Goal: Task Accomplishment & Management: Use online tool/utility

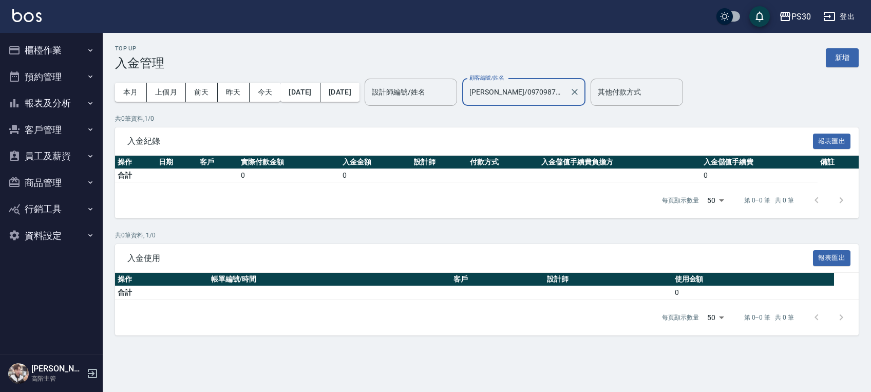
click at [580, 91] on icon "Clear" at bounding box center [575, 92] width 10 height 10
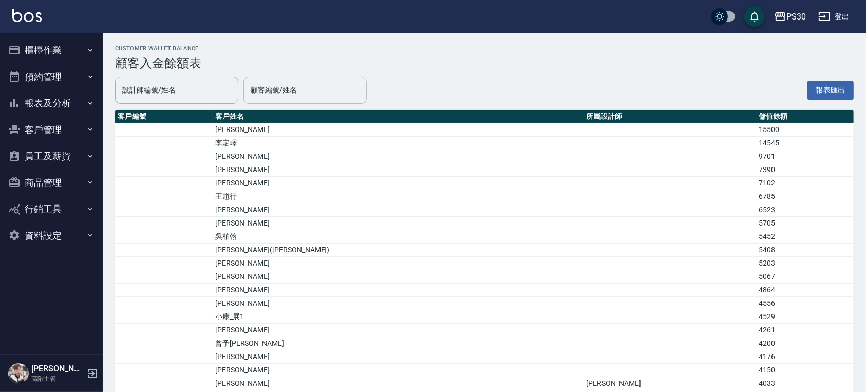
click at [328, 92] on input "顧客編號/姓名" at bounding box center [305, 90] width 114 height 18
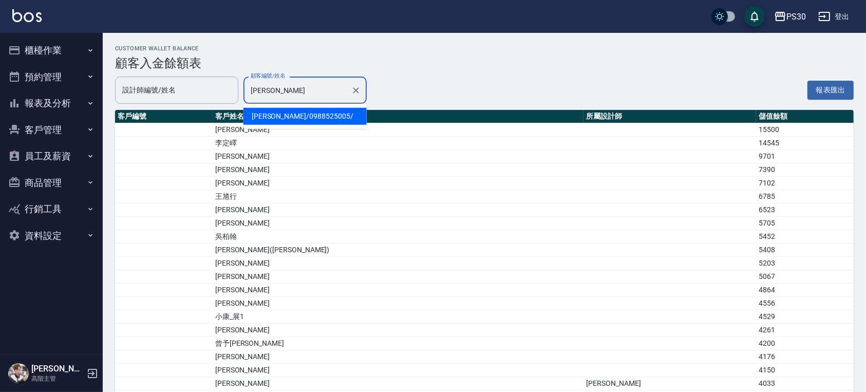
click at [346, 115] on span "林雨潔 / 0988525005 /" at bounding box center [305, 116] width 123 height 17
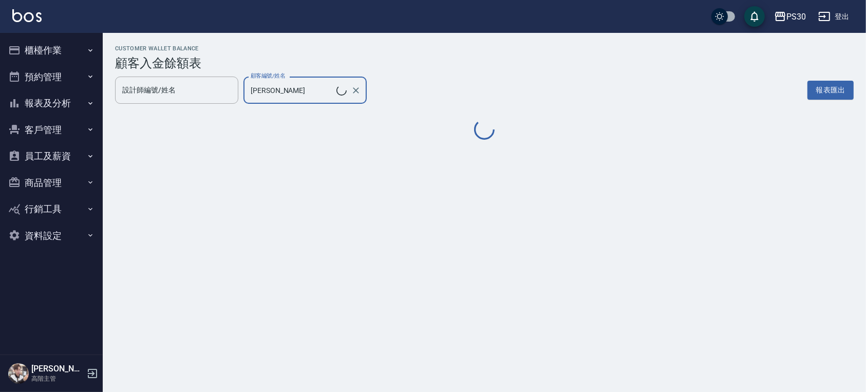
type input "林雨潔/0988525005/"
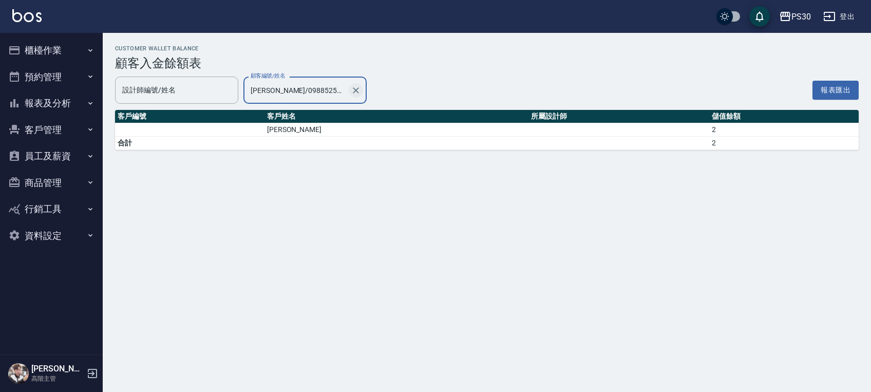
click at [353, 91] on icon "Clear" at bounding box center [356, 90] width 10 height 10
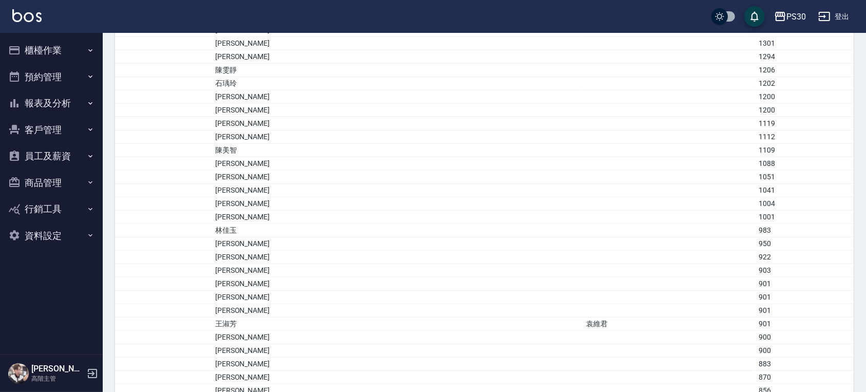
scroll to position [1081, 0]
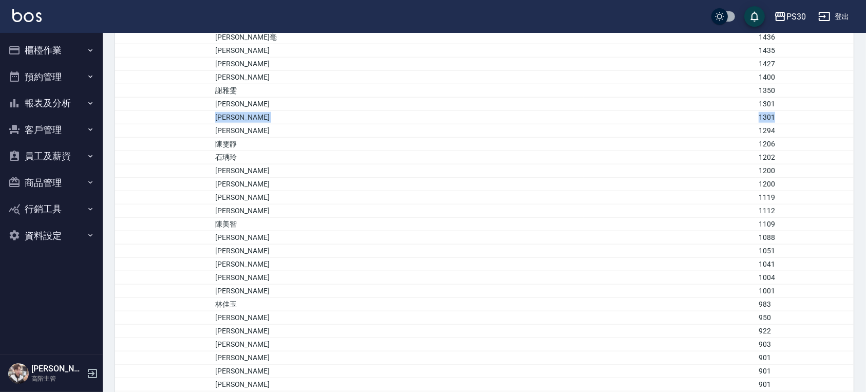
drag, startPoint x: 263, startPoint y: 109, endPoint x: 733, endPoint y: 111, distance: 469.6
click at [733, 111] on tr "商瑋薇 1301" at bounding box center [484, 117] width 739 height 13
drag, startPoint x: 260, startPoint y: 349, endPoint x: 294, endPoint y: 355, distance: 34.3
click at [294, 355] on td "吳月珍" at bounding box center [398, 357] width 371 height 13
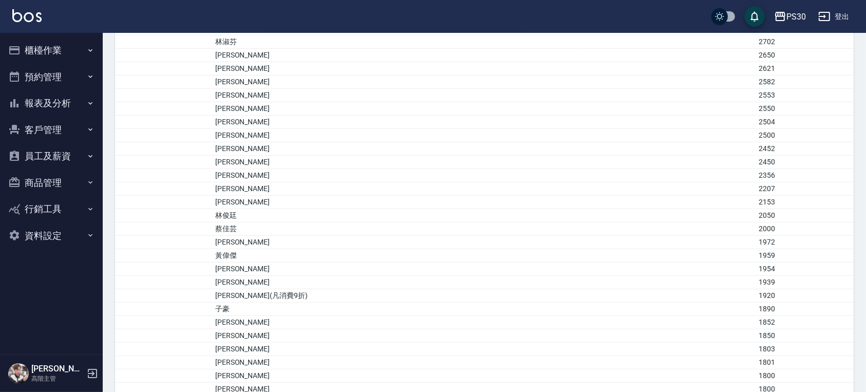
scroll to position [464, 0]
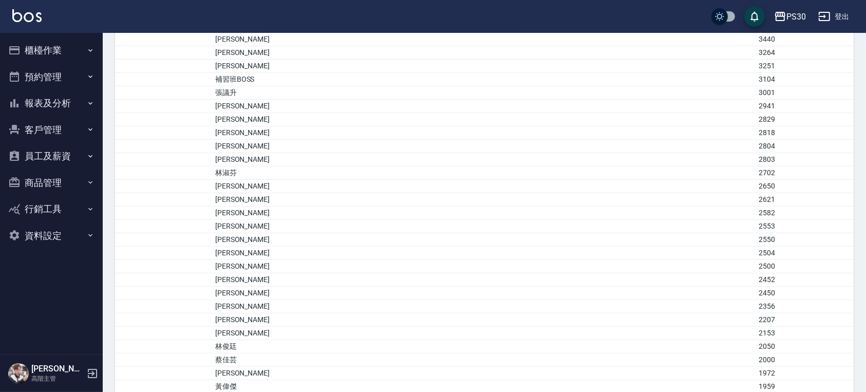
click at [59, 47] on button "櫃檯作業" at bounding box center [51, 50] width 95 height 27
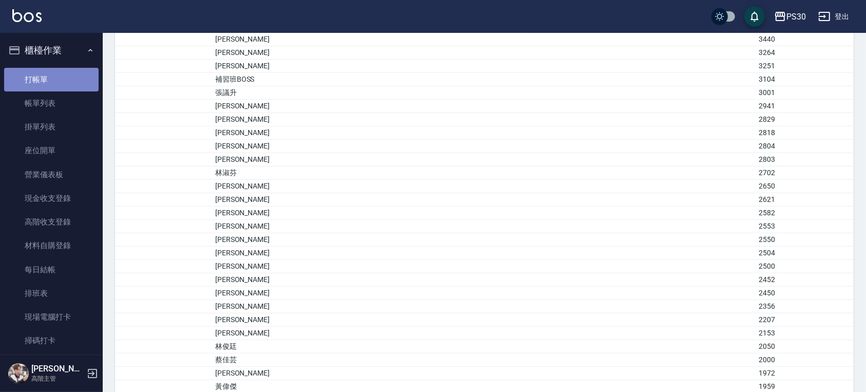
click at [62, 75] on link "打帳單" at bounding box center [51, 80] width 95 height 24
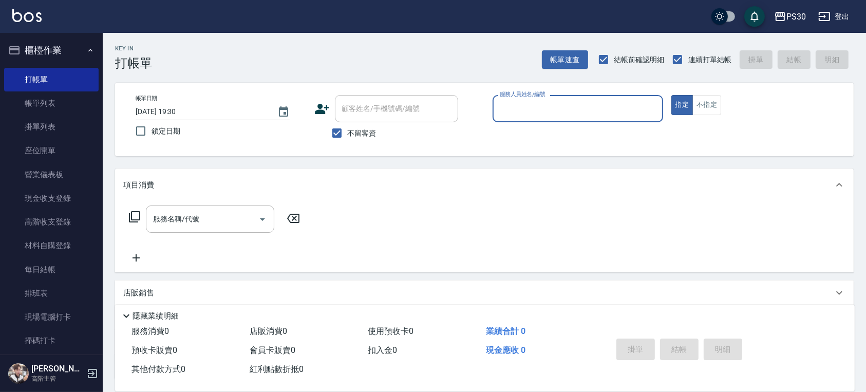
click at [360, 138] on span "不留客資" at bounding box center [362, 133] width 29 height 11
click at [348, 138] on input "不留客資" at bounding box center [337, 133] width 22 height 22
checkbox input "false"
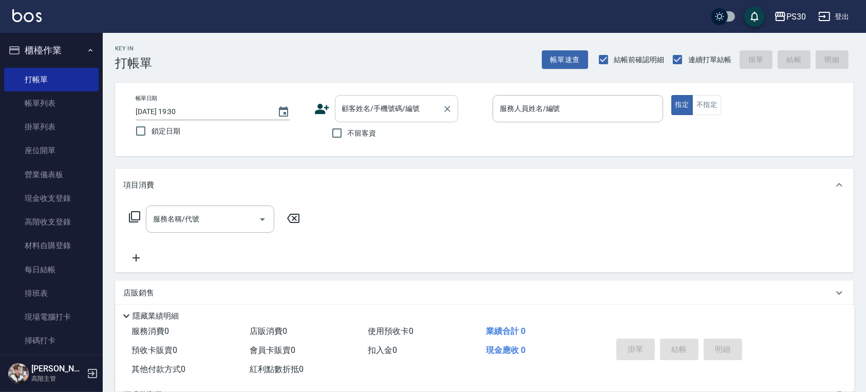
click at [410, 112] on input "顧客姓名/手機號碼/編號" at bounding box center [389, 109] width 99 height 18
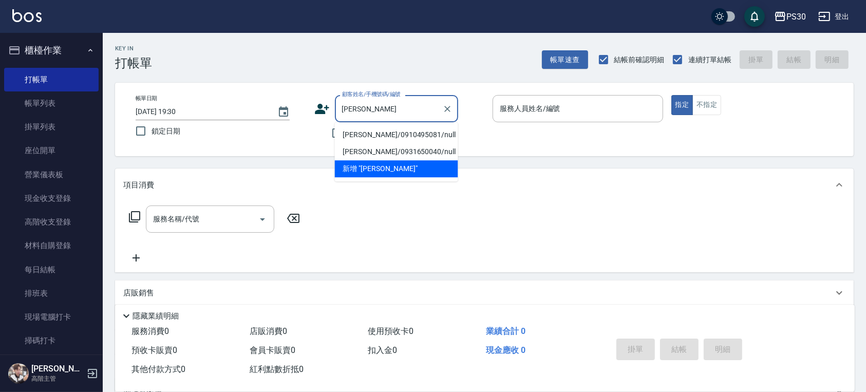
click at [405, 131] on li "吳月琴/0910495081/null" at bounding box center [396, 134] width 123 height 17
type input "吳月琴/0910495081/null"
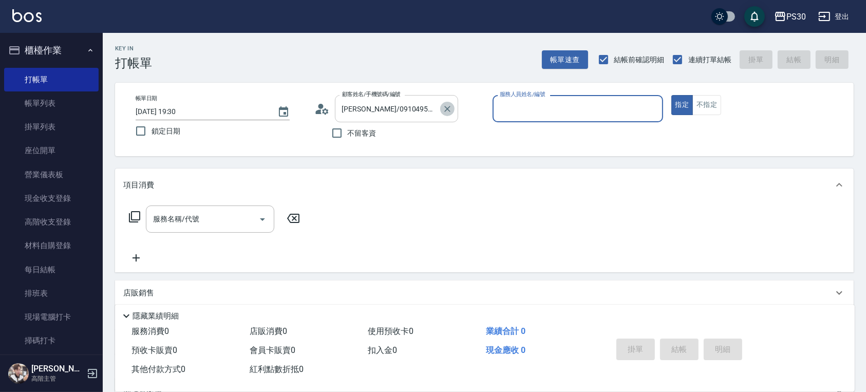
click at [446, 112] on icon "Clear" at bounding box center [447, 109] width 10 height 10
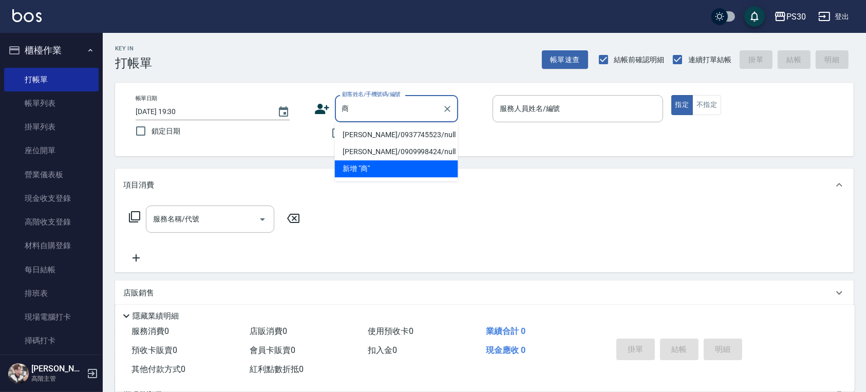
click at [427, 132] on li "商瑋薇/0937745523/null" at bounding box center [396, 134] width 123 height 17
type input "商瑋薇/0937745523/null"
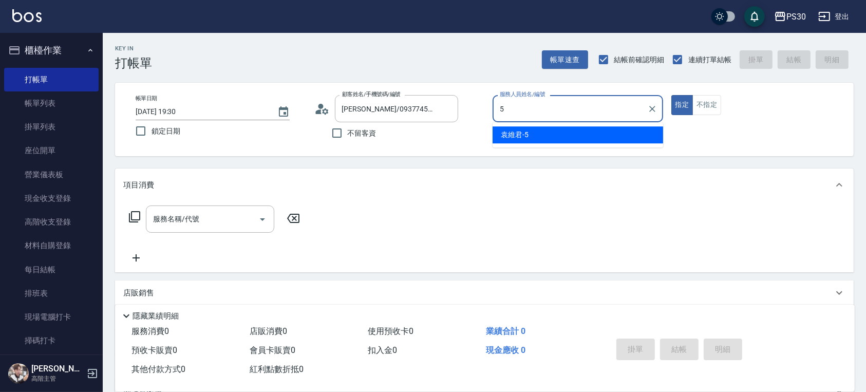
type input "袁維君-5"
type button "true"
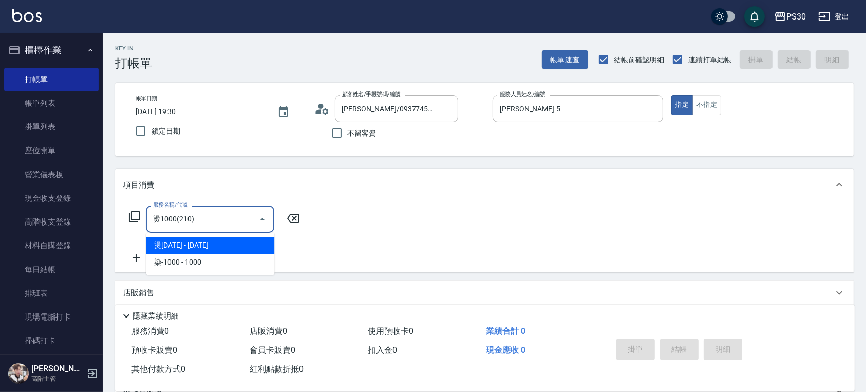
type input "燙1000(210)"
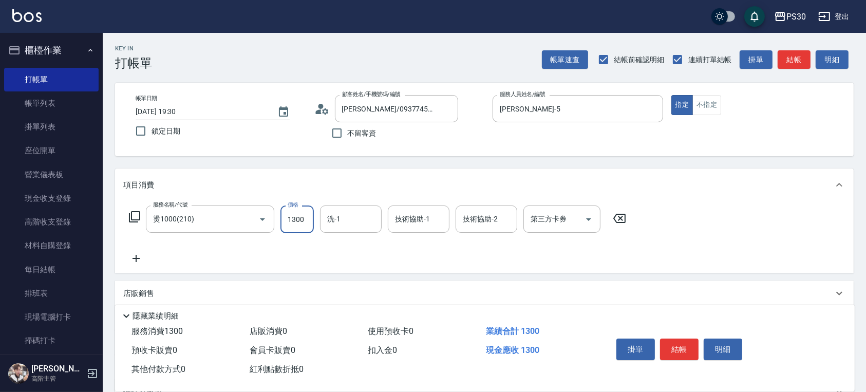
type input "1300"
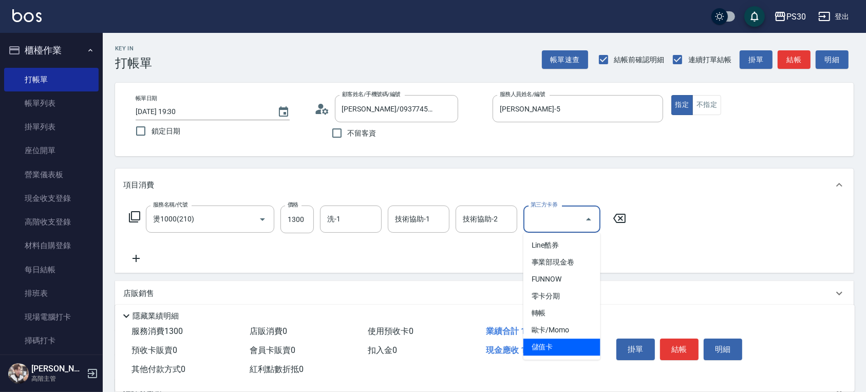
type input "儲值卡"
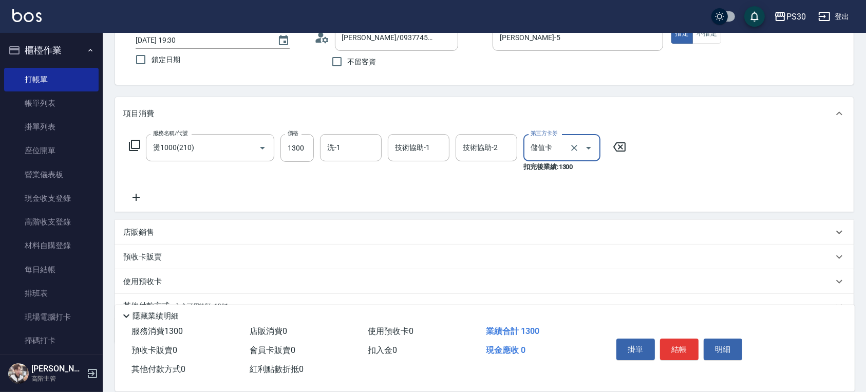
scroll to position [120, 0]
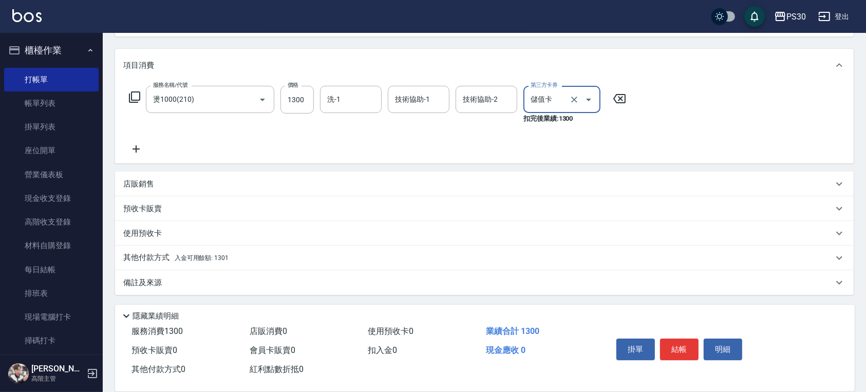
click at [214, 256] on span "入金可用餘額: 1301" at bounding box center [202, 257] width 54 height 7
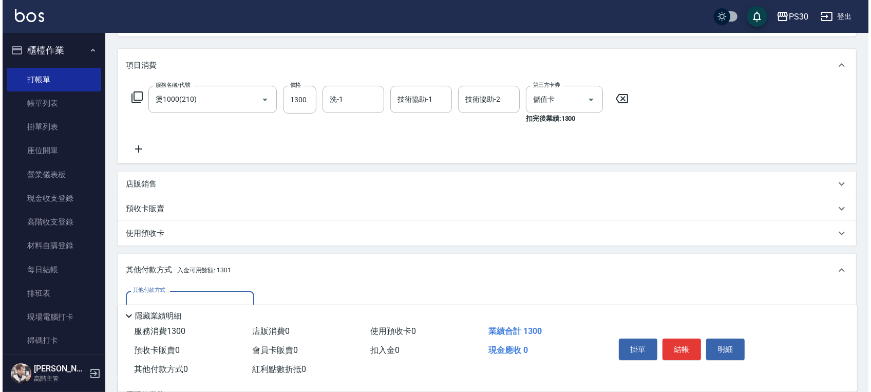
scroll to position [232, 0]
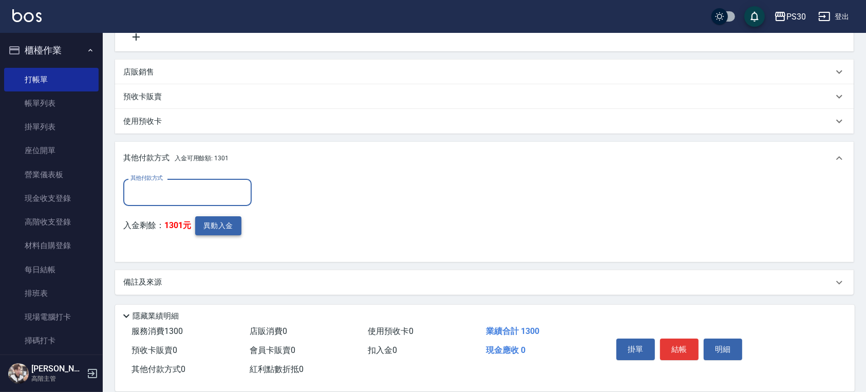
click at [228, 218] on button "異動入金" at bounding box center [218, 225] width 46 height 19
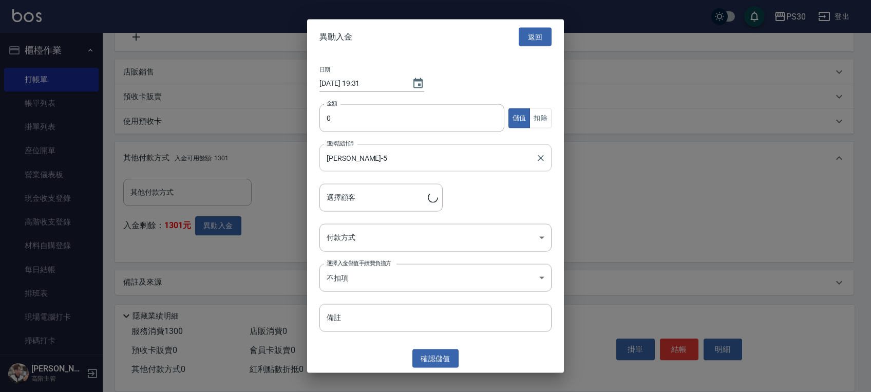
type input "商瑋薇/0937745523"
click at [379, 120] on input "0" at bounding box center [412, 118] width 185 height 28
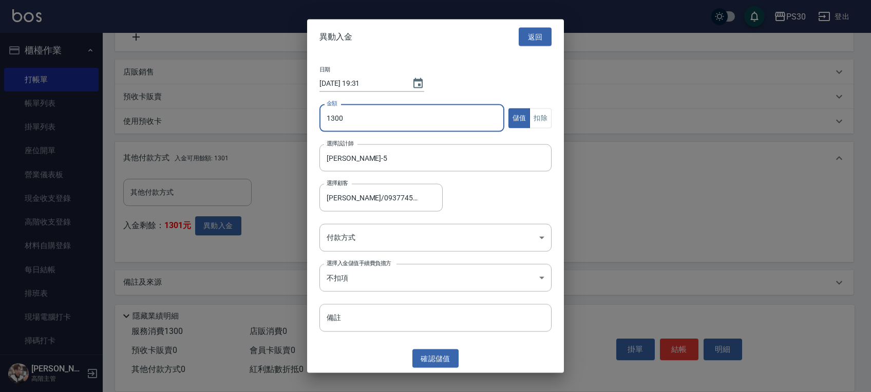
type input "1300"
click at [547, 119] on button "扣除" at bounding box center [541, 118] width 22 height 20
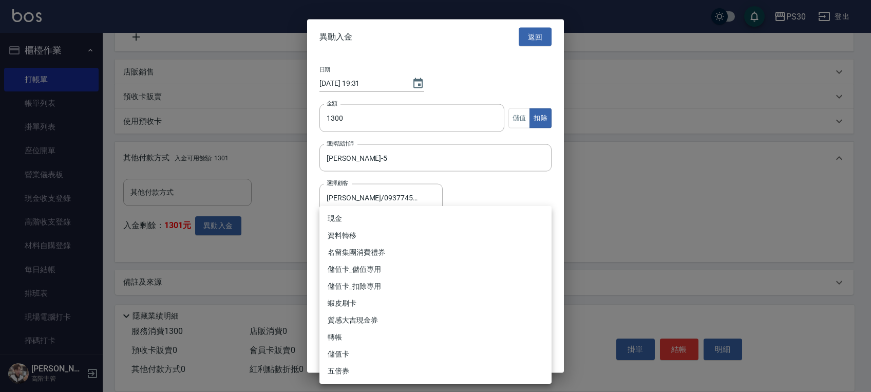
click at [442, 246] on body "PS30 登出 櫃檯作業 打帳單 帳單列表 掛單列表 座位開單 營業儀表板 現金收支登錄 高階收支登錄 材料自購登錄 每日結帳 排班表 現場電腦打卡 掃碼打卡…" at bounding box center [435, 80] width 871 height 624
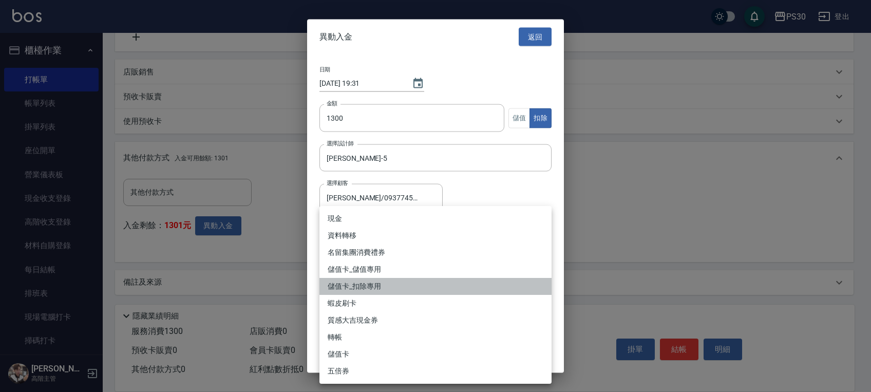
click at [427, 288] on li "儲值卡_扣除專用" at bounding box center [436, 286] width 232 height 17
type input "儲值卡_扣除專用"
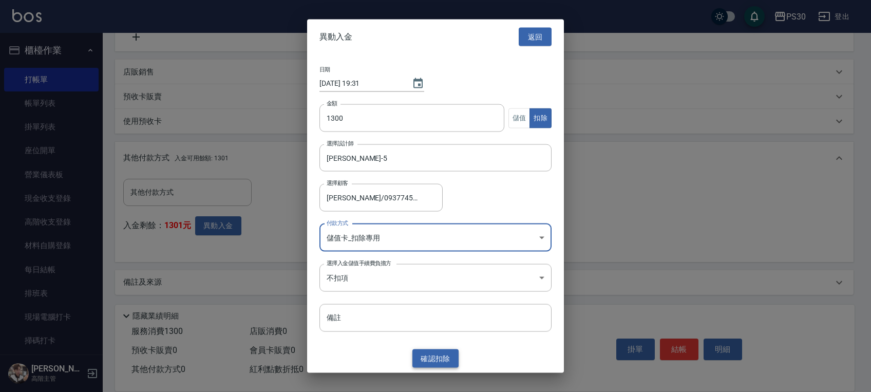
click at [440, 359] on button "確認 扣除" at bounding box center [436, 358] width 46 height 19
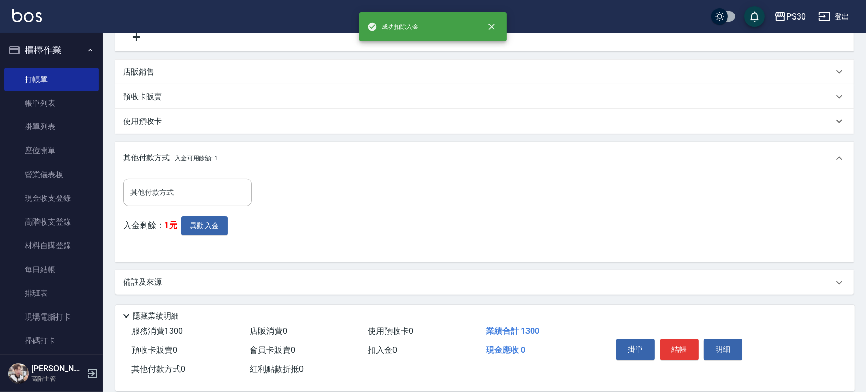
scroll to position [0, 0]
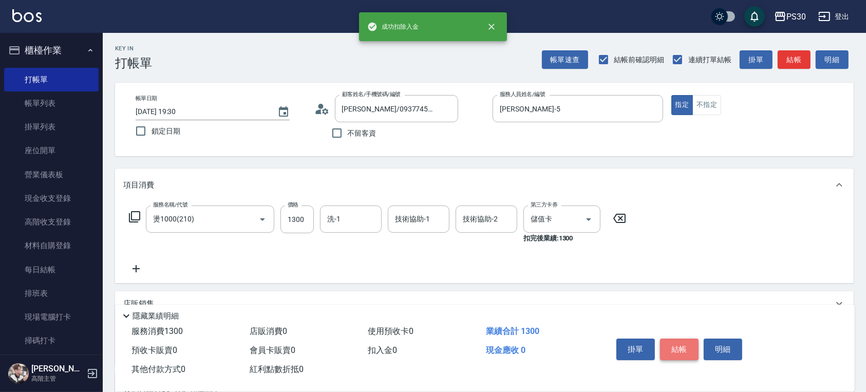
click at [684, 346] on button "結帳" at bounding box center [679, 350] width 39 height 22
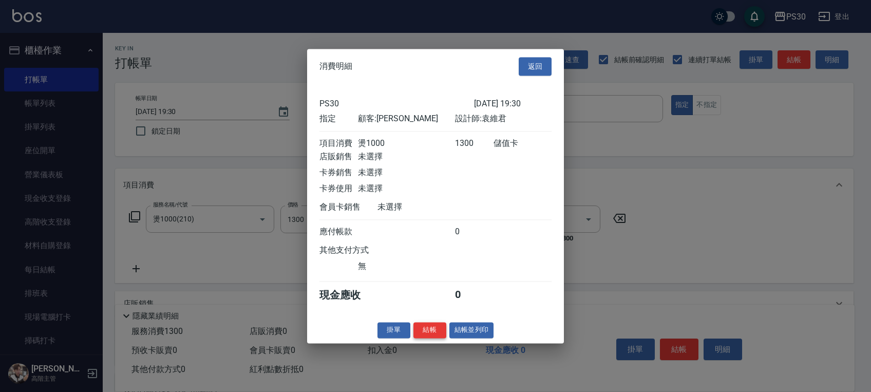
click at [422, 336] on button "結帳" at bounding box center [430, 330] width 33 height 16
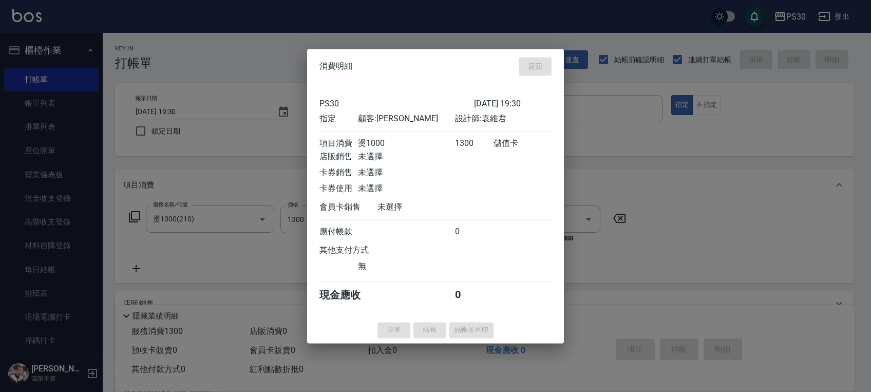
type input "2025/09/20 19:31"
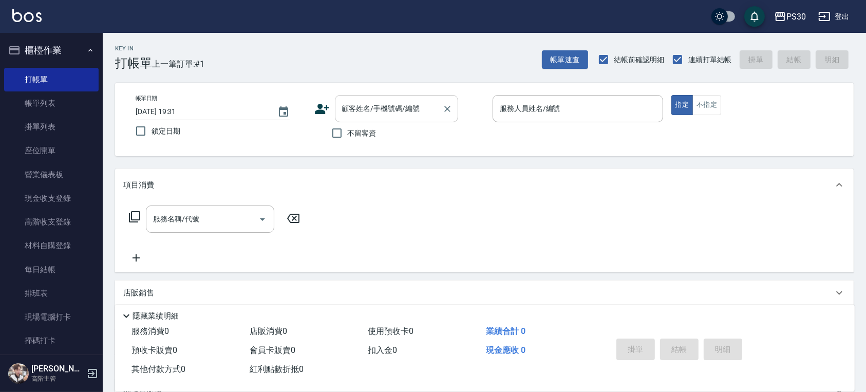
click at [404, 107] on input "顧客姓名/手機號碼/編號" at bounding box center [389, 109] width 99 height 18
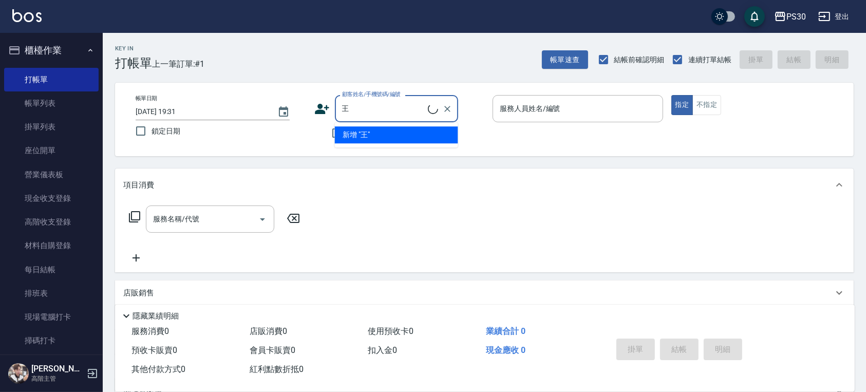
type input "王瑞瑜/0923137568/null"
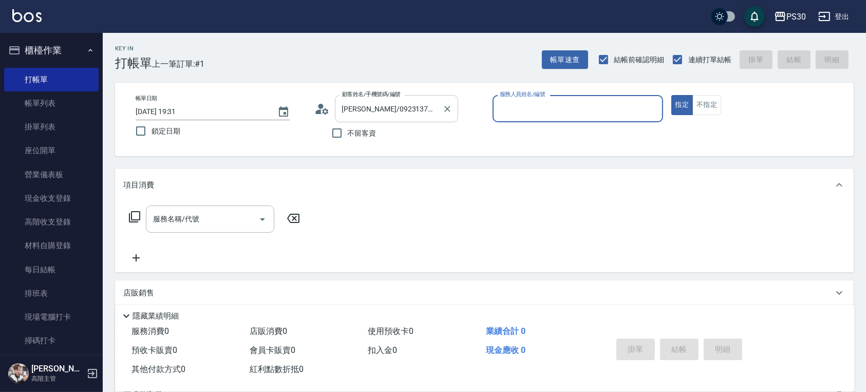
click at [439, 113] on div "王瑞瑜/0923137568/null 顧客姓名/手機號碼/編號" at bounding box center [396, 108] width 123 height 27
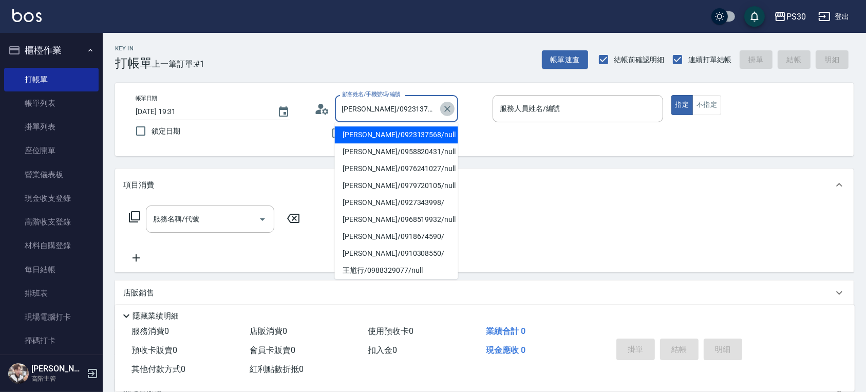
click at [444, 109] on icon "Clear" at bounding box center [447, 109] width 10 height 10
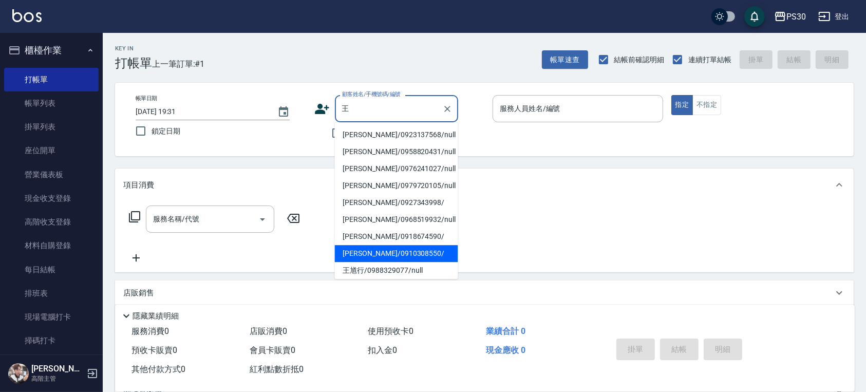
click at [416, 256] on li "王靜儀/0910308550/" at bounding box center [396, 253] width 123 height 17
type input "王靜儀/0910308550/"
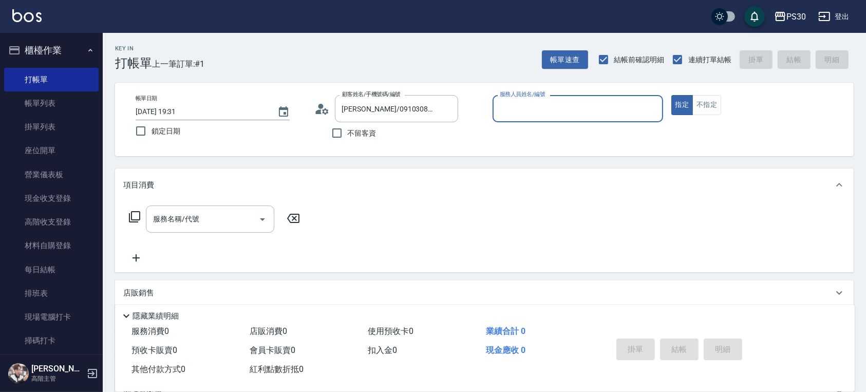
type input "袁維君-5"
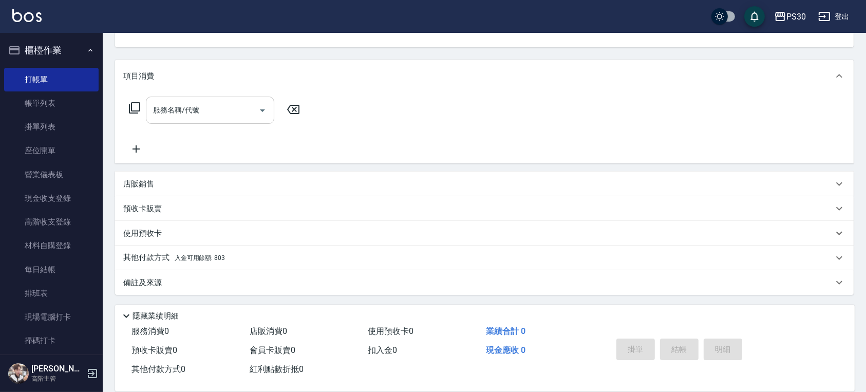
click at [226, 103] on input "服務名稱/代號" at bounding box center [203, 110] width 104 height 18
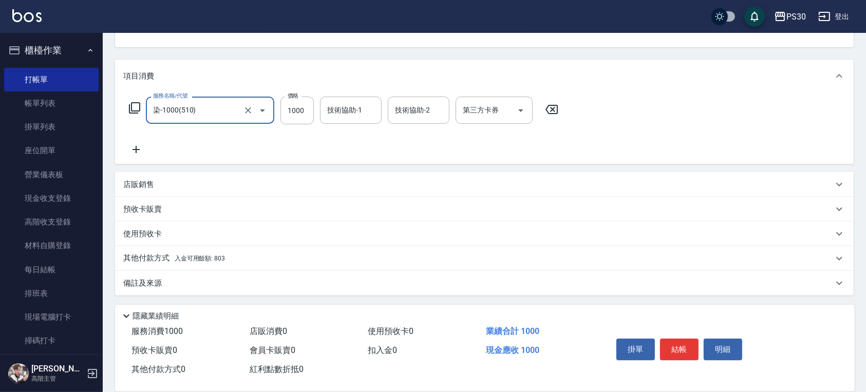
type input "染-1000(510)"
type input "800"
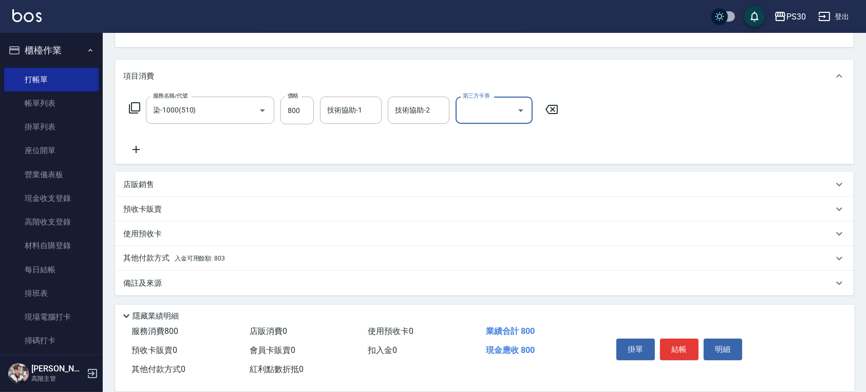
click at [524, 111] on icon "Open" at bounding box center [521, 110] width 12 height 12
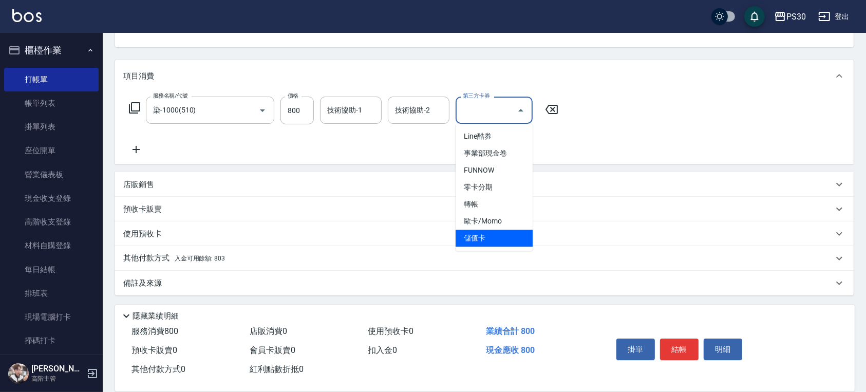
click at [482, 234] on span "儲值卡" at bounding box center [494, 238] width 77 height 17
type input "儲值卡"
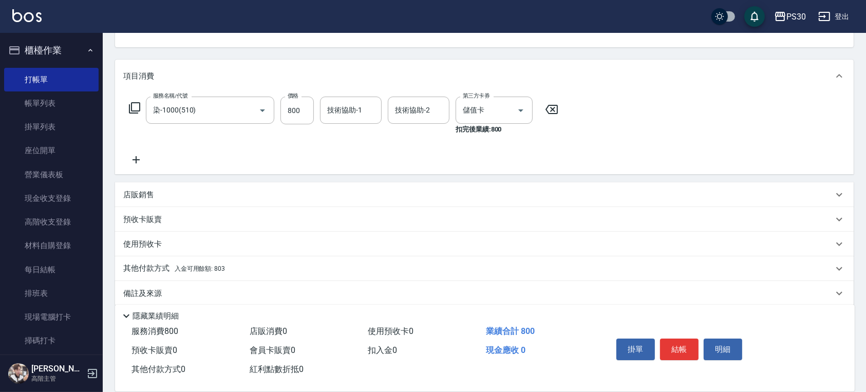
click at [243, 269] on div "其他付款方式 入金可用餘額: 803" at bounding box center [478, 268] width 710 height 11
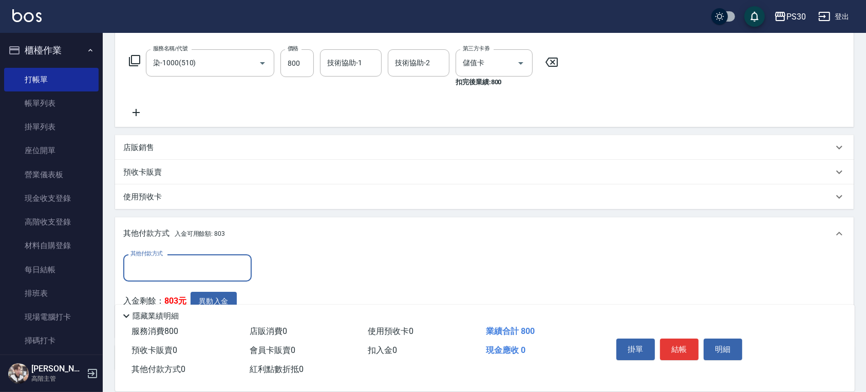
scroll to position [177, 0]
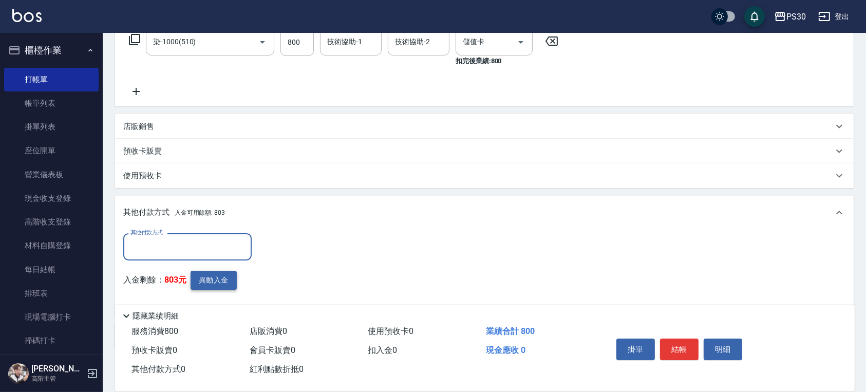
click at [216, 285] on button "異動入金" at bounding box center [214, 280] width 46 height 19
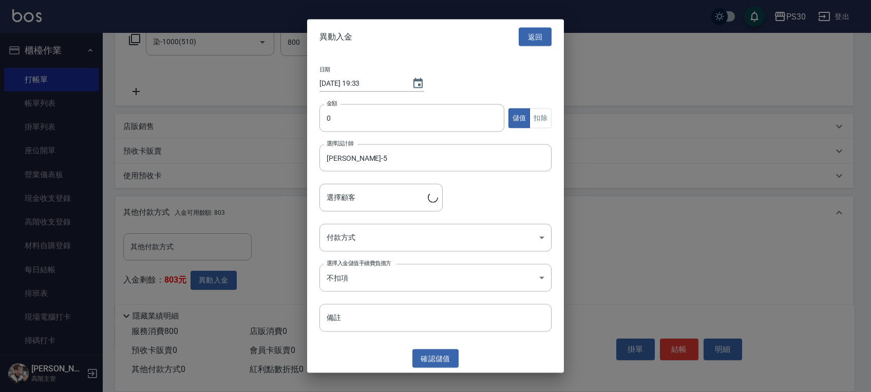
type input "王靜儀/0910308550/"
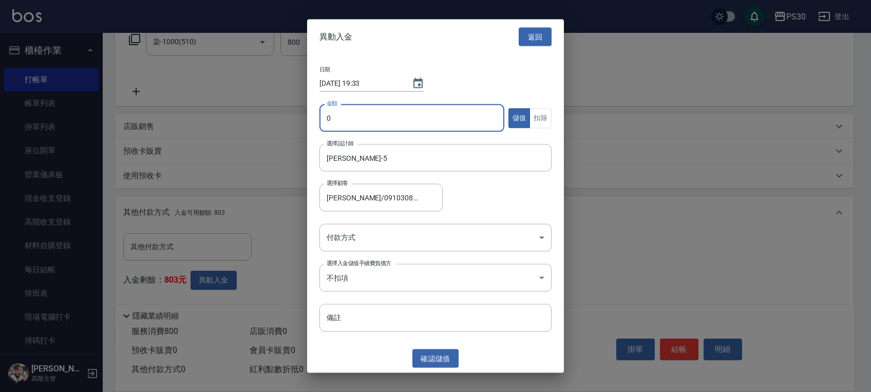
click at [345, 115] on input "0" at bounding box center [412, 118] width 185 height 28
type input "800"
click at [542, 114] on button "扣除" at bounding box center [541, 118] width 22 height 20
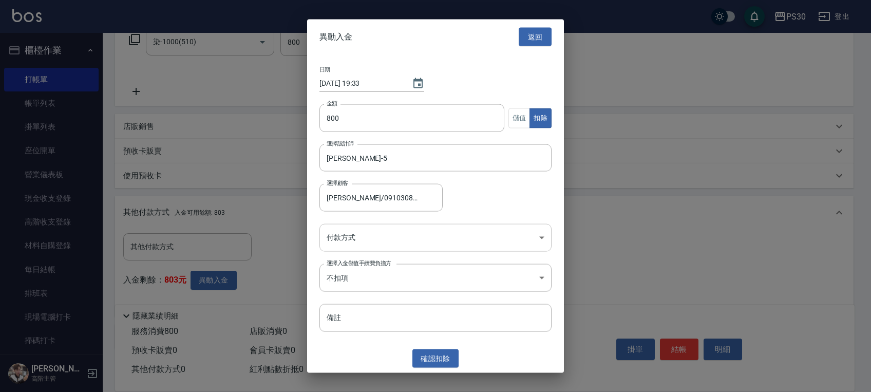
click at [480, 239] on body "PS30 登出 櫃檯作業 打帳單 帳單列表 掛單列表 座位開單 營業儀表板 現金收支登錄 高階收支登錄 材料自購登錄 每日結帳 排班表 現場電腦打卡 掃碼打卡…" at bounding box center [435, 135] width 871 height 624
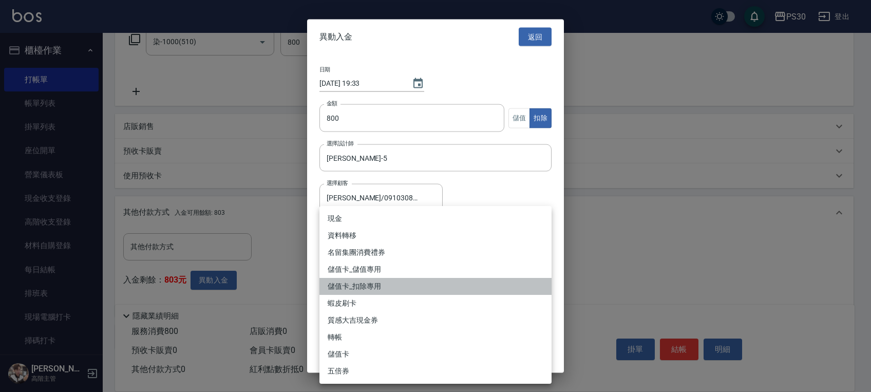
click at [415, 284] on li "儲值卡_扣除專用" at bounding box center [436, 286] width 232 height 17
type input "儲值卡_扣除專用"
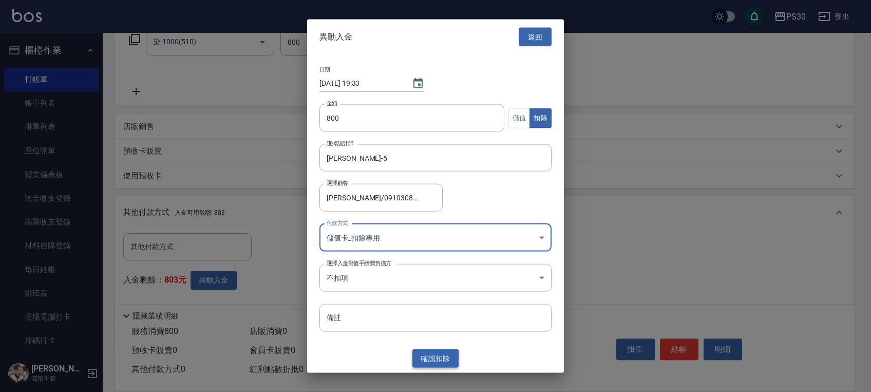
click at [444, 358] on button "確認 扣除" at bounding box center [436, 358] width 46 height 19
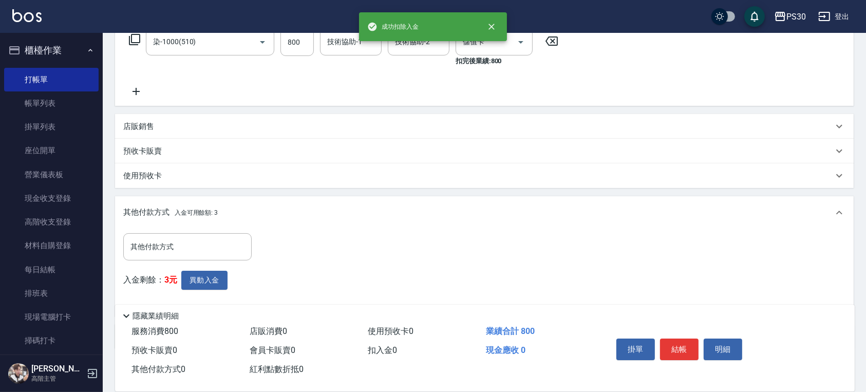
scroll to position [41, 0]
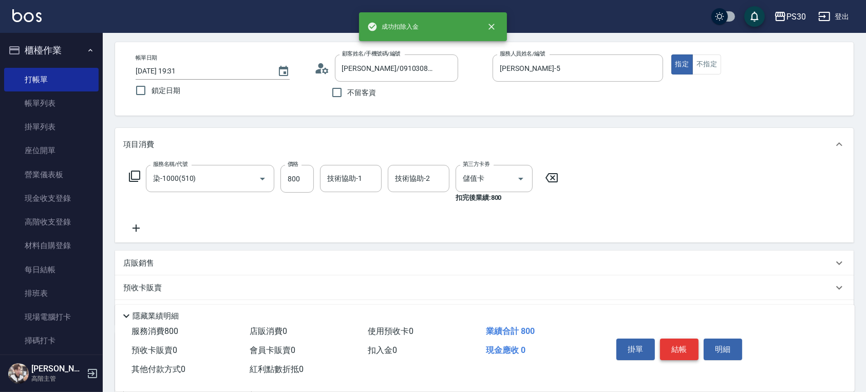
click at [685, 345] on button "結帳" at bounding box center [679, 350] width 39 height 22
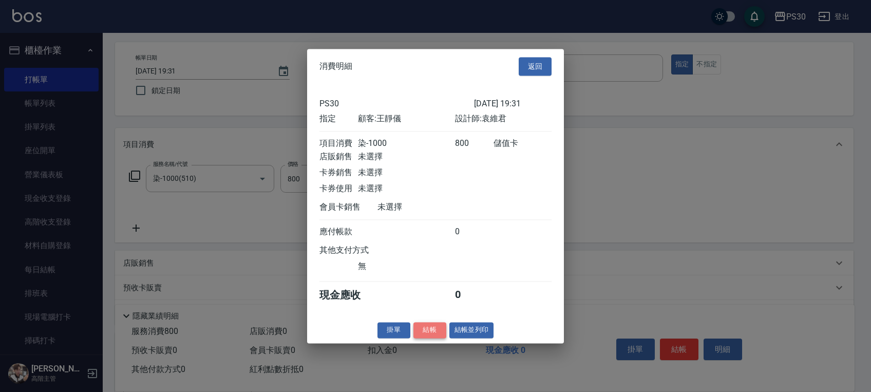
click at [431, 338] on button "結帳" at bounding box center [430, 330] width 33 height 16
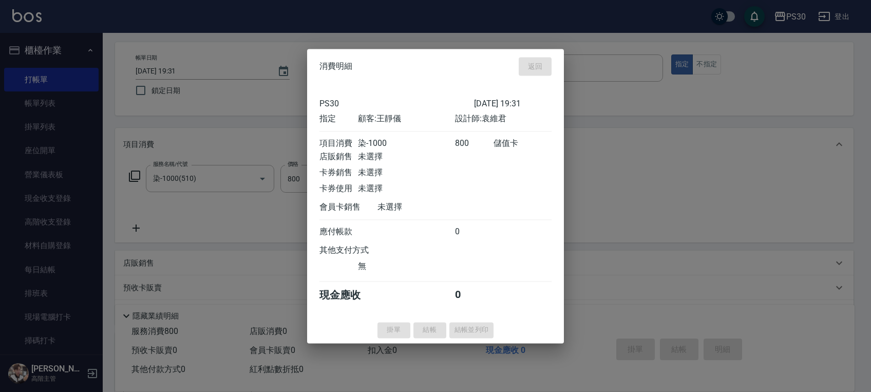
type input "2025/09/20 19:33"
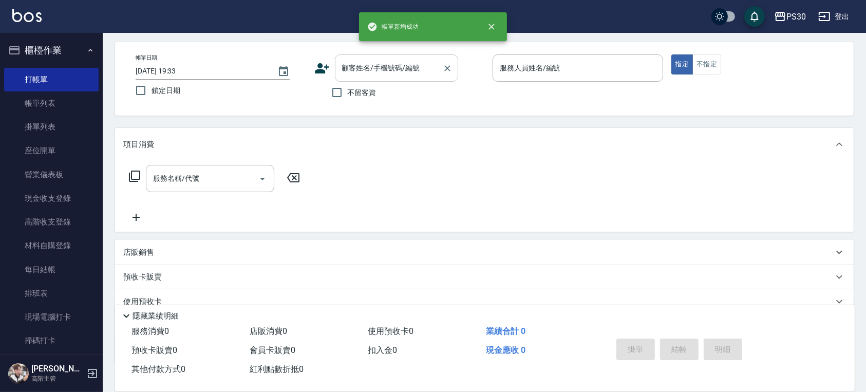
click at [384, 69] on input "顧客姓名/手機號碼/編號" at bounding box center [389, 68] width 99 height 18
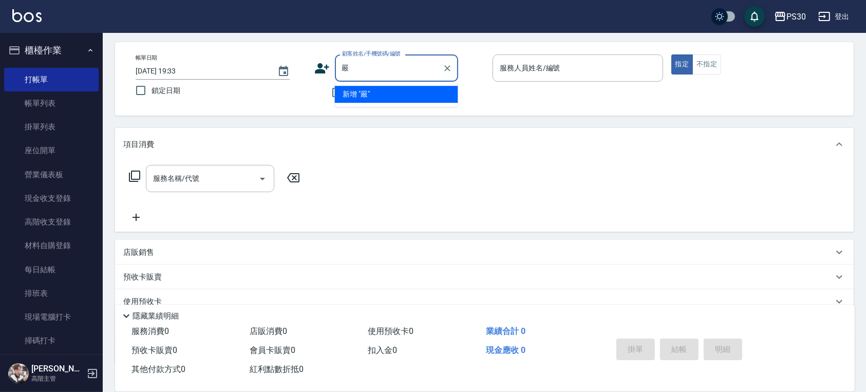
click at [672, 54] on button "指定" at bounding box center [683, 64] width 22 height 20
click at [384, 69] on input "嚴" at bounding box center [389, 68] width 99 height 18
click at [380, 95] on li "嚴聖薪/0970745636/null" at bounding box center [396, 94] width 123 height 17
type input "嚴聖薪/0970745636/null"
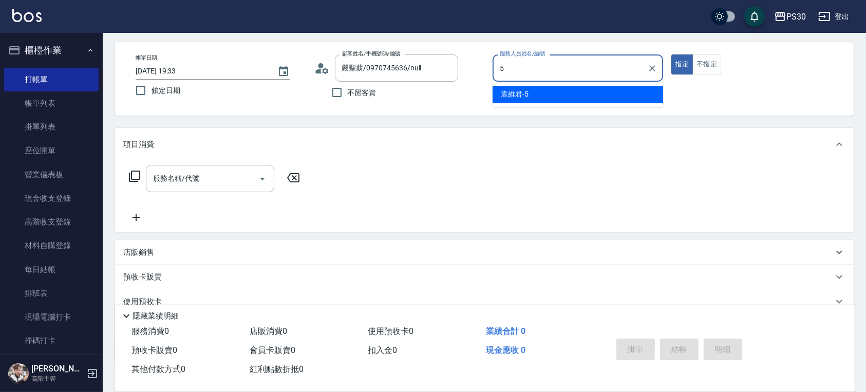
type input "袁維君-5"
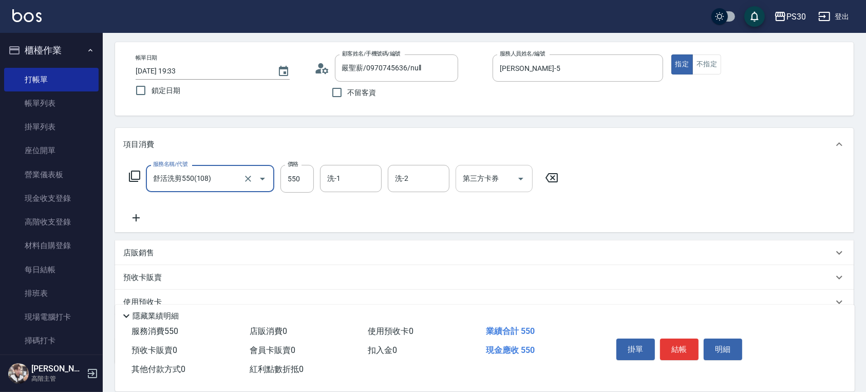
click at [527, 184] on div at bounding box center [520, 178] width 15 height 27
type input "舒活洗剪550(108)"
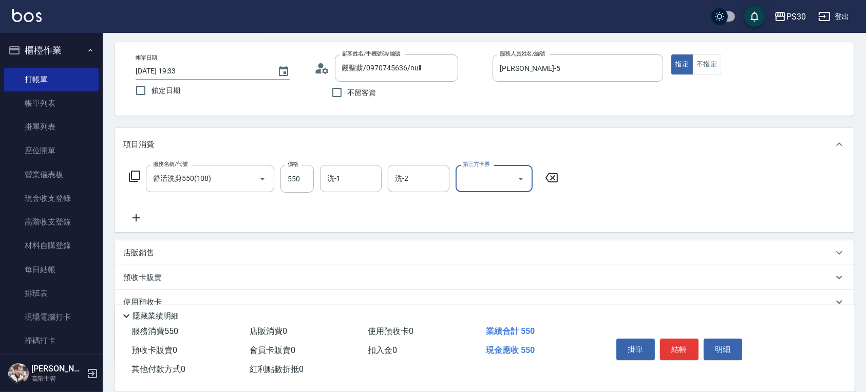
click at [519, 187] on div at bounding box center [520, 178] width 15 height 27
click at [522, 181] on icon "Open" at bounding box center [521, 179] width 12 height 12
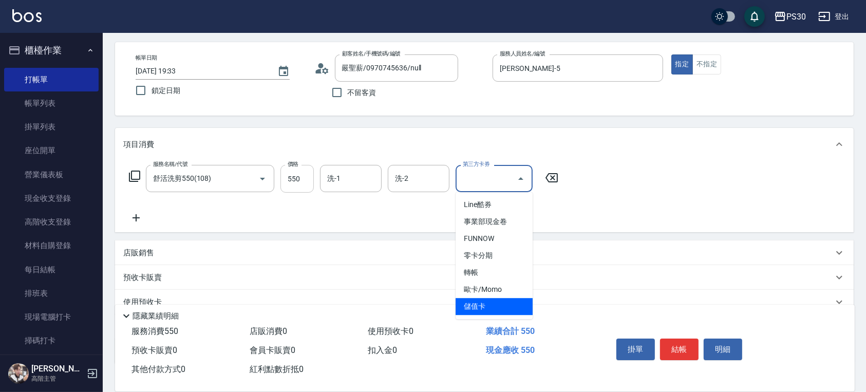
drag, startPoint x: 489, startPoint y: 304, endPoint x: 306, endPoint y: 177, distance: 222.5
click at [489, 303] on span "儲值卡" at bounding box center [494, 306] width 77 height 17
type input "儲值卡"
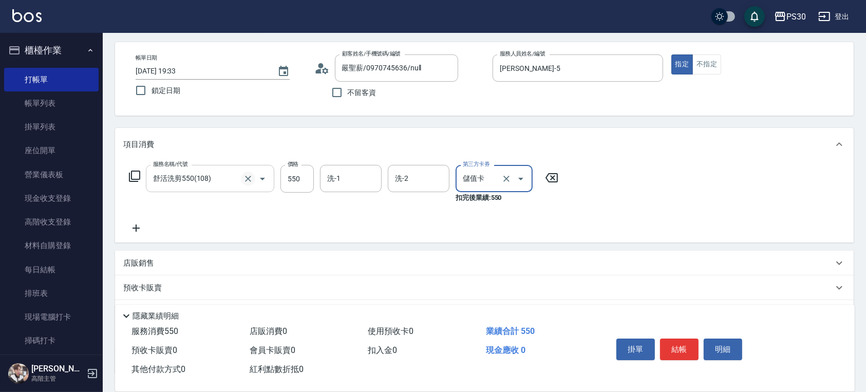
click at [243, 177] on icon "Clear" at bounding box center [248, 179] width 10 height 10
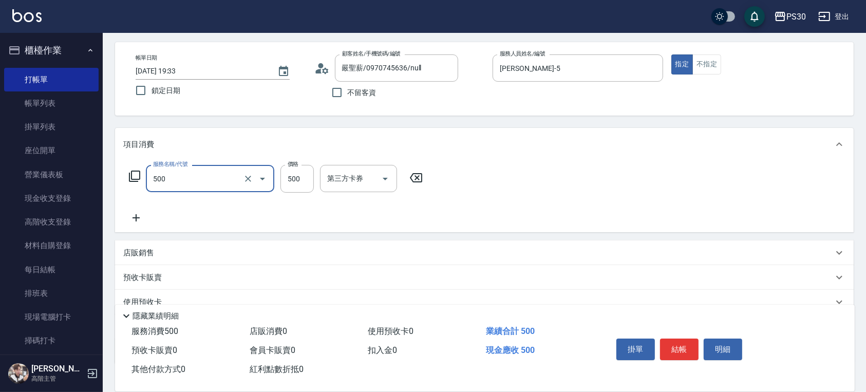
type input "洗剪500(500)"
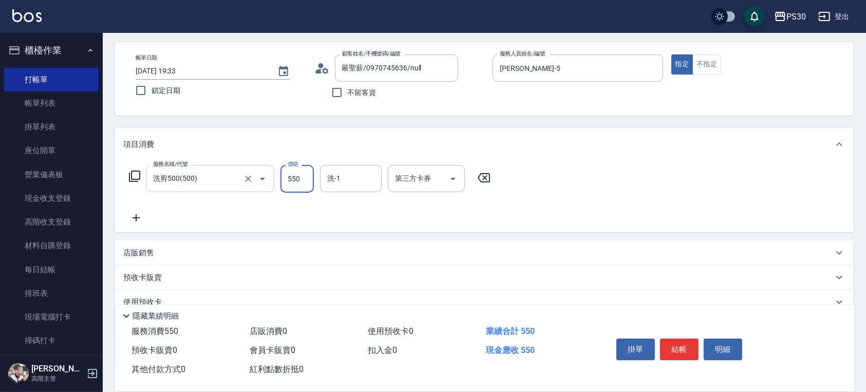
type input "550"
click at [455, 181] on icon "Open" at bounding box center [453, 179] width 12 height 12
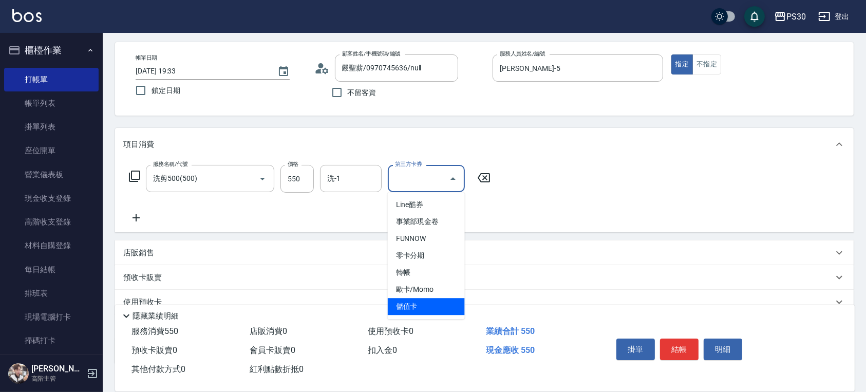
click at [432, 300] on span "儲值卡" at bounding box center [426, 306] width 77 height 17
type input "儲值卡"
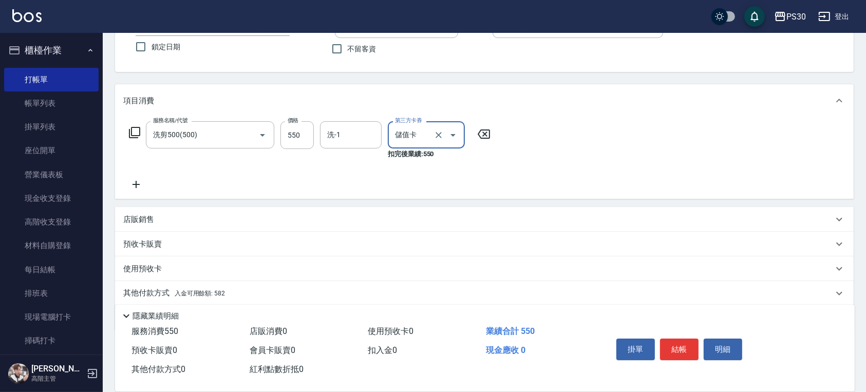
scroll to position [120, 0]
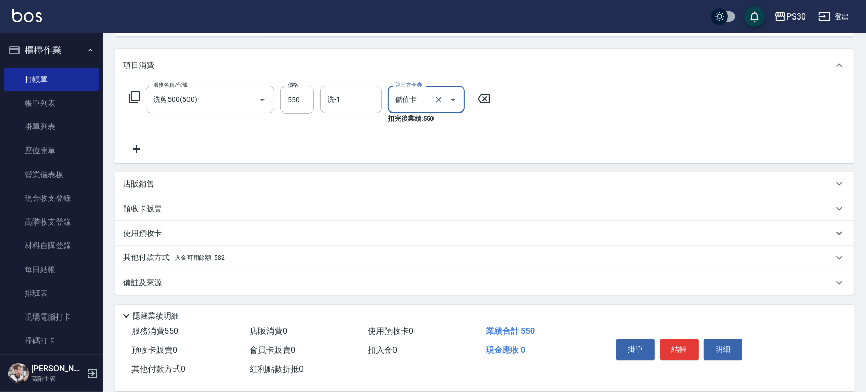
click at [228, 259] on div "其他付款方式 入金可用餘額: 582" at bounding box center [478, 257] width 710 height 11
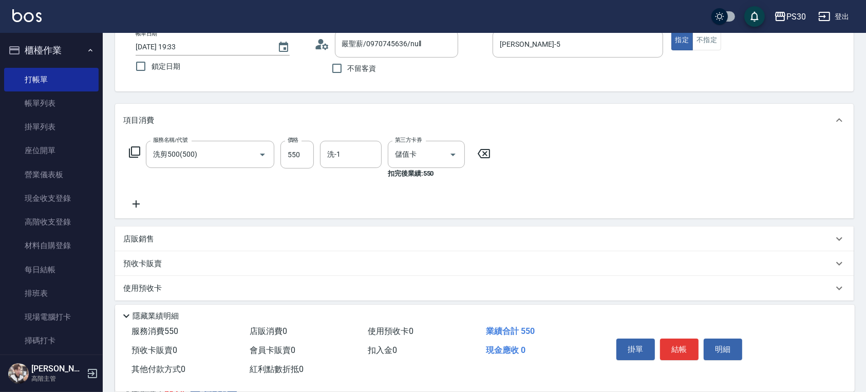
scroll to position [51, 0]
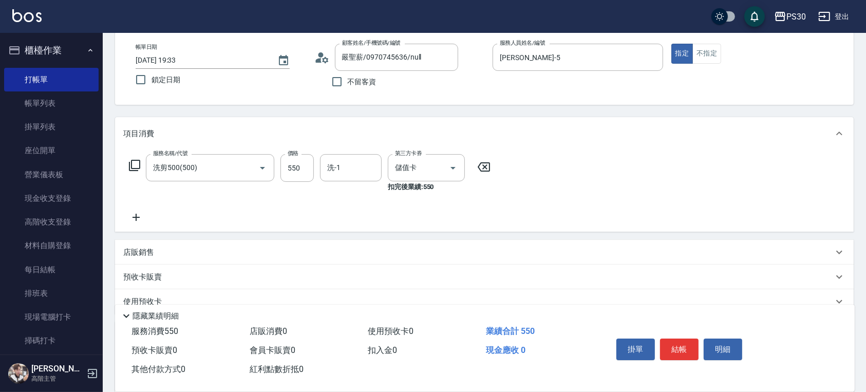
click at [246, 164] on icon "Clear" at bounding box center [248, 168] width 10 height 10
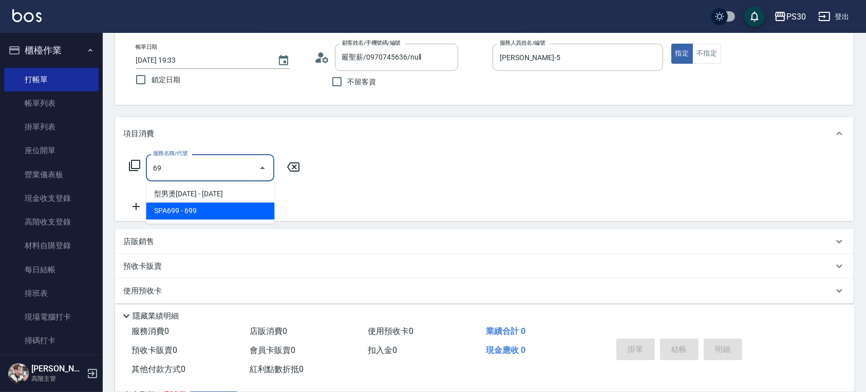
type input "6"
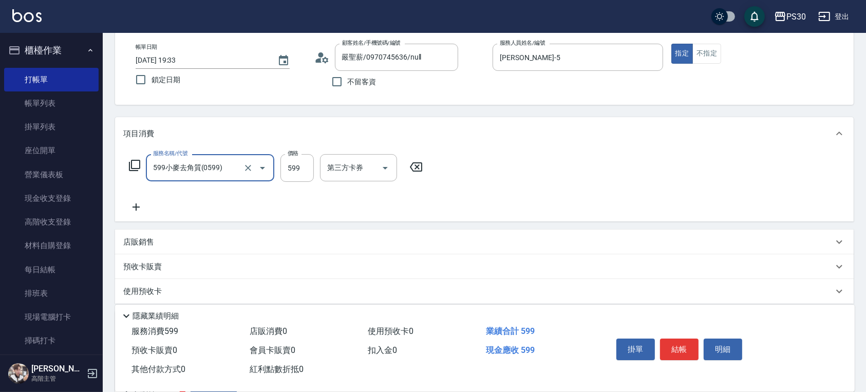
type input "599小麥去角質(0599)"
type input "580"
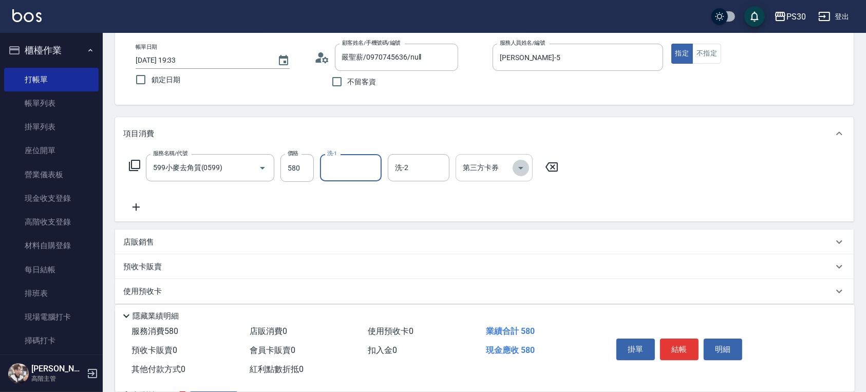
click at [517, 172] on icon "Open" at bounding box center [521, 168] width 12 height 12
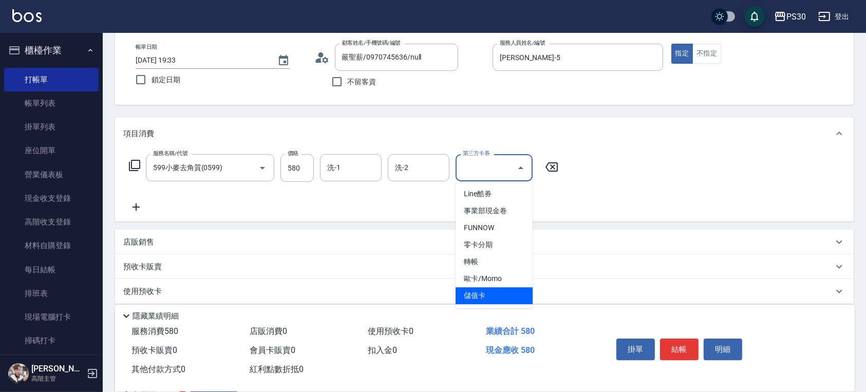
drag, startPoint x: 483, startPoint y: 301, endPoint x: 480, endPoint y: 288, distance: 13.2
click at [483, 300] on span "儲值卡" at bounding box center [494, 295] width 77 height 17
type input "儲值卡"
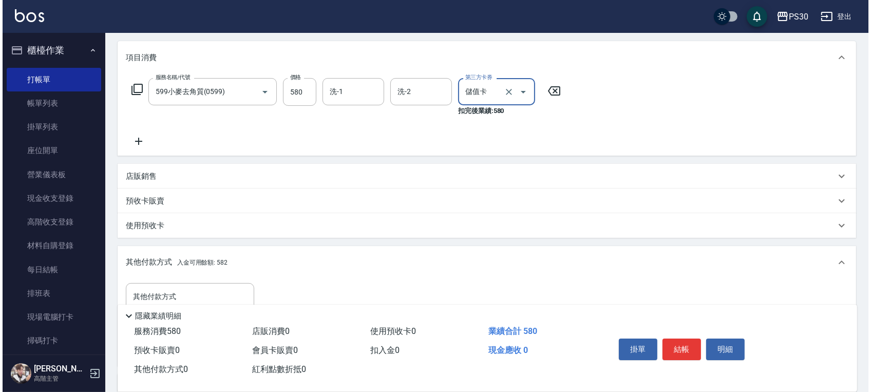
scroll to position [232, 0]
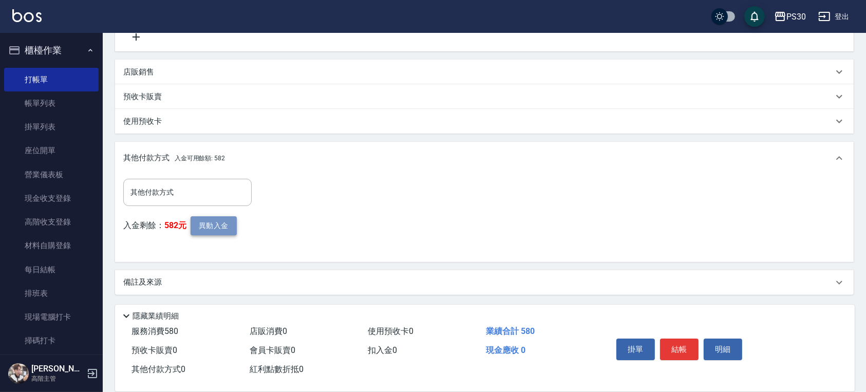
click at [217, 226] on button "異動入金" at bounding box center [214, 225] width 46 height 19
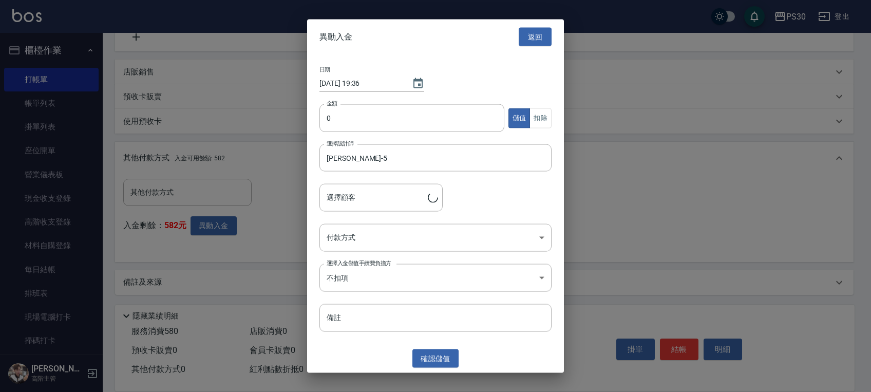
type input "嚴聖薪/0970745636"
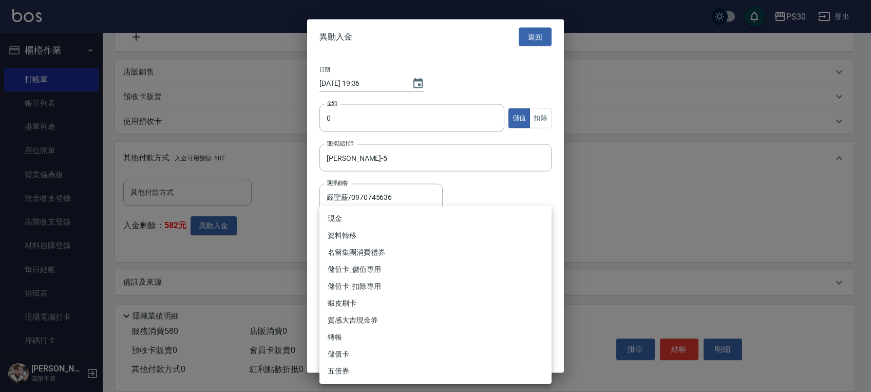
click at [407, 237] on body "PS30 登出 櫃檯作業 打帳單 帳單列表 掛單列表 座位開單 營業儀表板 現金收支登錄 高階收支登錄 材料自購登錄 每日結帳 排班表 現場電腦打卡 掃碼打卡…" at bounding box center [435, 80] width 871 height 624
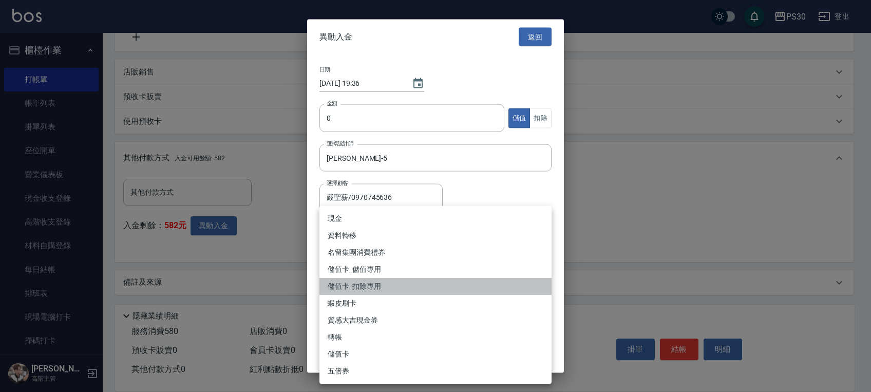
click at [404, 289] on li "儲值卡_扣除專用" at bounding box center [436, 286] width 232 height 17
type input "儲值卡_扣除專用"
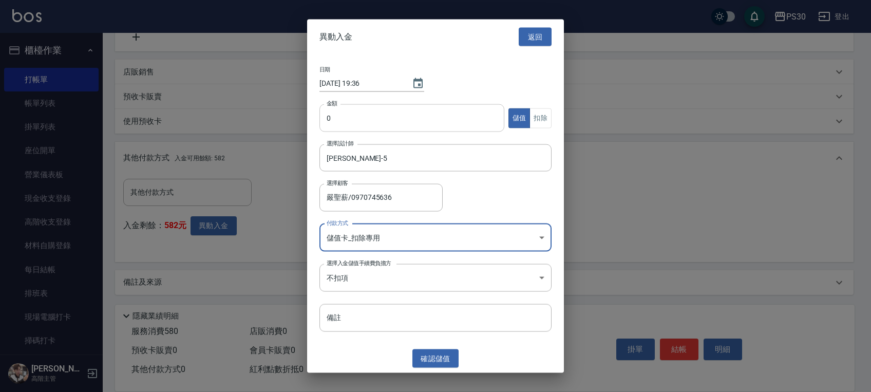
click at [449, 119] on input "0" at bounding box center [412, 118] width 185 height 28
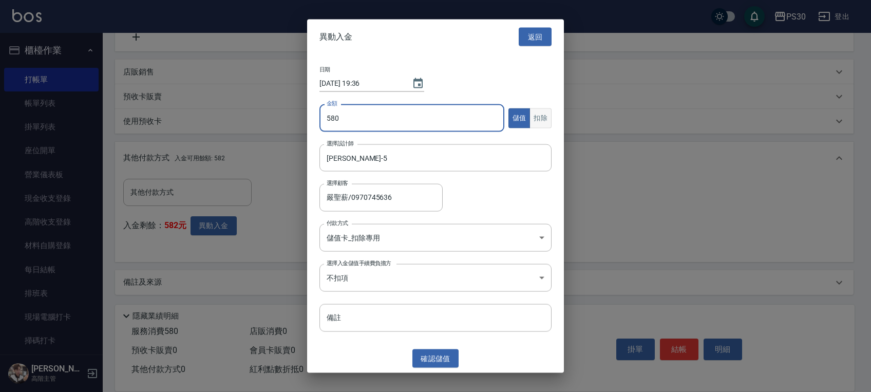
type input "580"
click at [543, 116] on button "扣除" at bounding box center [541, 118] width 22 height 20
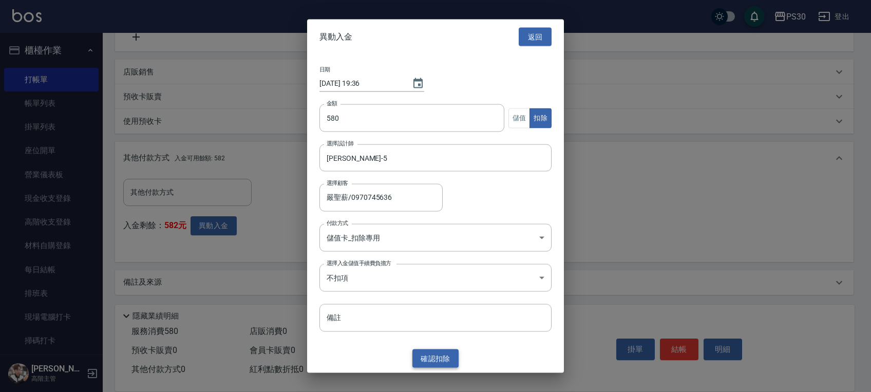
click at [438, 361] on button "確認 扣除" at bounding box center [436, 358] width 46 height 19
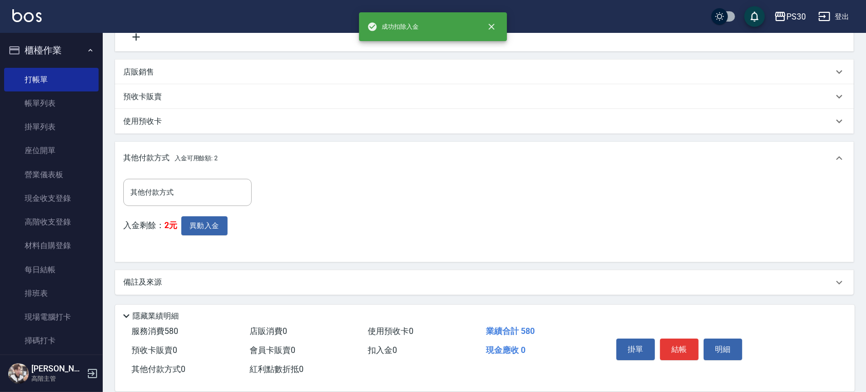
scroll to position [26, 0]
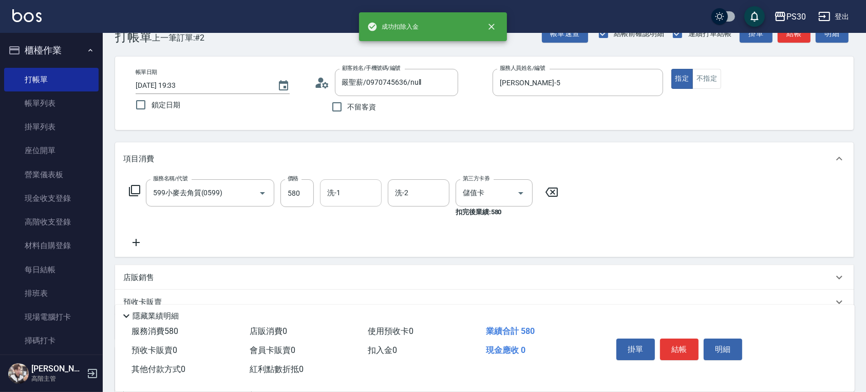
click at [353, 191] on input "洗-1" at bounding box center [351, 193] width 52 height 18
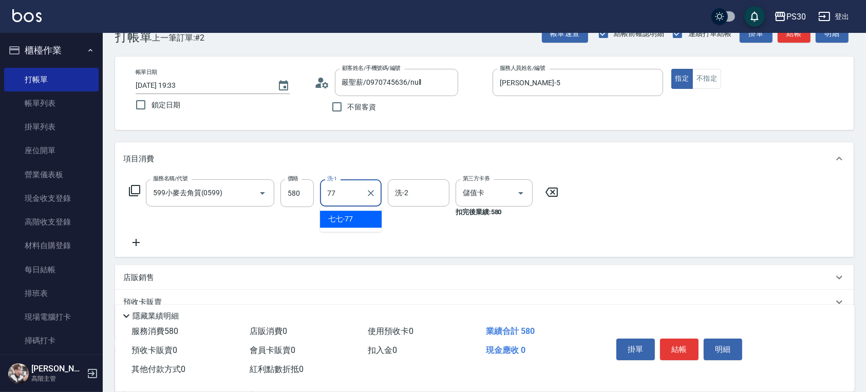
type input "七七-77"
click at [693, 340] on button "結帳" at bounding box center [679, 350] width 39 height 22
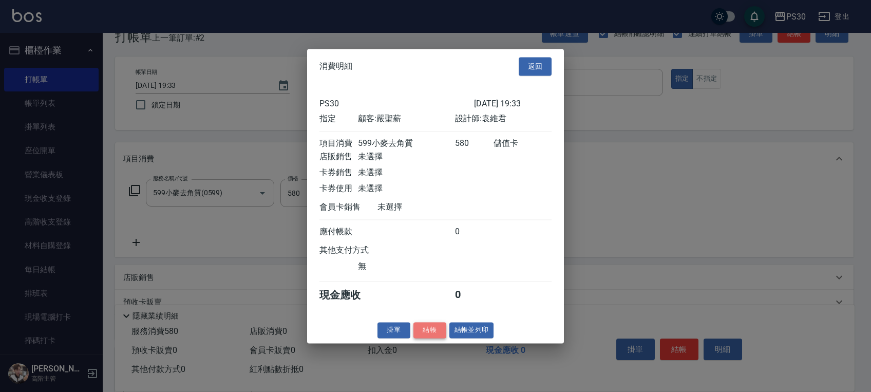
click at [437, 330] on button "結帳" at bounding box center [430, 330] width 33 height 16
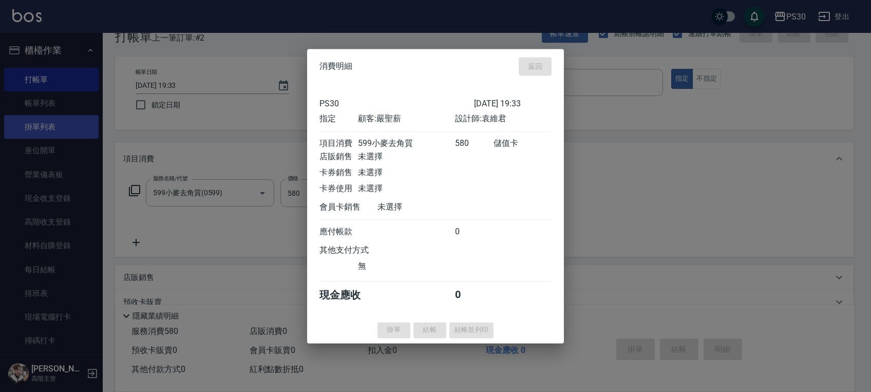
type input "2025/09/20 19:36"
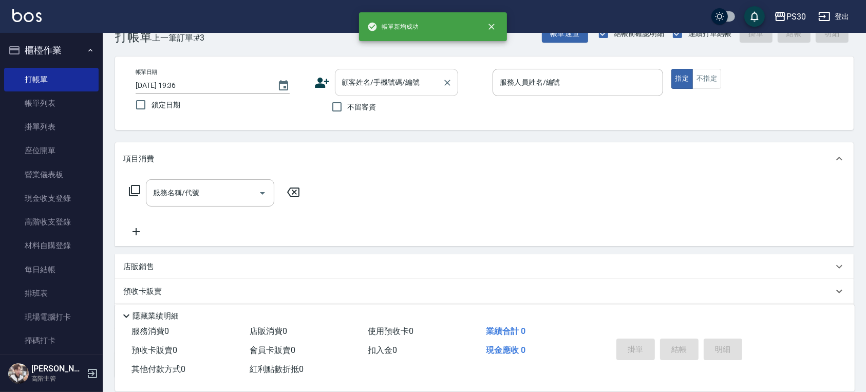
click at [394, 88] on input "顧客姓名/手機號碼/編號" at bounding box center [389, 82] width 99 height 18
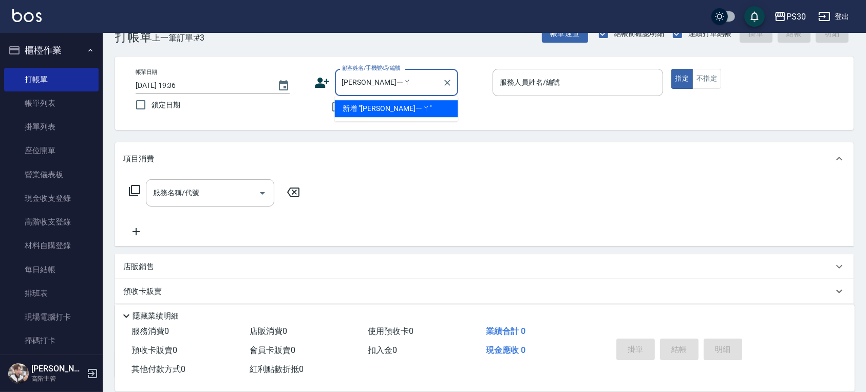
type input "陳ㄐㄧㄚ"
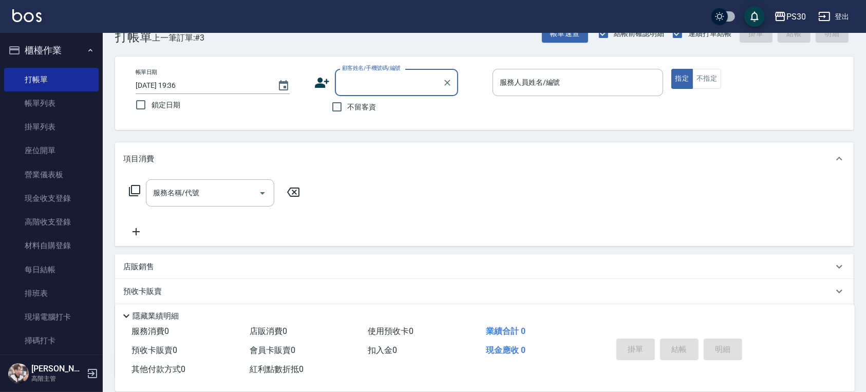
click at [387, 80] on div "顧客姓名/手機號碼/編號 顧客姓名/手機號碼/編號" at bounding box center [396, 82] width 123 height 27
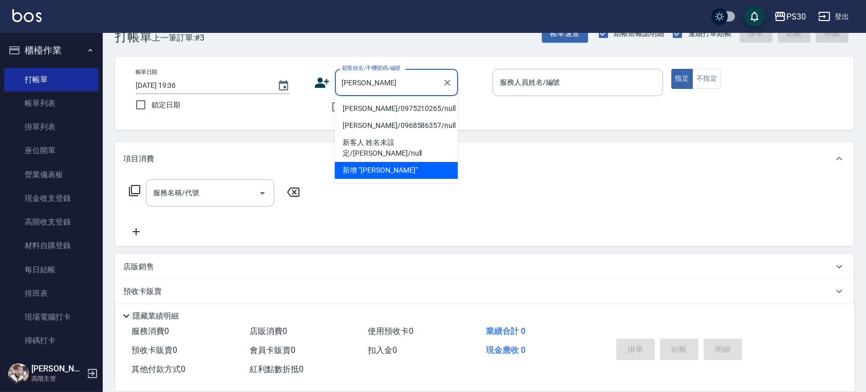
click at [399, 107] on li "陳佳惠/0975210265/null" at bounding box center [396, 108] width 123 height 17
type input "陳佳惠/0975210265/null"
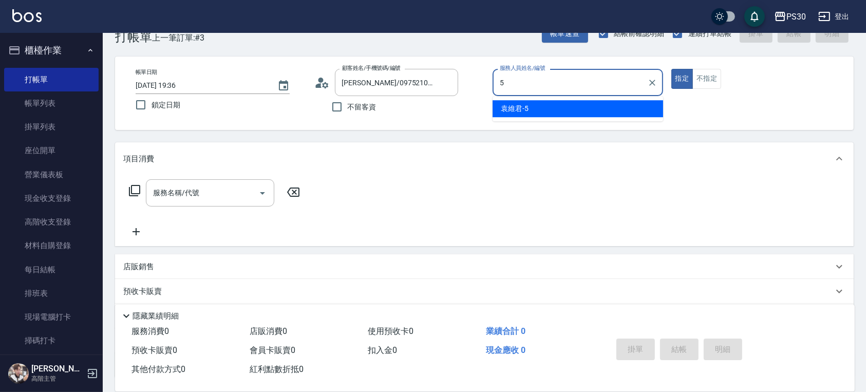
type input "袁維君-5"
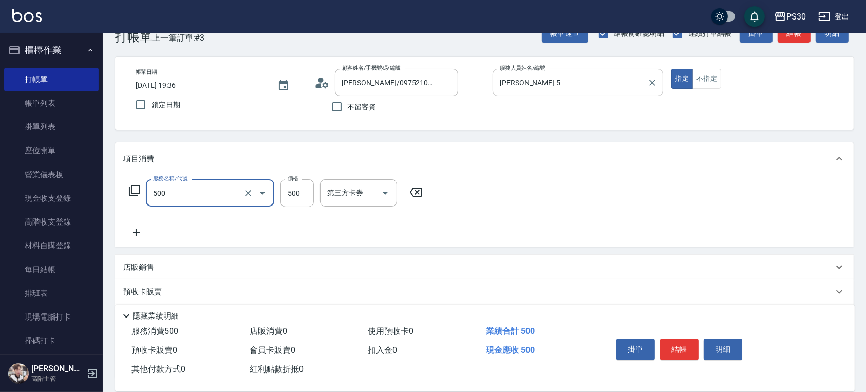
type input "洗剪500(500)"
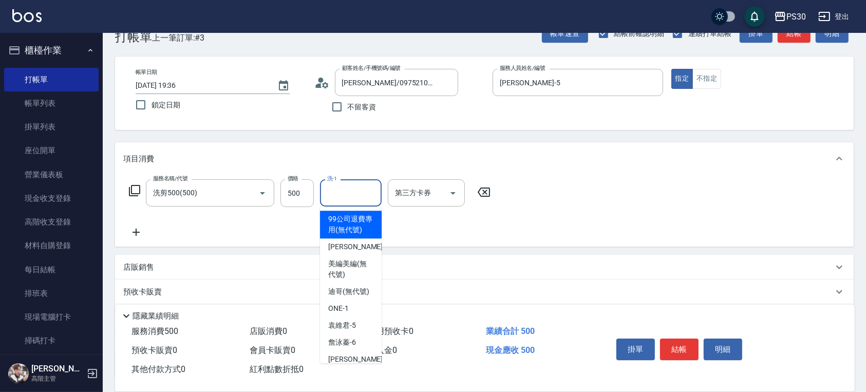
click at [343, 195] on input "洗-1" at bounding box center [351, 193] width 52 height 18
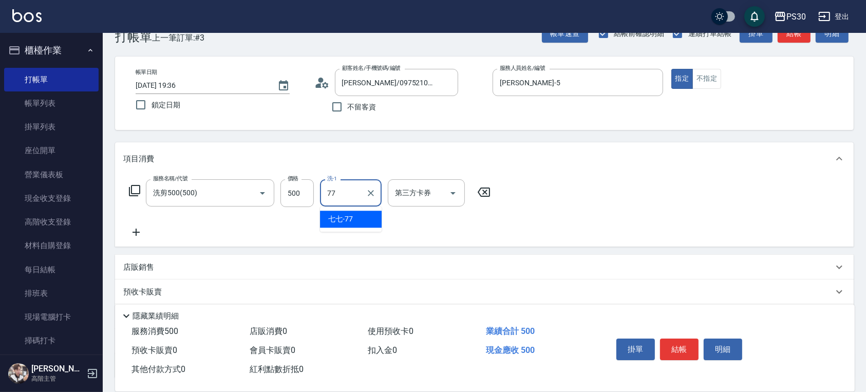
type input "七七-77"
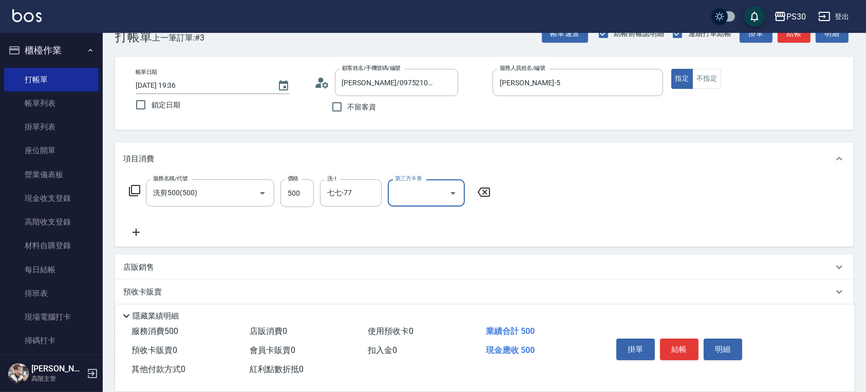
click at [460, 192] on button "Open" at bounding box center [453, 193] width 16 height 16
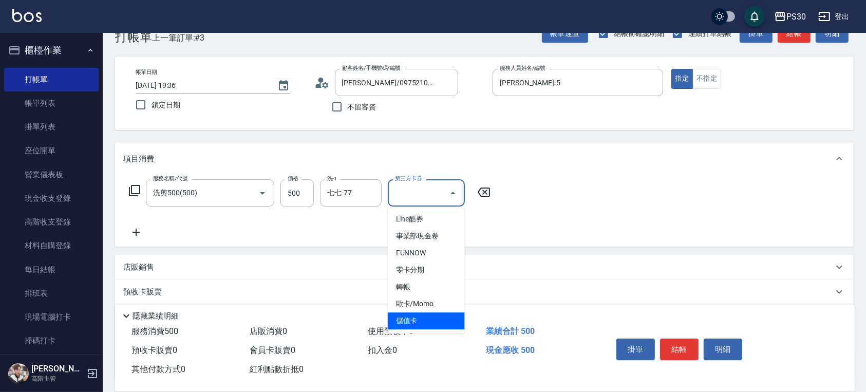
click at [440, 316] on span "儲值卡" at bounding box center [426, 320] width 77 height 17
type input "儲值卡"
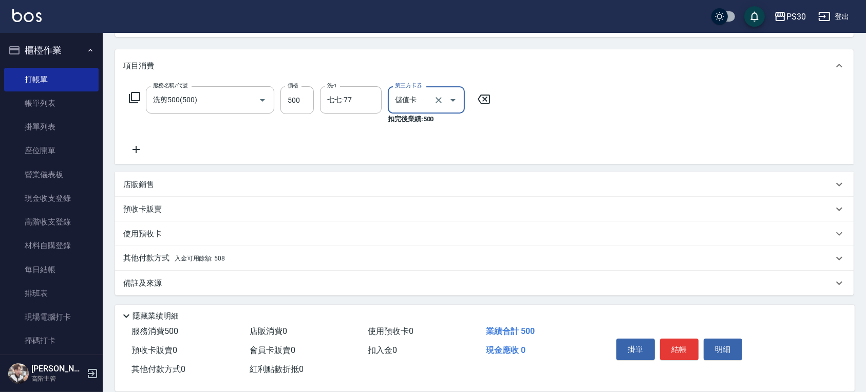
scroll to position [120, 0]
click at [310, 258] on div "其他付款方式 入金可用餘額: 508" at bounding box center [478, 257] width 710 height 11
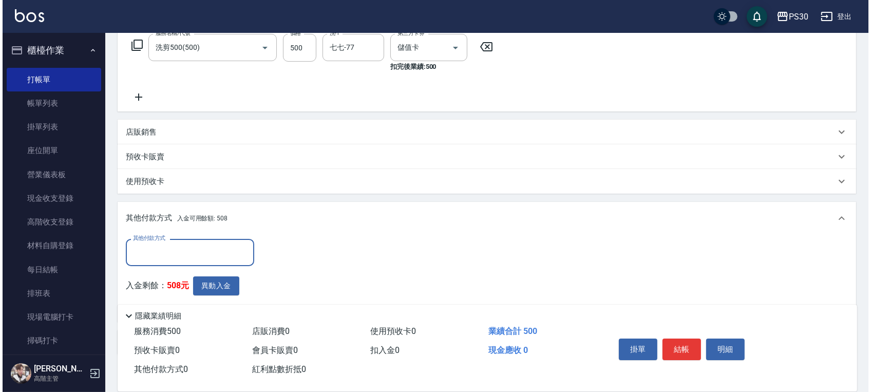
scroll to position [232, 0]
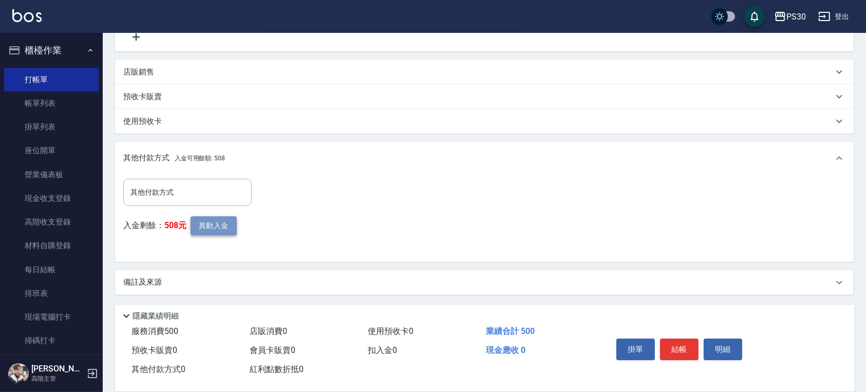
click at [214, 227] on button "異動入金" at bounding box center [214, 225] width 46 height 19
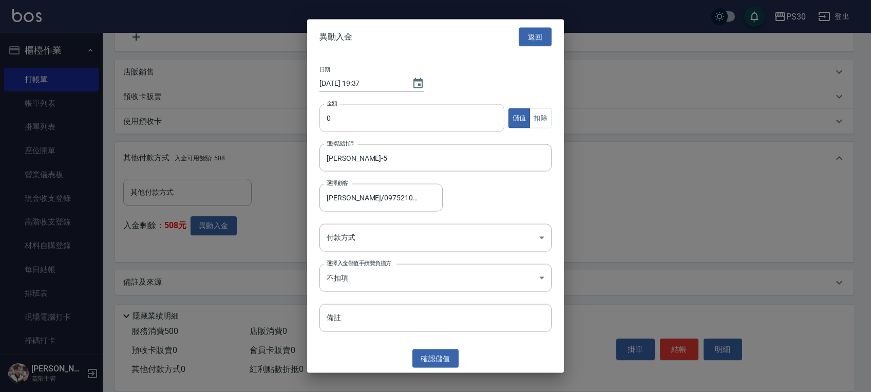
click at [436, 121] on input "0" at bounding box center [412, 118] width 185 height 28
type input "500"
click at [538, 119] on button "扣除" at bounding box center [541, 118] width 22 height 20
click at [503, 243] on body "PS30 登出 櫃檯作業 打帳單 帳單列表 掛單列表 座位開單 營業儀表板 現金收支登錄 高階收支登錄 材料自購登錄 每日結帳 排班表 現場電腦打卡 掃碼打卡…" at bounding box center [435, 80] width 871 height 624
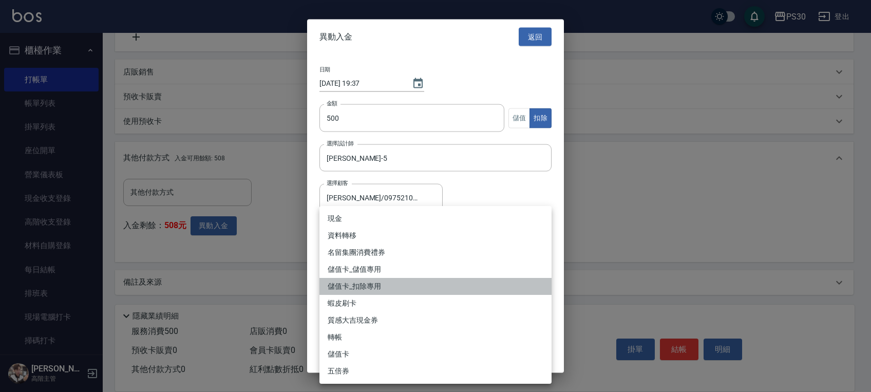
click at [421, 285] on li "儲值卡_扣除專用" at bounding box center [436, 286] width 232 height 17
type input "儲值卡_扣除專用"
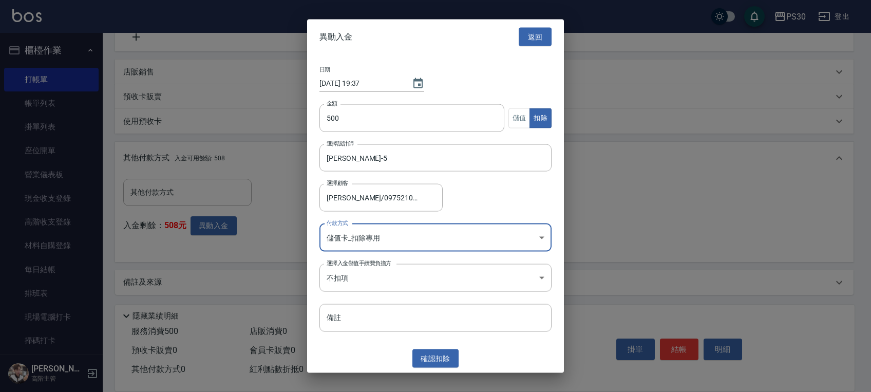
click at [439, 356] on button "確認 扣除" at bounding box center [436, 358] width 46 height 19
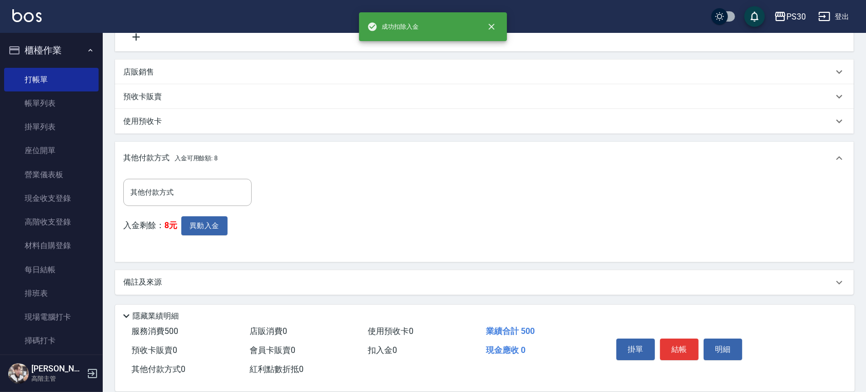
scroll to position [0, 0]
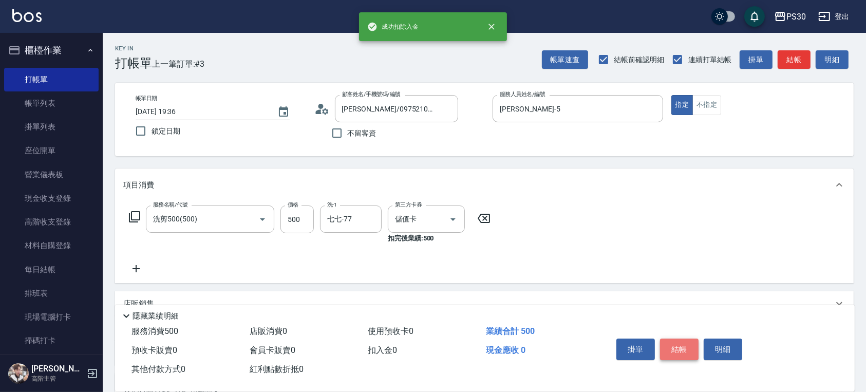
click at [678, 339] on button "結帳" at bounding box center [679, 350] width 39 height 22
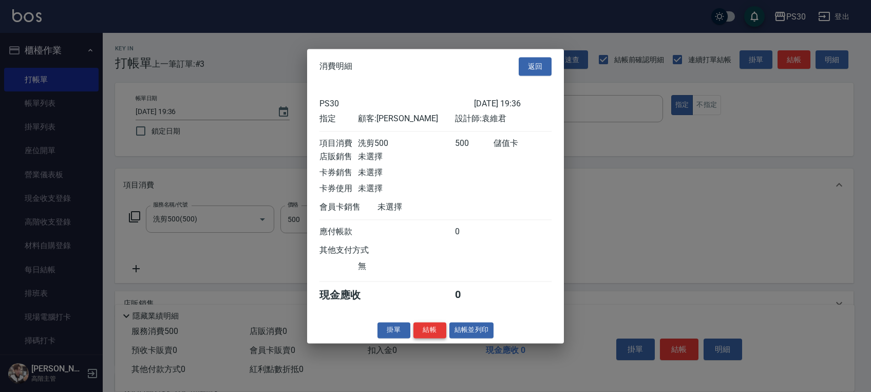
click at [435, 338] on button "結帳" at bounding box center [430, 330] width 33 height 16
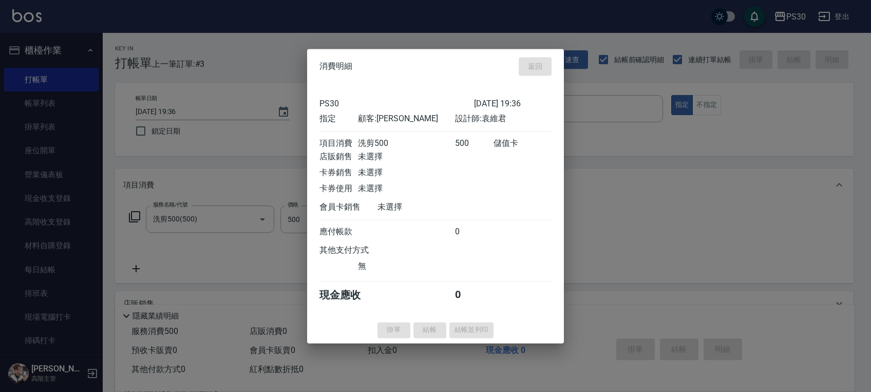
type input "2025/09/20 19:37"
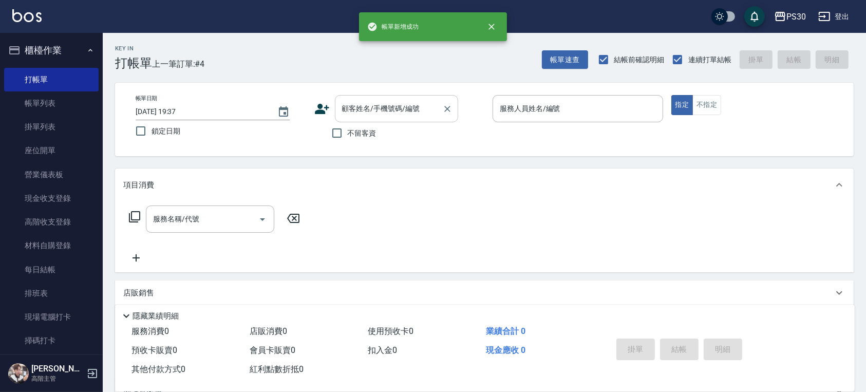
click at [378, 106] on input "顧客姓名/手機號碼/編號" at bounding box center [389, 109] width 99 height 18
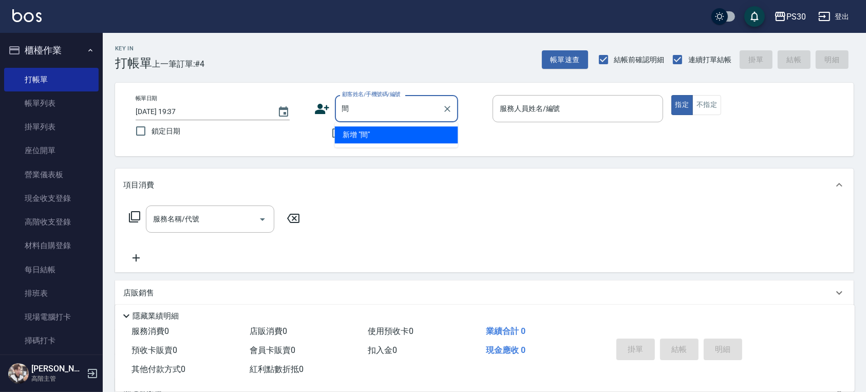
type input "肩"
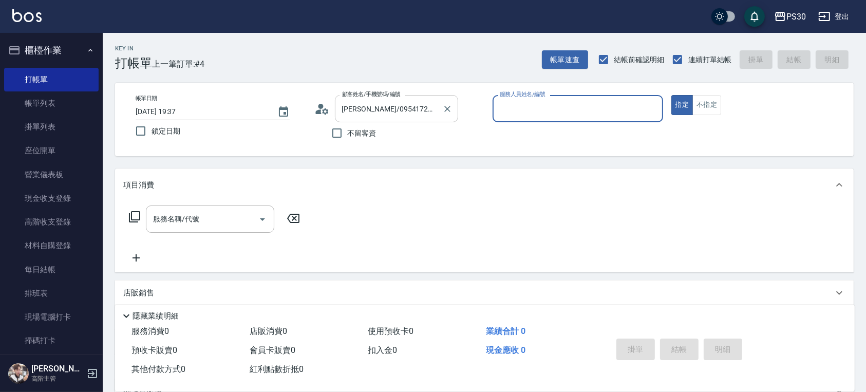
click at [373, 107] on input "簡沛萱/0954172221/null" at bounding box center [389, 109] width 99 height 18
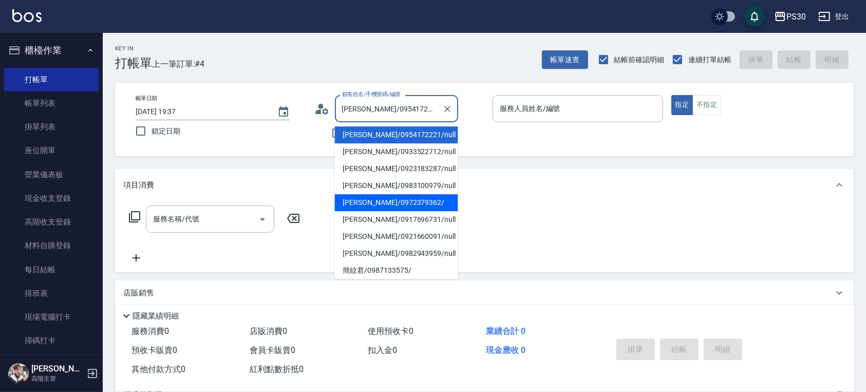
click at [398, 195] on li "簡與彤/0972379362/" at bounding box center [396, 202] width 123 height 17
type input "簡與彤/0972379362/"
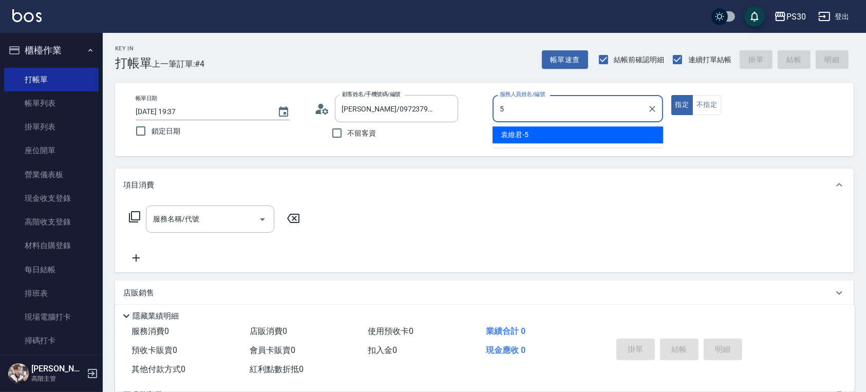
type input "袁維君-5"
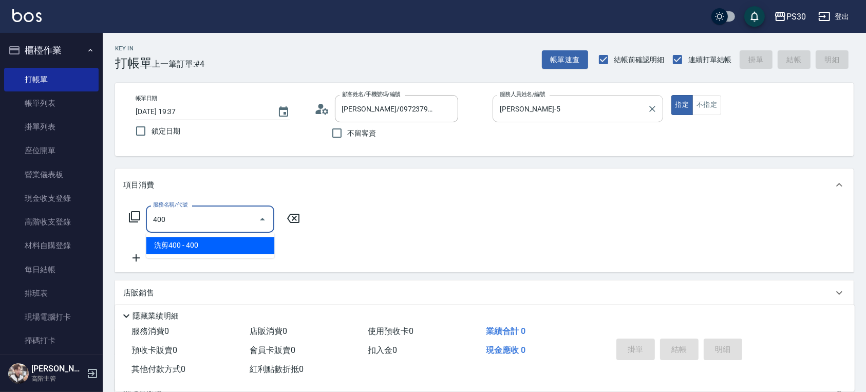
type input "洗剪400(400)"
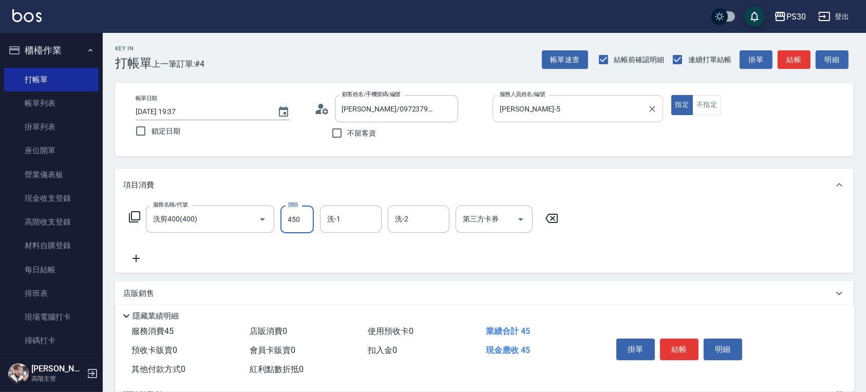
type input "450"
click at [519, 224] on icon "Open" at bounding box center [521, 219] width 12 height 12
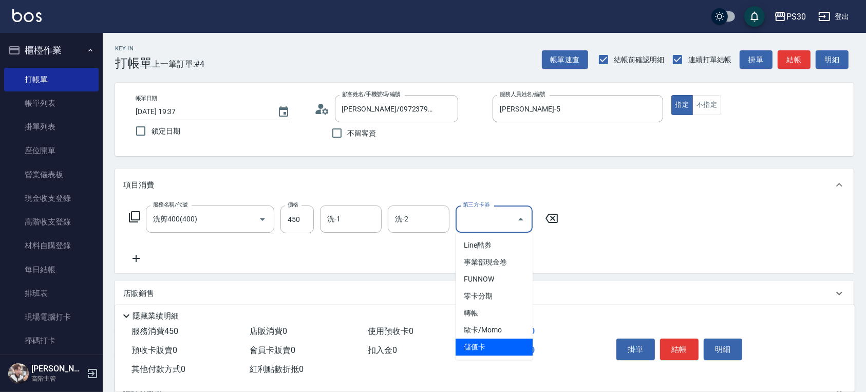
click at [511, 341] on span "儲值卡" at bounding box center [494, 347] width 77 height 17
type input "儲值卡"
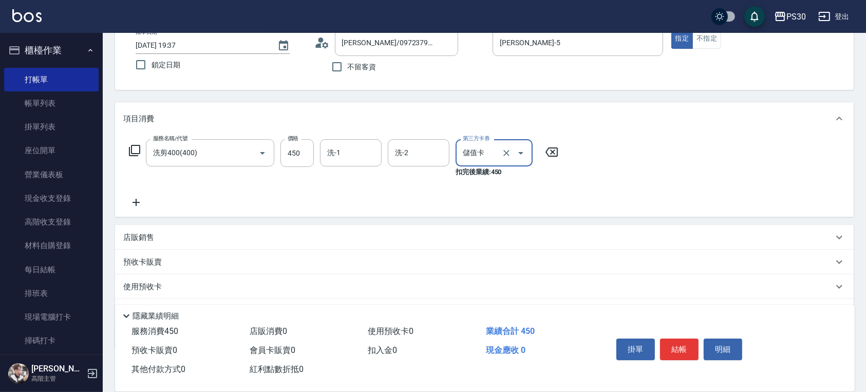
scroll to position [120, 0]
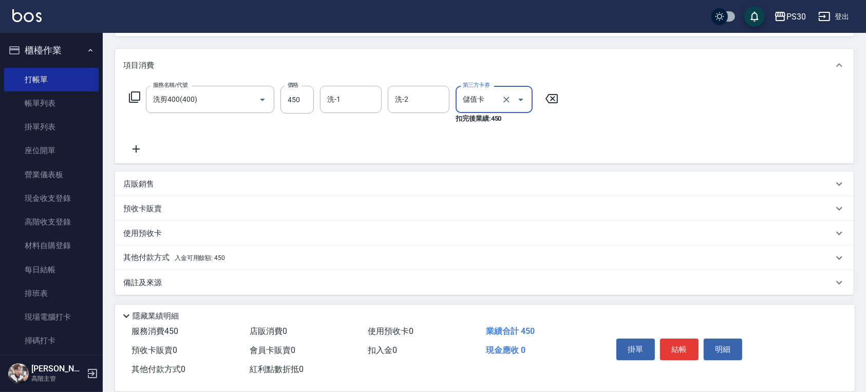
click at [235, 255] on div "其他付款方式 入金可用餘額: 450" at bounding box center [478, 257] width 710 height 11
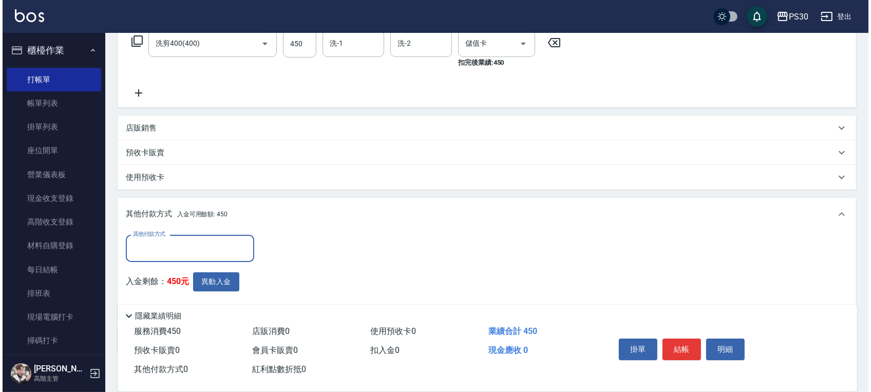
scroll to position [232, 0]
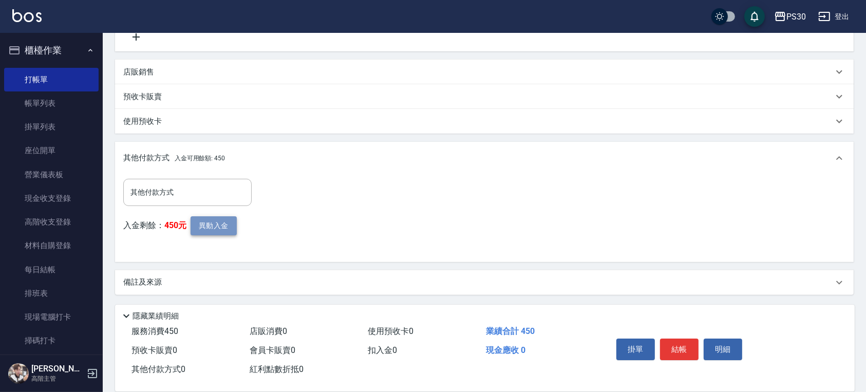
click at [215, 229] on button "異動入金" at bounding box center [214, 225] width 46 height 19
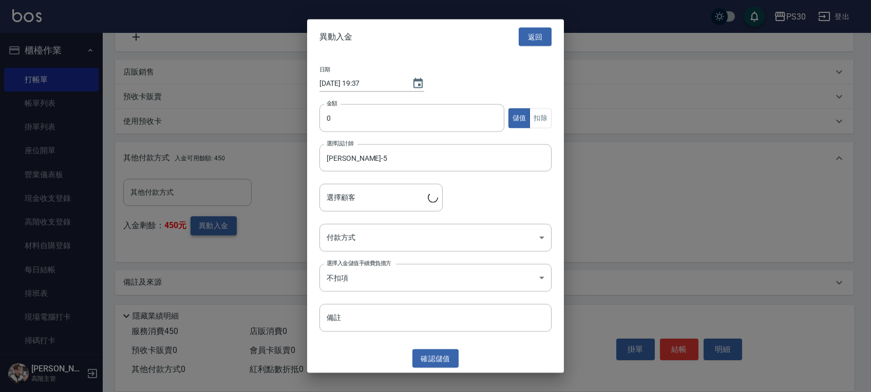
type input "簡與彤/0972379362/"
click at [363, 123] on input "0" at bounding box center [412, 118] width 185 height 28
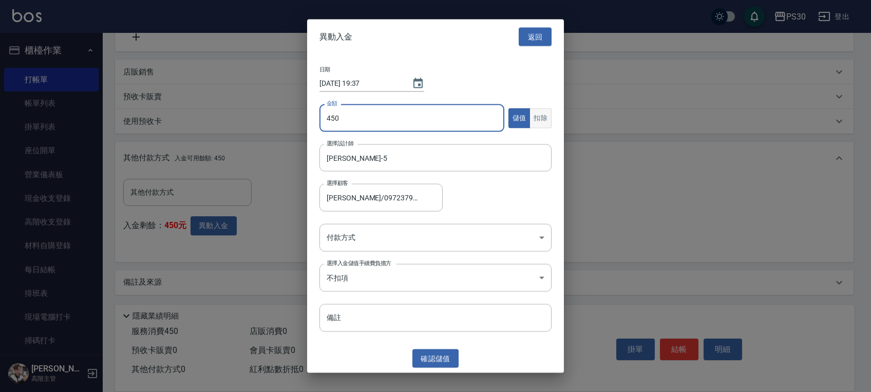
type input "450"
click at [538, 113] on button "扣除" at bounding box center [541, 118] width 22 height 20
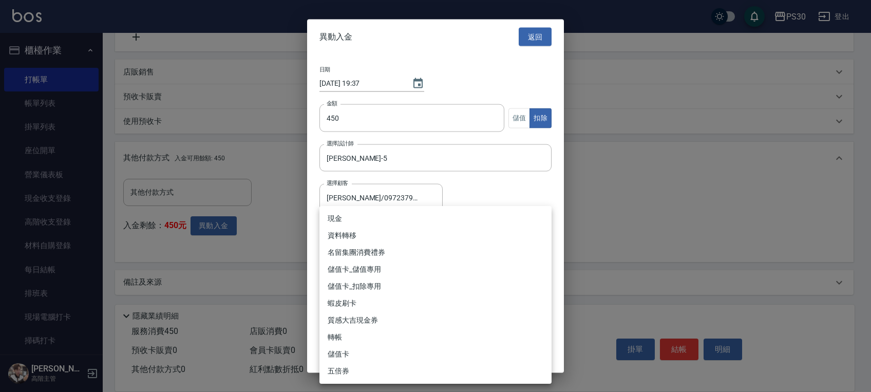
click at [481, 229] on body "PS30 登出 櫃檯作業 打帳單 帳單列表 掛單列表 座位開單 營業儀表板 現金收支登錄 高階收支登錄 材料自購登錄 每日結帳 排班表 現場電腦打卡 掃碼打卡…" at bounding box center [435, 80] width 871 height 624
click at [401, 290] on li "儲值卡_扣除專用" at bounding box center [436, 286] width 232 height 17
type input "儲值卡_扣除專用"
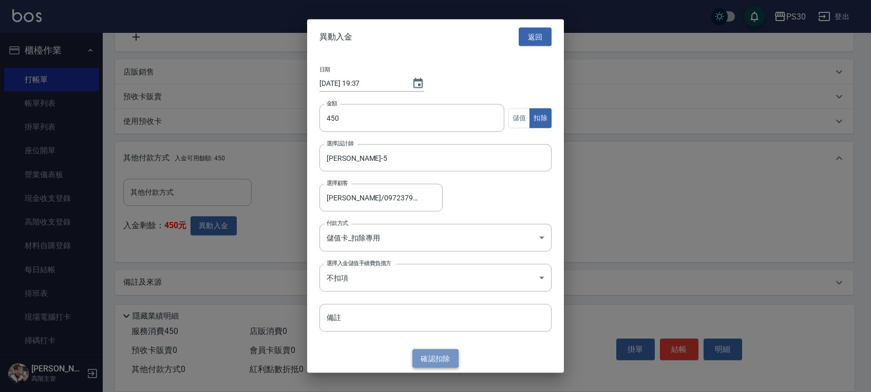
click at [439, 353] on button "確認 扣除" at bounding box center [436, 358] width 46 height 19
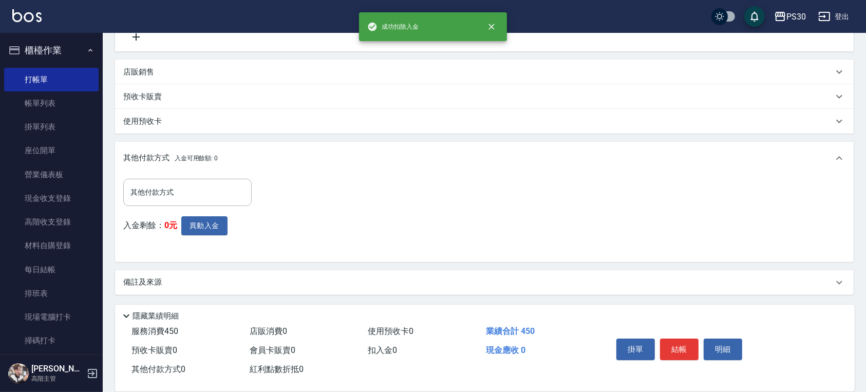
scroll to position [26, 0]
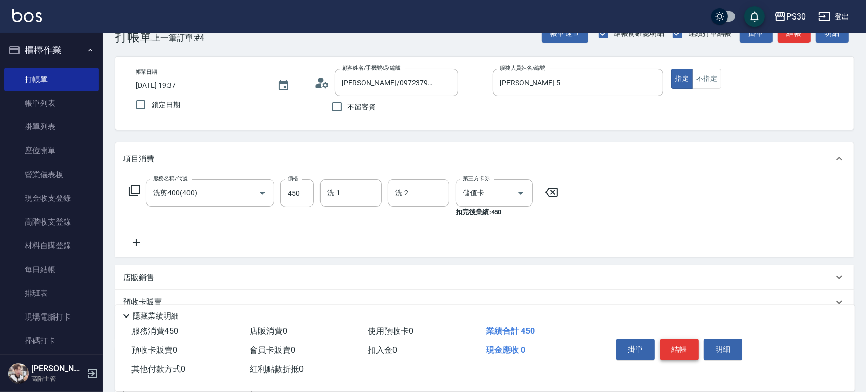
click at [685, 339] on button "結帳" at bounding box center [679, 350] width 39 height 22
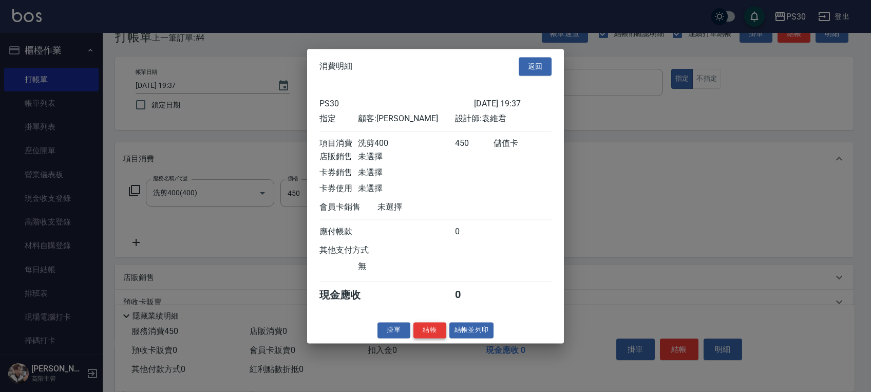
click at [423, 333] on button "結帳" at bounding box center [430, 330] width 33 height 16
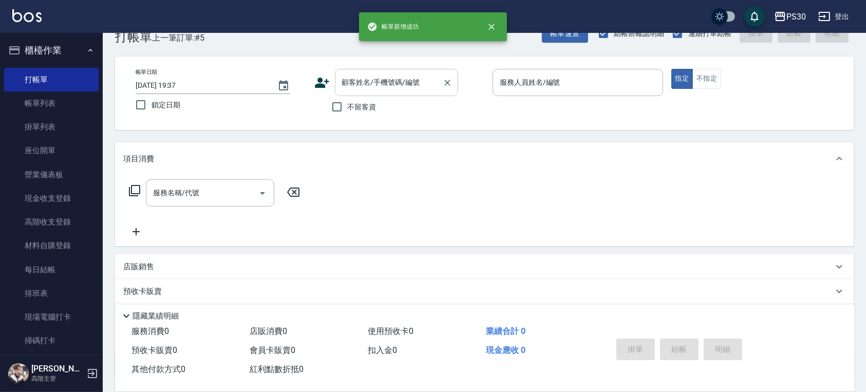
click at [395, 84] on input "顧客姓名/手機號碼/編號" at bounding box center [389, 82] width 99 height 18
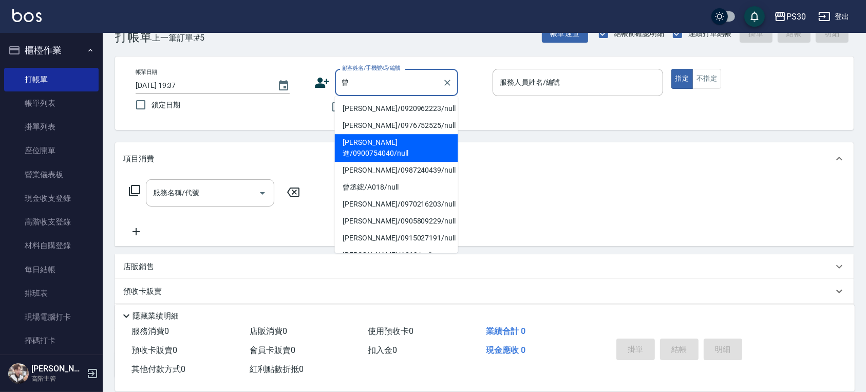
click at [354, 134] on li "曾豪進/0900754040/null" at bounding box center [396, 148] width 123 height 28
type input "曾豪進/0900754040/null"
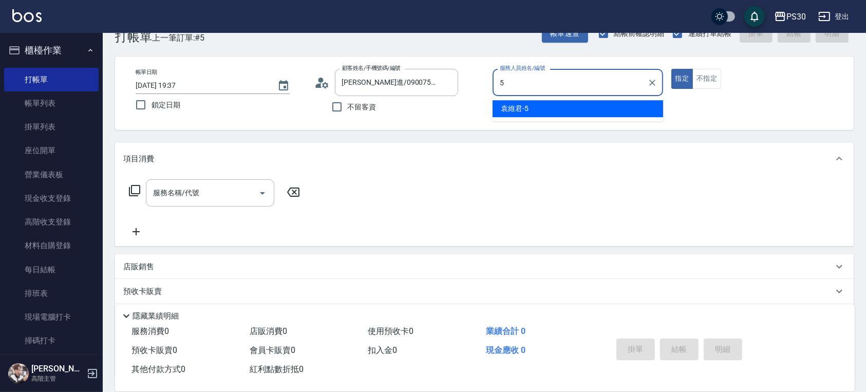
type input "袁維君-5"
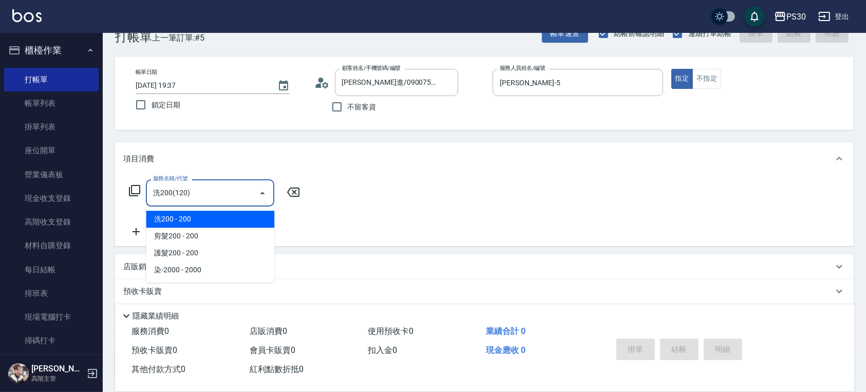
type input "洗200(120)"
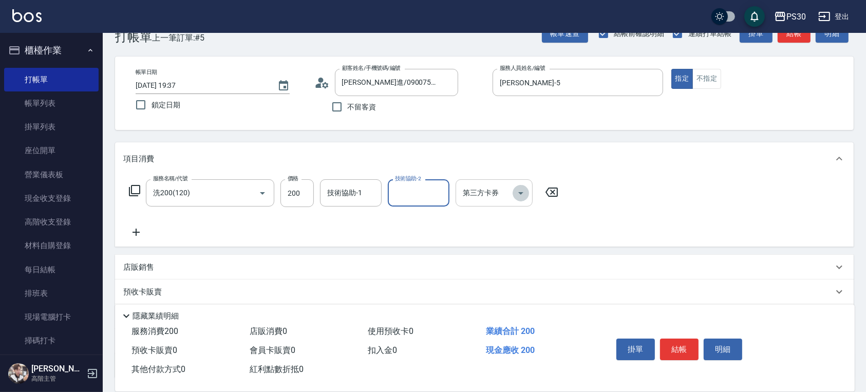
click at [527, 193] on icon "Open" at bounding box center [521, 193] width 12 height 12
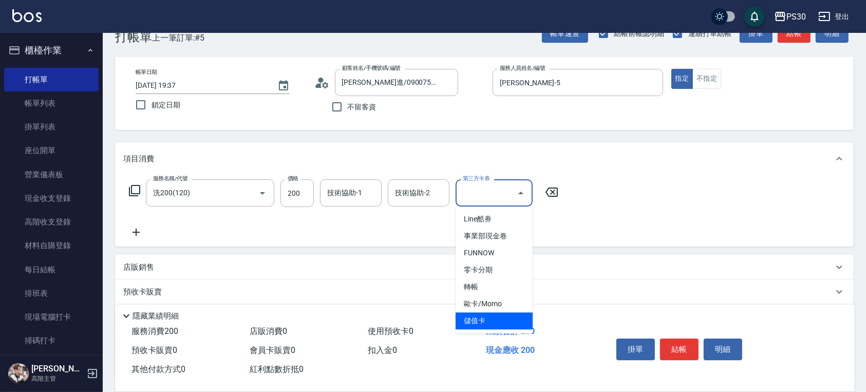
click at [492, 321] on span "儲值卡" at bounding box center [494, 320] width 77 height 17
type input "儲值卡"
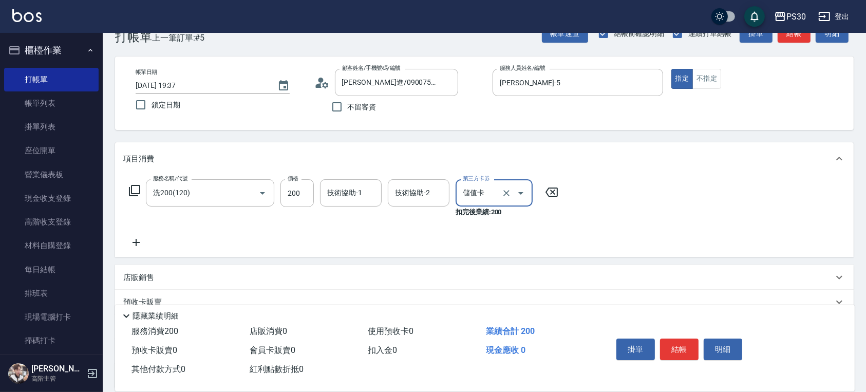
scroll to position [120, 0]
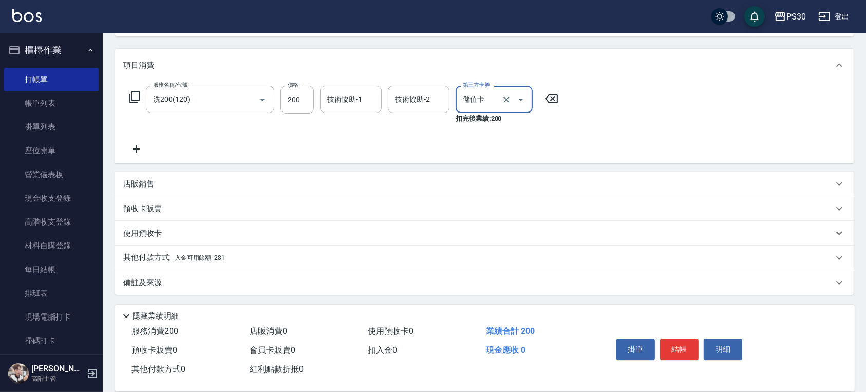
click at [197, 256] on span "入金可用餘額: 281" at bounding box center [200, 257] width 50 height 7
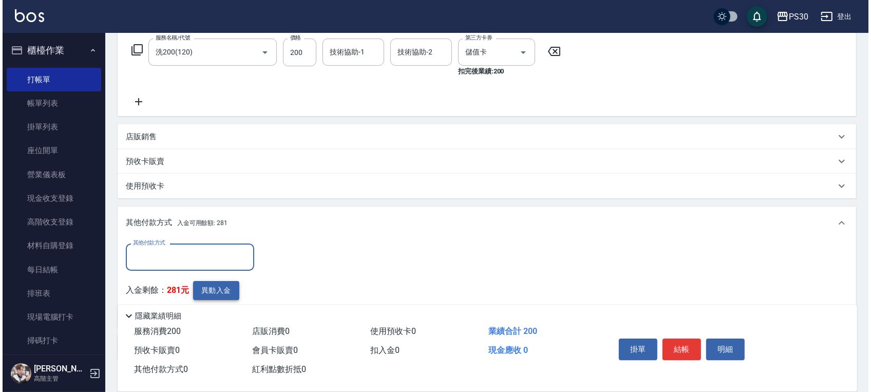
scroll to position [189, 0]
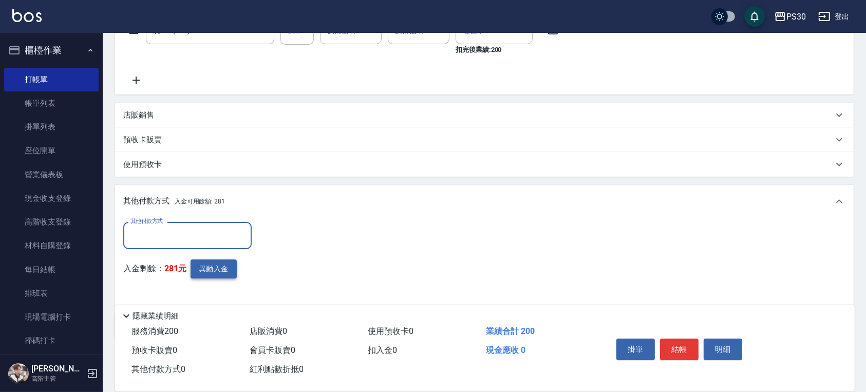
click at [229, 265] on button "異動入金" at bounding box center [214, 268] width 46 height 19
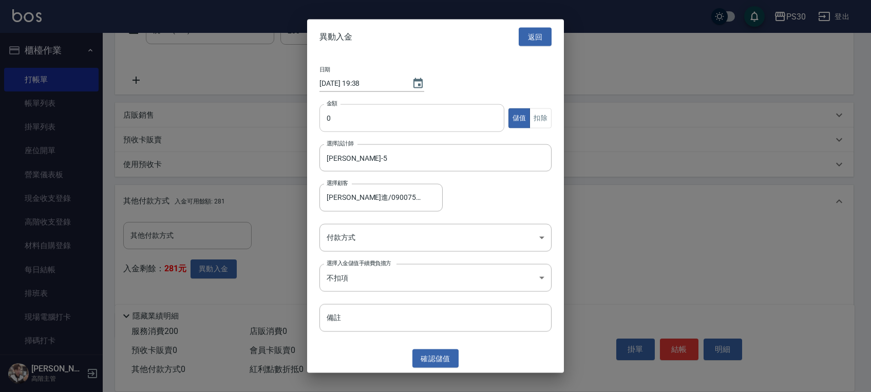
click at [374, 127] on input "0" at bounding box center [412, 118] width 185 height 28
type input "250"
click at [545, 111] on button "扣除" at bounding box center [541, 118] width 22 height 20
click at [445, 236] on body "PS30 登出 櫃檯作業 打帳單 帳單列表 掛單列表 座位開單 營業儀表板 現金收支登錄 高階收支登錄 材料自購登錄 每日結帳 排班表 現場電腦打卡 掃碼打卡…" at bounding box center [435, 123] width 871 height 624
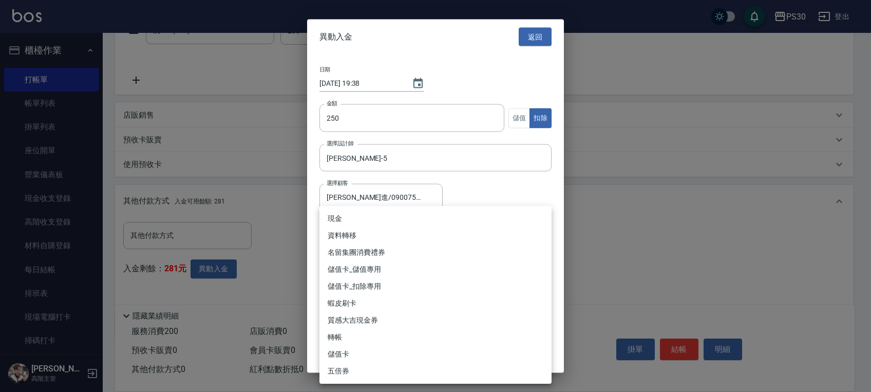
click at [386, 281] on li "儲值卡_扣除專用" at bounding box center [436, 286] width 232 height 17
type input "儲值卡_扣除專用"
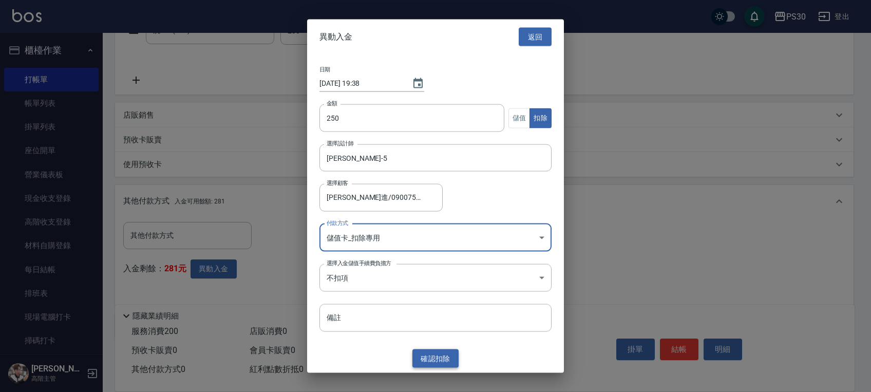
click at [437, 360] on button "確認 扣除" at bounding box center [436, 358] width 46 height 19
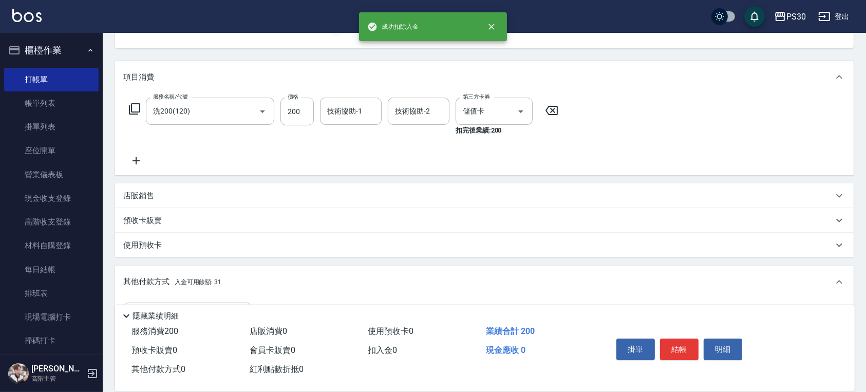
scroll to position [0, 0]
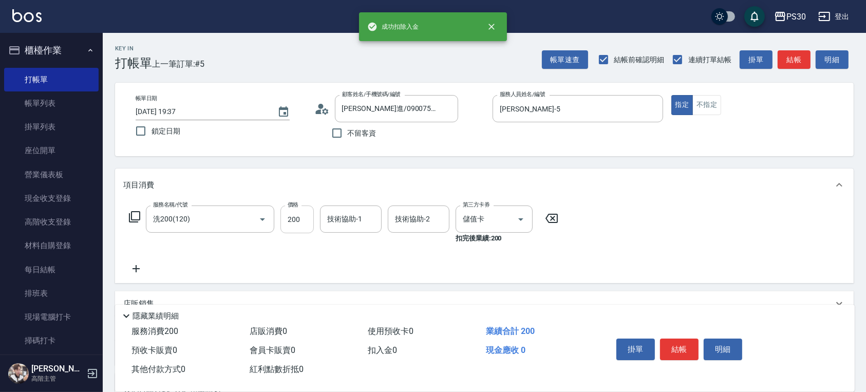
click at [303, 222] on input "200" at bounding box center [297, 220] width 33 height 28
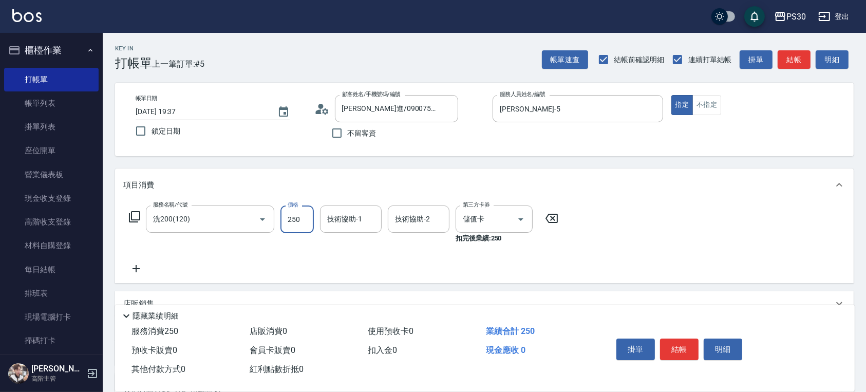
type input "250"
click at [692, 348] on button "結帳" at bounding box center [679, 350] width 39 height 22
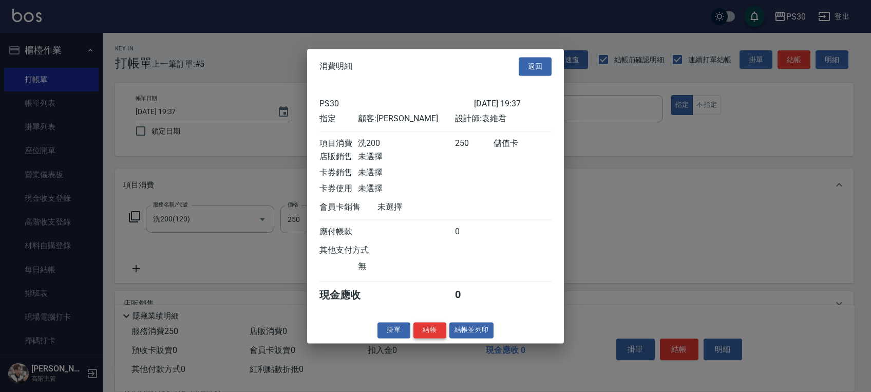
click at [438, 336] on button "結帳" at bounding box center [430, 330] width 33 height 16
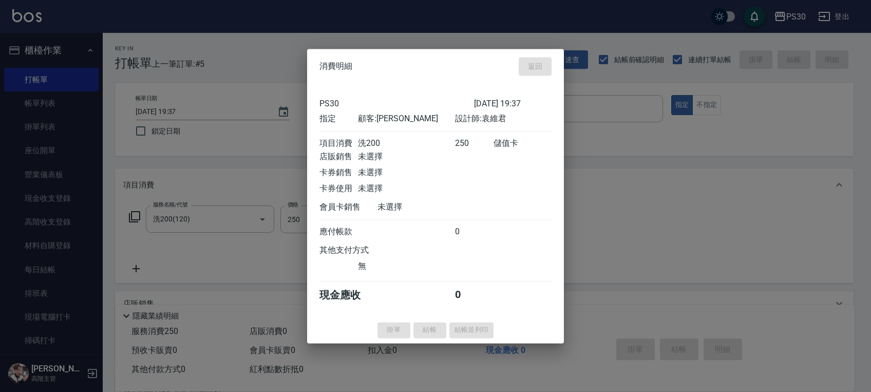
type input "2025/09/20 19:39"
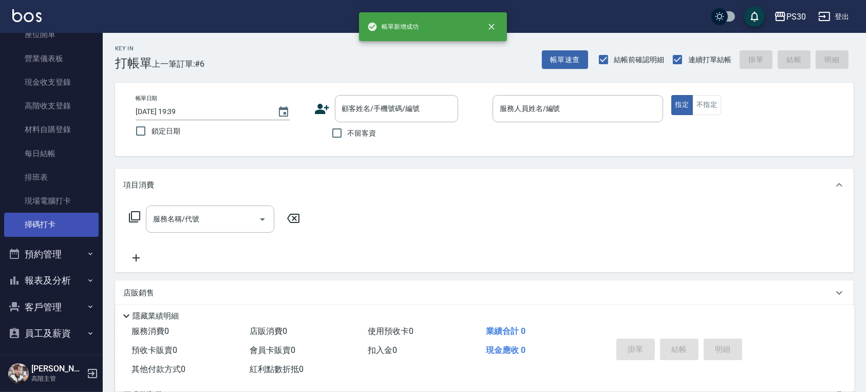
scroll to position [200, 0]
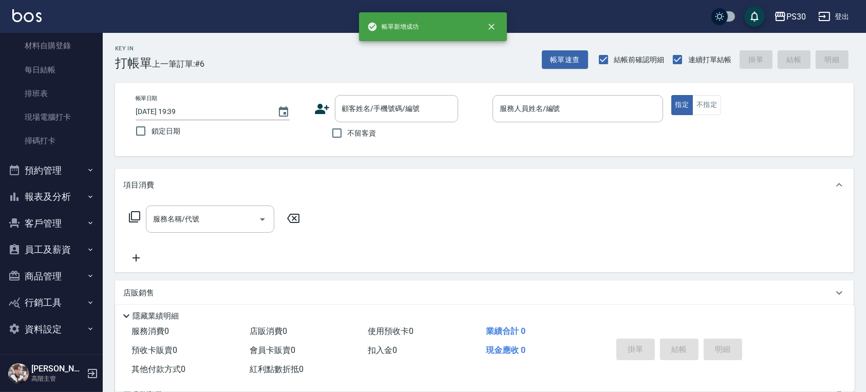
click at [60, 194] on button "報表及分析" at bounding box center [51, 196] width 95 height 27
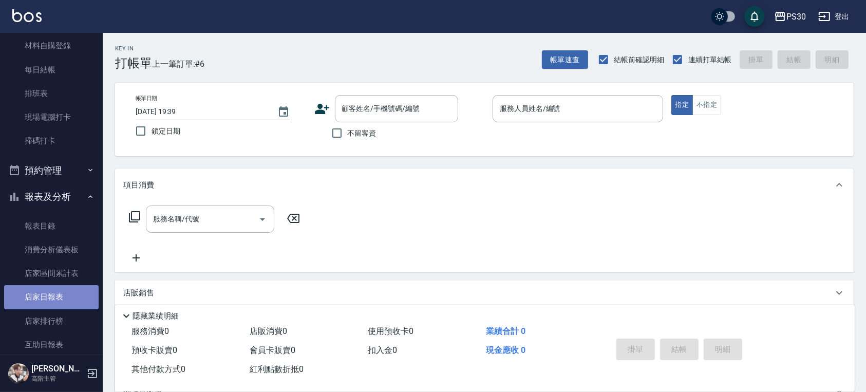
click at [67, 300] on link "店家日報表" at bounding box center [51, 297] width 95 height 24
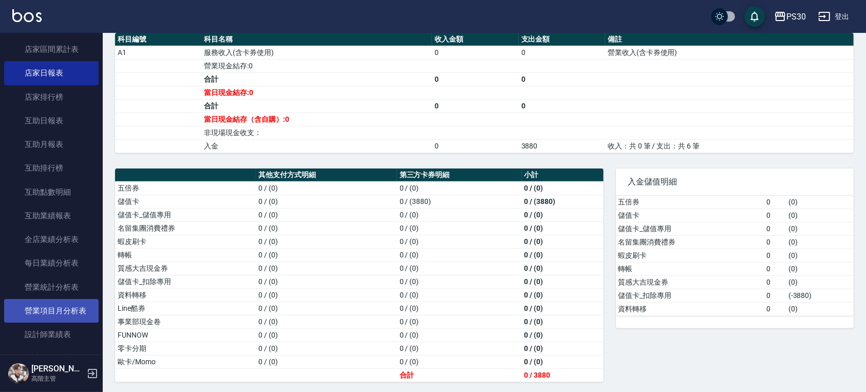
scroll to position [474, 0]
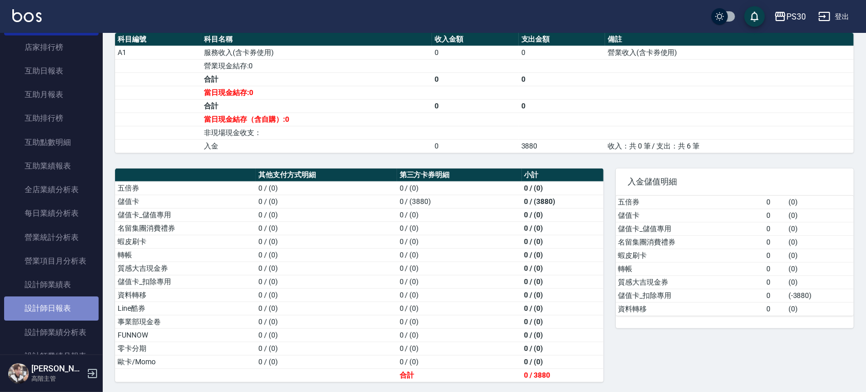
click at [59, 312] on link "設計師日報表" at bounding box center [51, 308] width 95 height 24
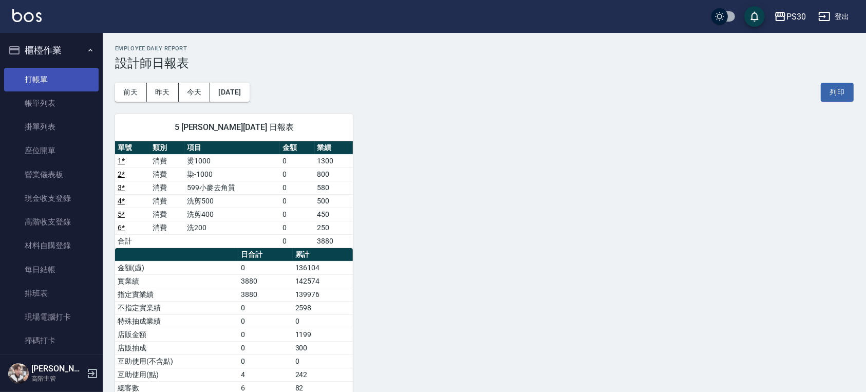
click at [45, 70] on link "打帳單" at bounding box center [51, 80] width 95 height 24
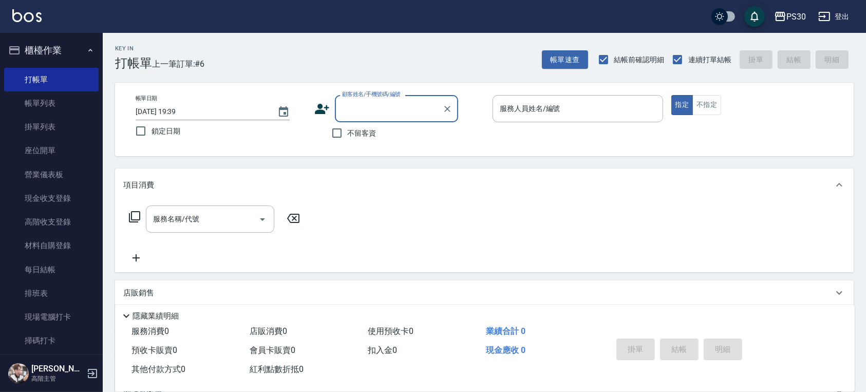
click at [351, 129] on span "不留客資" at bounding box center [362, 133] width 29 height 11
click at [348, 129] on input "不留客資" at bounding box center [337, 133] width 22 height 22
checkbox input "true"
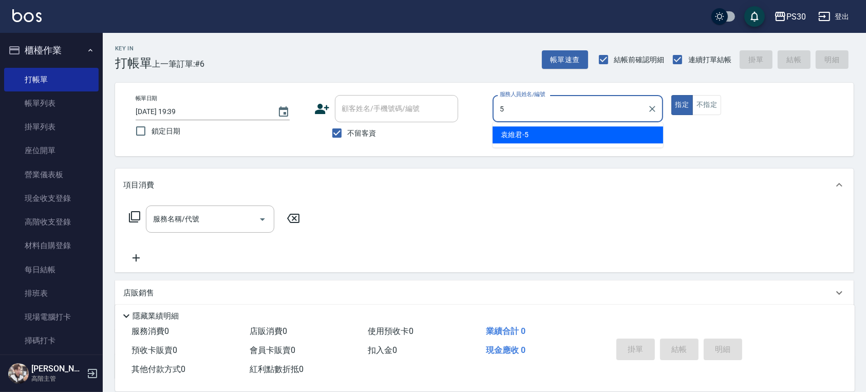
type input "袁維君-5"
type button "true"
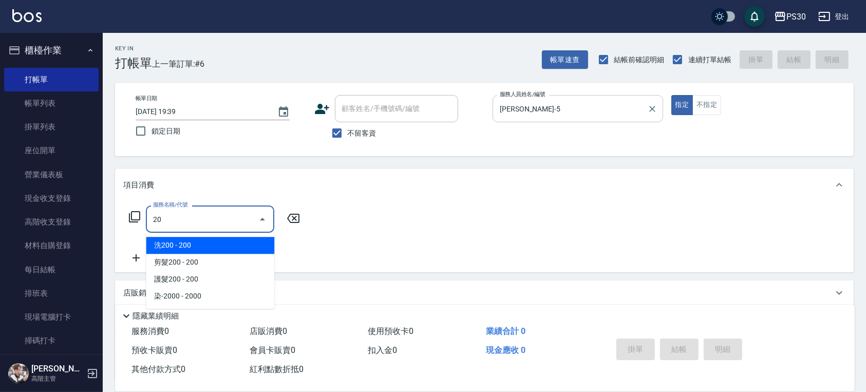
type input "2"
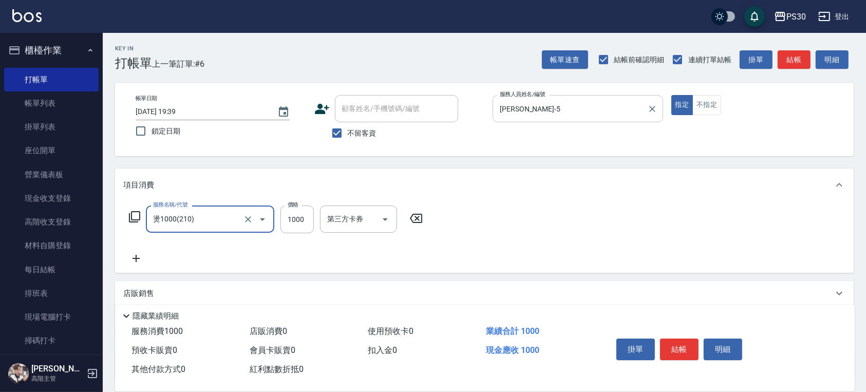
type input "燙1000(210)"
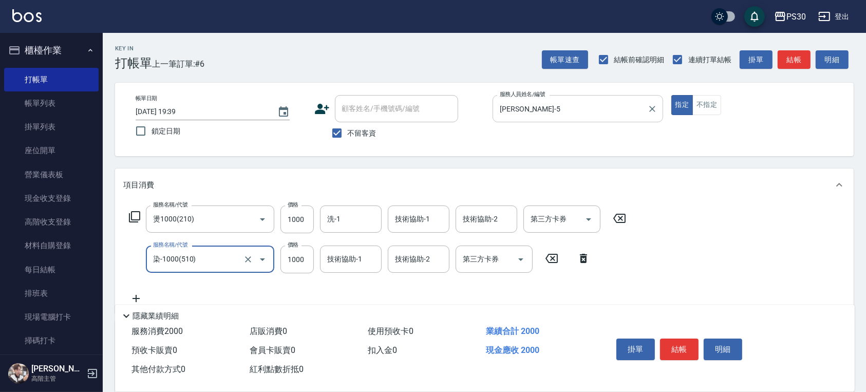
type input "染-1000(510)"
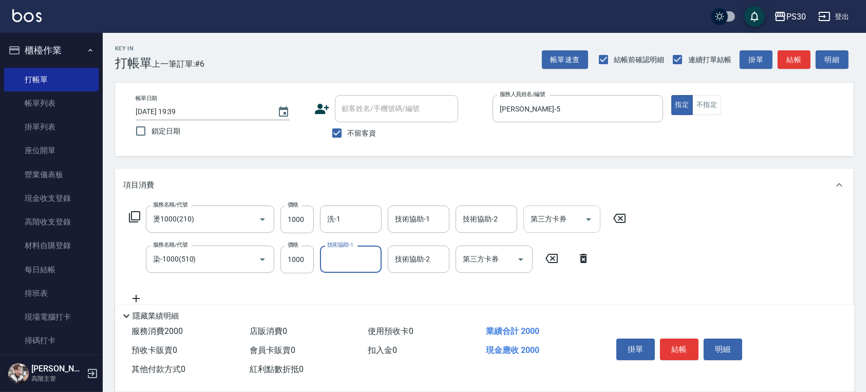
click at [587, 221] on icon "Open" at bounding box center [589, 219] width 12 height 12
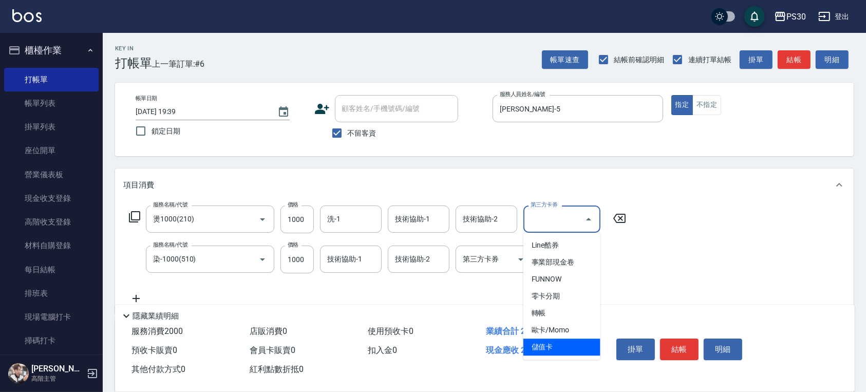
click at [569, 341] on span "儲值卡" at bounding box center [562, 347] width 77 height 17
type input "儲值卡"
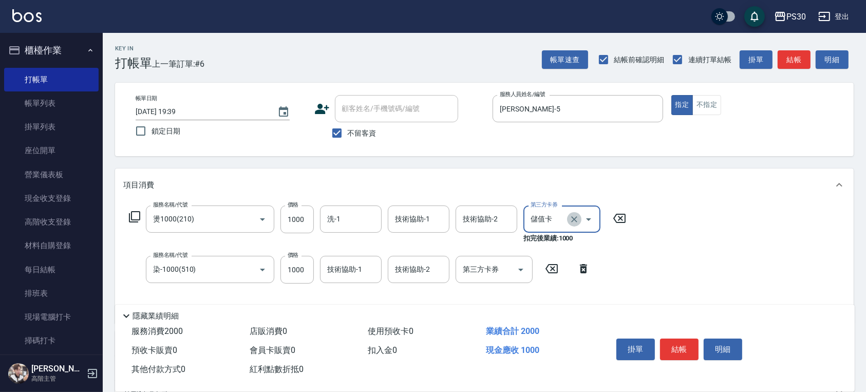
click at [573, 218] on icon "Clear" at bounding box center [574, 219] width 6 height 6
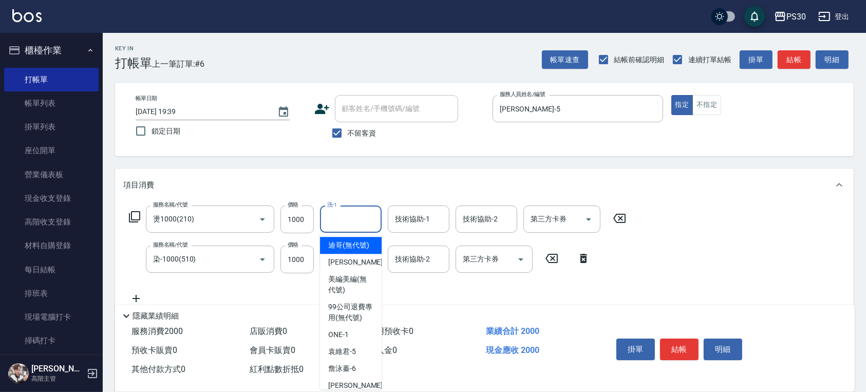
click at [360, 216] on input "洗-1" at bounding box center [351, 219] width 52 height 18
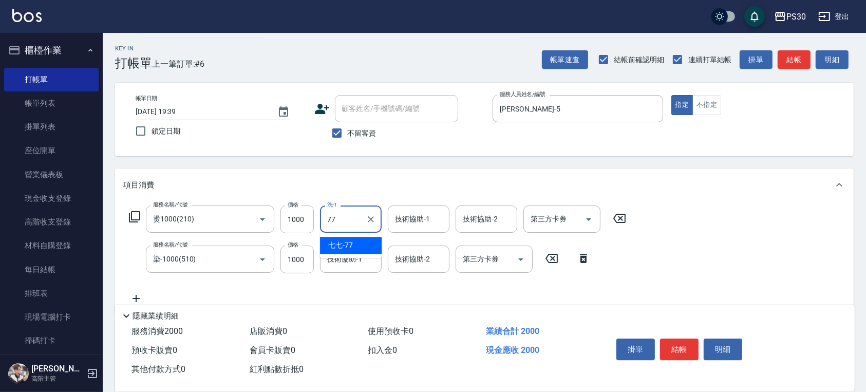
type input "七七-77"
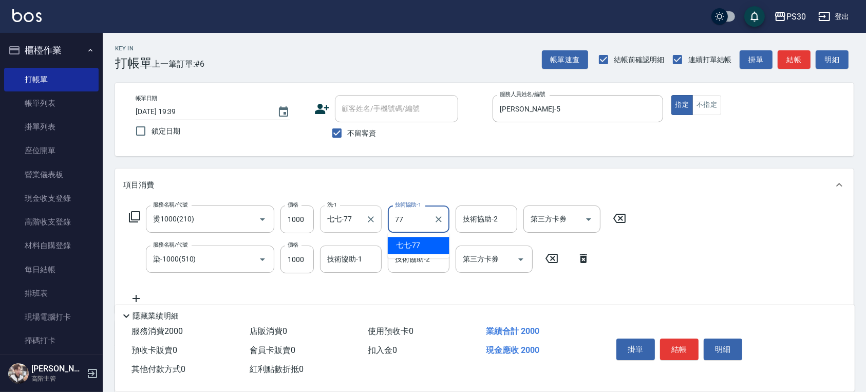
type input "七七-77"
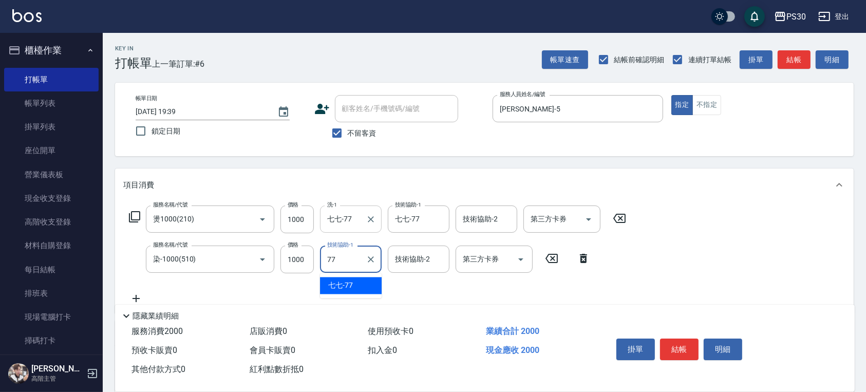
type input "七七-77"
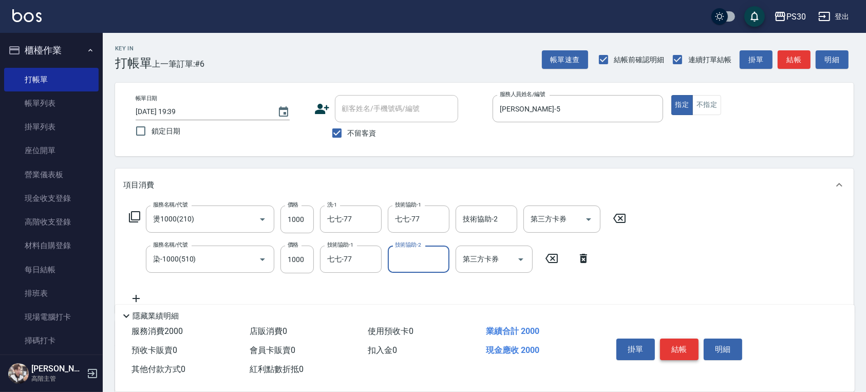
click at [689, 346] on button "結帳" at bounding box center [679, 350] width 39 height 22
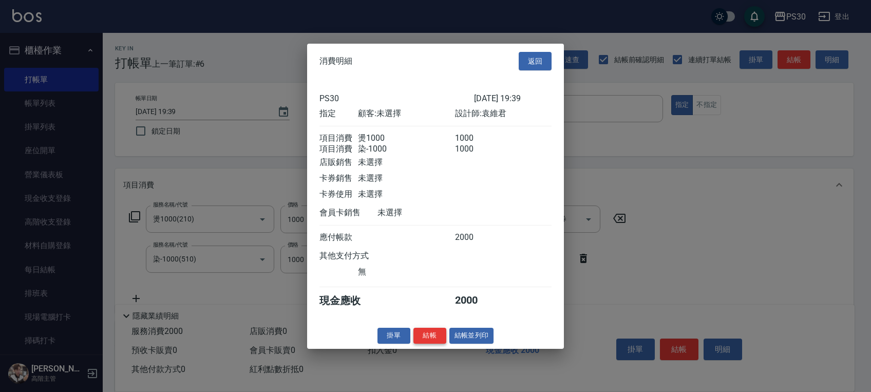
click at [433, 334] on button "結帳" at bounding box center [430, 336] width 33 height 16
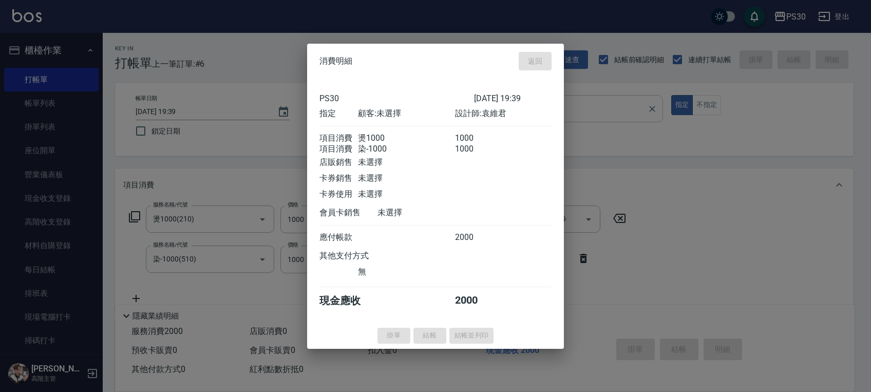
type input "2025/09/20 19:40"
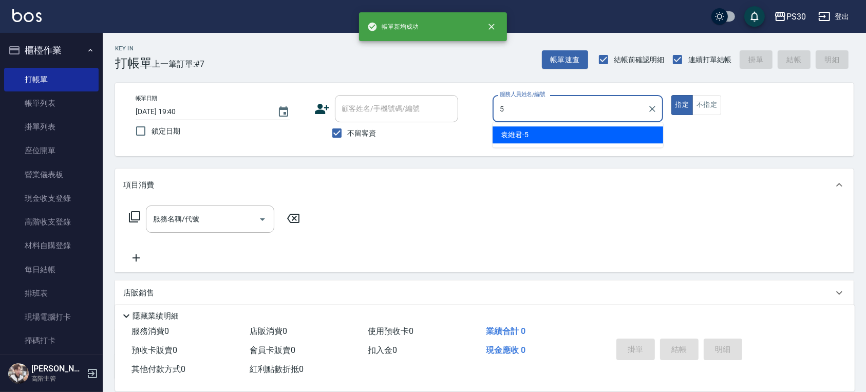
type input "袁維君-5"
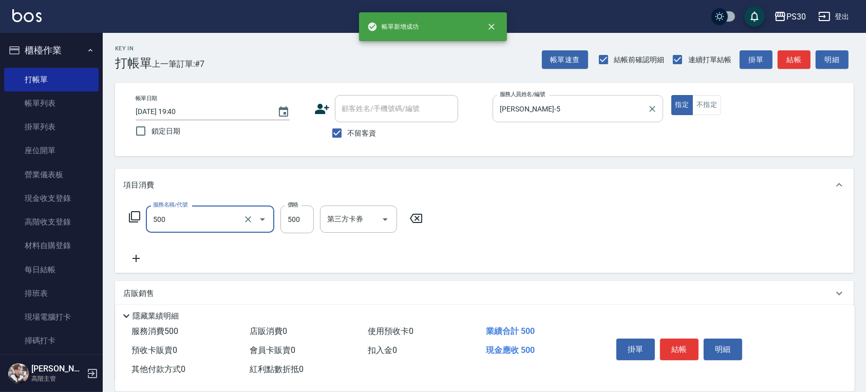
type input "洗剪500(500)"
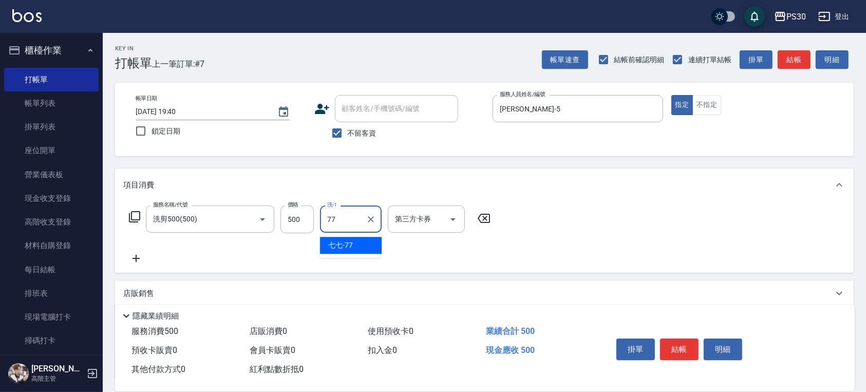
type input "七七-77"
click at [684, 350] on button "結帳" at bounding box center [679, 350] width 39 height 22
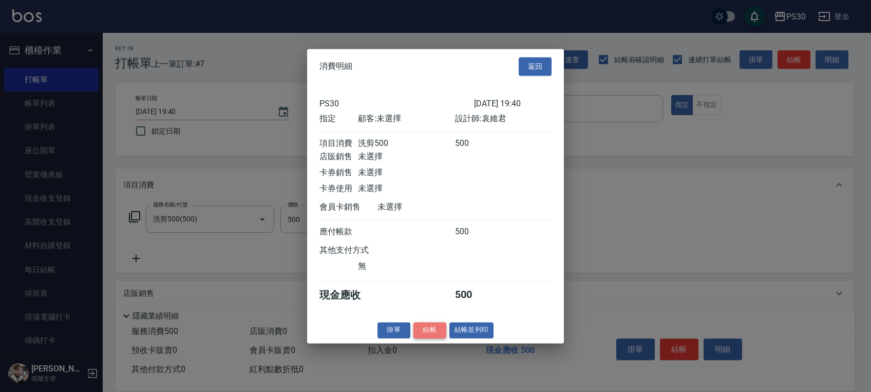
click at [440, 332] on button "結帳" at bounding box center [430, 330] width 33 height 16
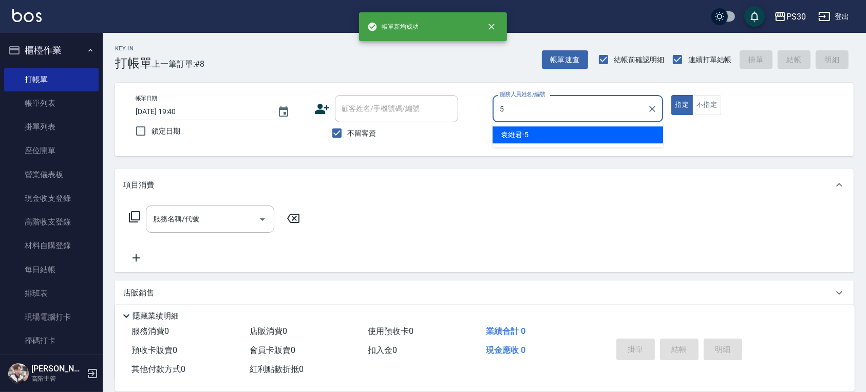
type input "袁維君-5"
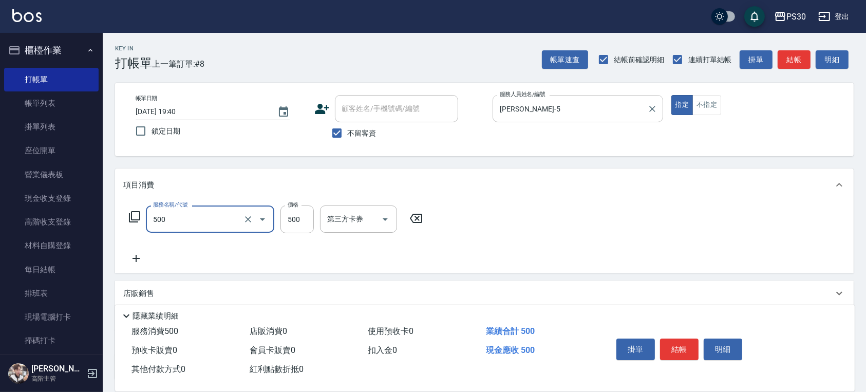
type input "洗剪500(500)"
type input "400"
click at [574, 226] on div "服務名稱/代號 洗剪500(500) 服務名稱/代號 價格 400 價格 第三方卡券 第三方卡券" at bounding box center [484, 236] width 739 height 71
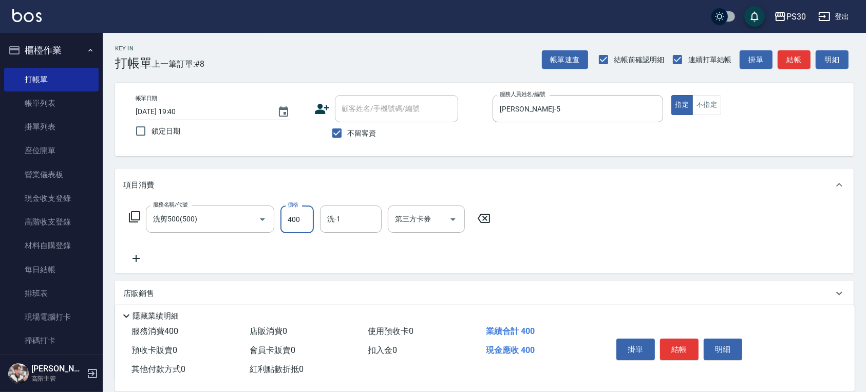
click at [307, 219] on input "400" at bounding box center [297, 220] width 33 height 28
click at [337, 218] on input "洗-1" at bounding box center [351, 219] width 52 height 18
type input "七七-77"
drag, startPoint x: 689, startPoint y: 349, endPoint x: 684, endPoint y: 353, distance: 7.0
click at [689, 349] on button "結帳" at bounding box center [679, 350] width 39 height 22
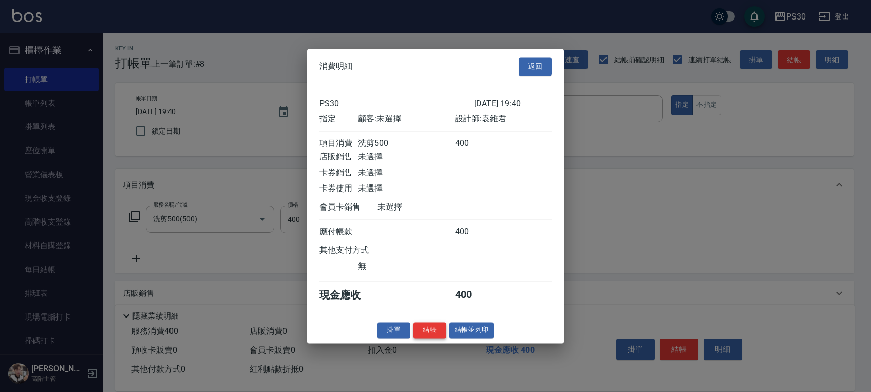
click at [431, 332] on button "結帳" at bounding box center [430, 330] width 33 height 16
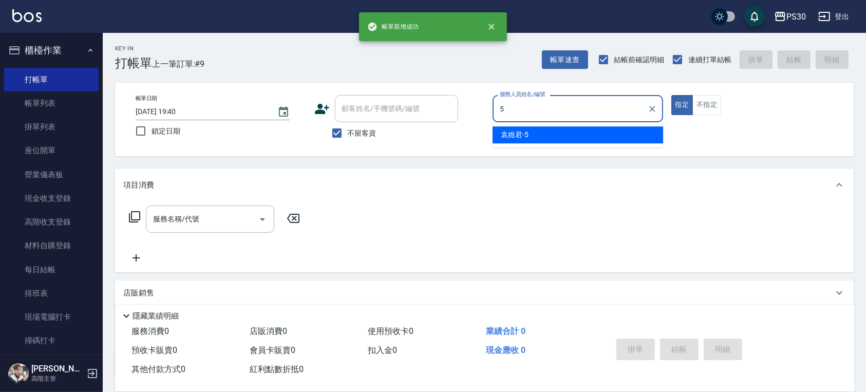
type input "袁維君-5"
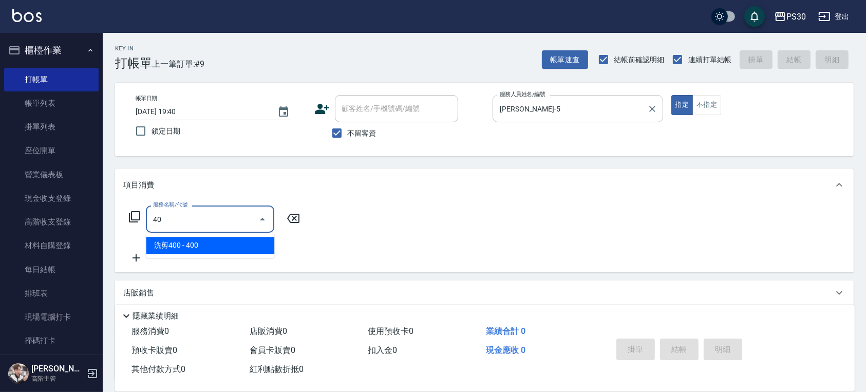
type input "4"
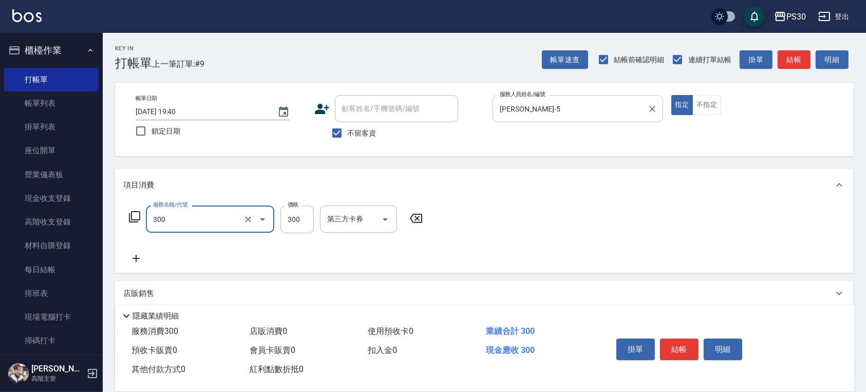
type input "洗剪300(300)"
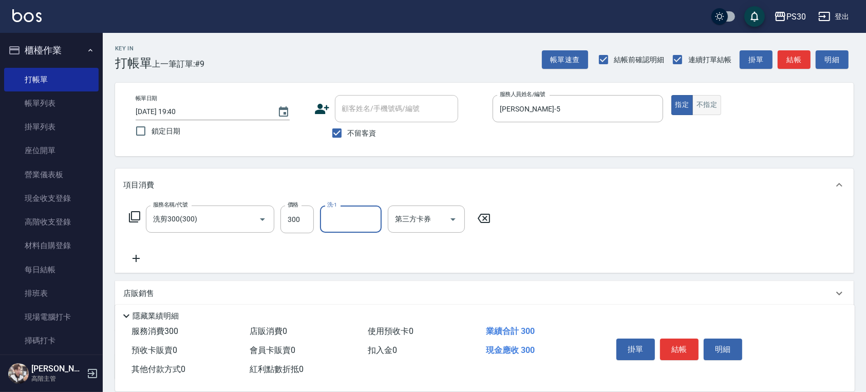
click at [705, 103] on button "不指定" at bounding box center [707, 105] width 29 height 20
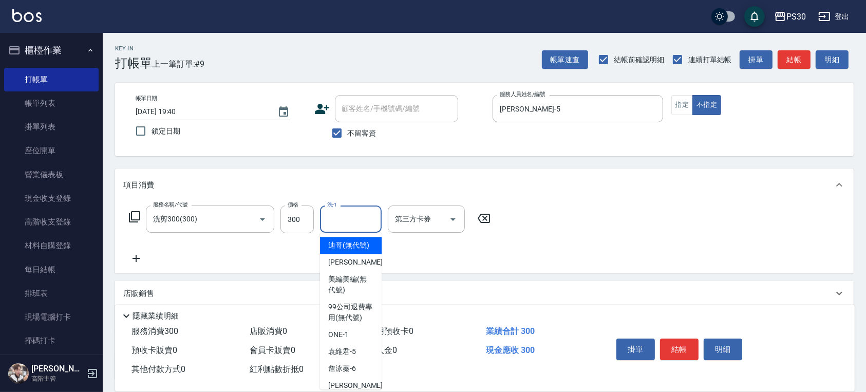
click at [356, 222] on input "洗-1" at bounding box center [351, 219] width 52 height 18
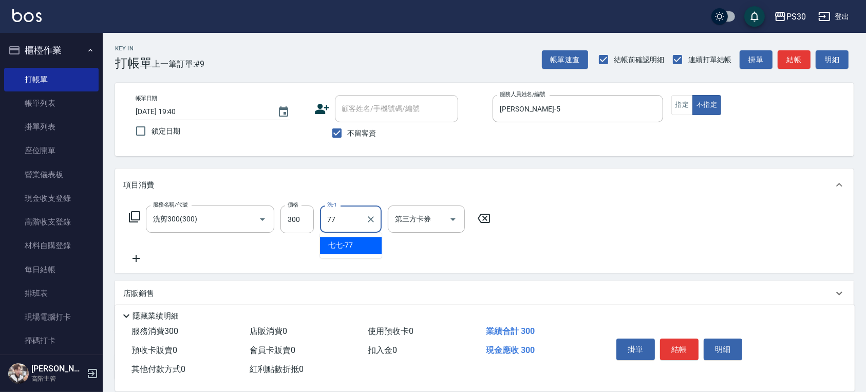
click at [363, 245] on div "七七 -77" at bounding box center [351, 245] width 62 height 17
type input "七七-77"
click at [675, 344] on button "結帳" at bounding box center [679, 350] width 39 height 22
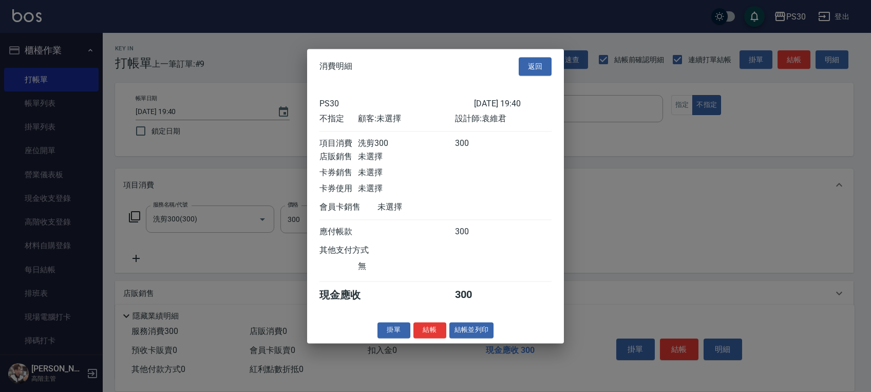
click at [428, 326] on div "消費明細 返回 PS30 2025/09/20 19:40 不指定 顧客: 未選擇 設計師: 袁維君 項目消費 洗剪300 300 店販銷售 未選擇 卡券銷售…" at bounding box center [435, 196] width 257 height 294
click at [438, 337] on button "結帳" at bounding box center [430, 330] width 33 height 16
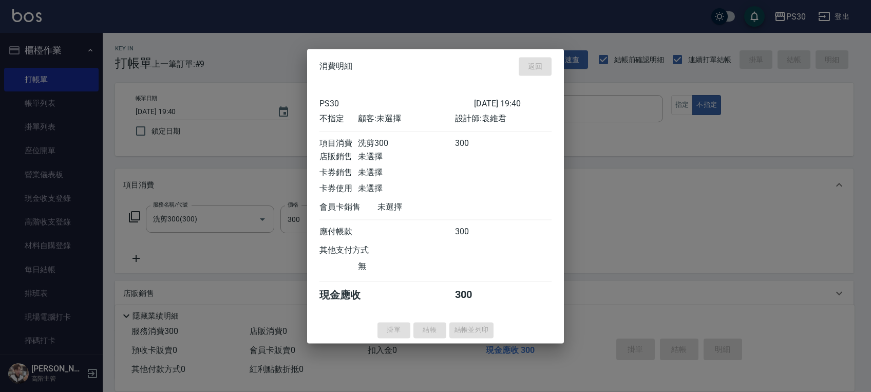
type input "2025/09/20 19:41"
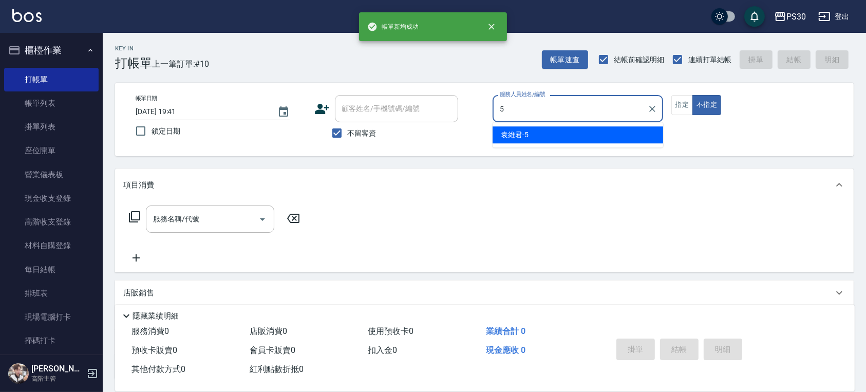
type input "袁維君-5"
type button "false"
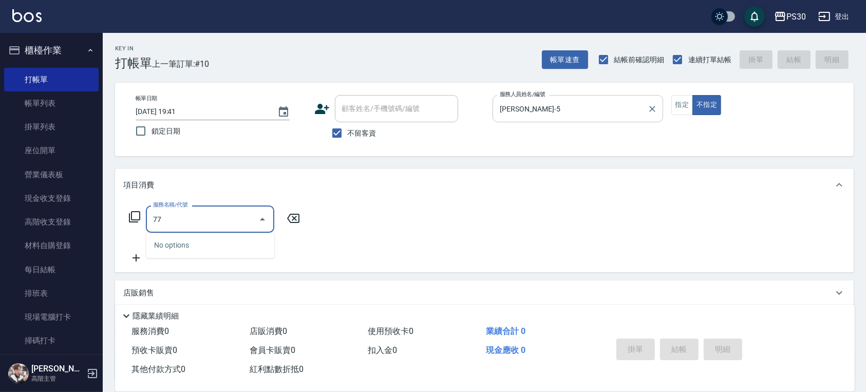
type input "7"
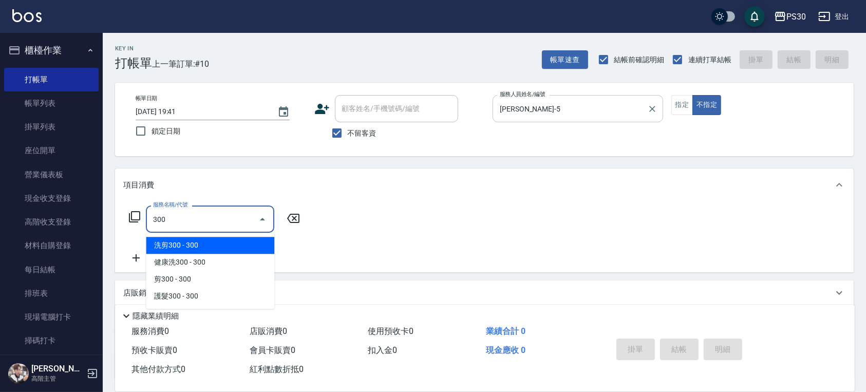
type input "洗剪300(300)"
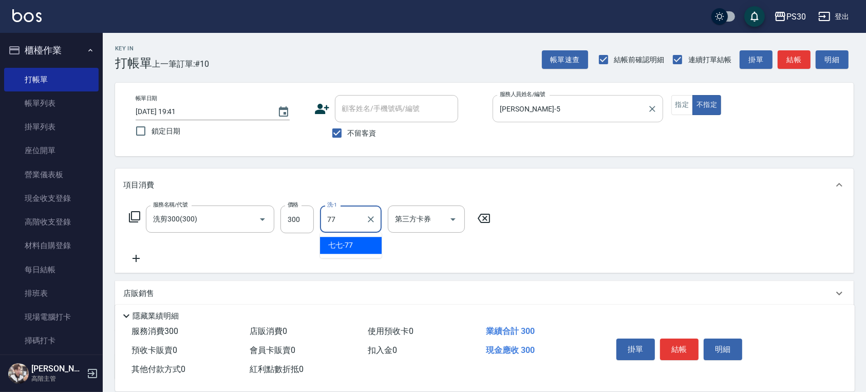
type input "七七-77"
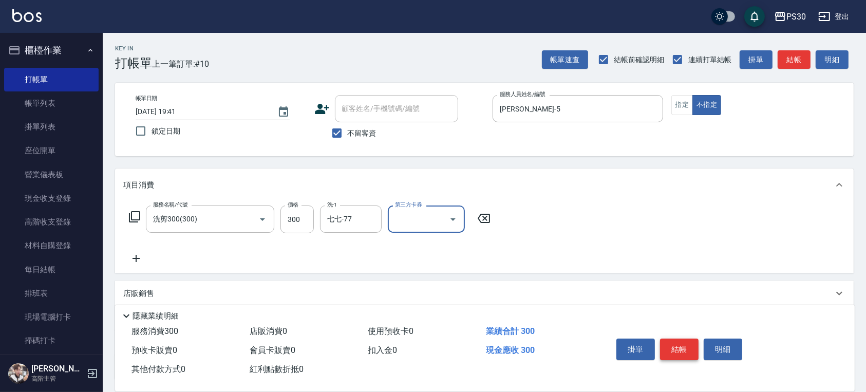
click at [688, 348] on button "結帳" at bounding box center [679, 350] width 39 height 22
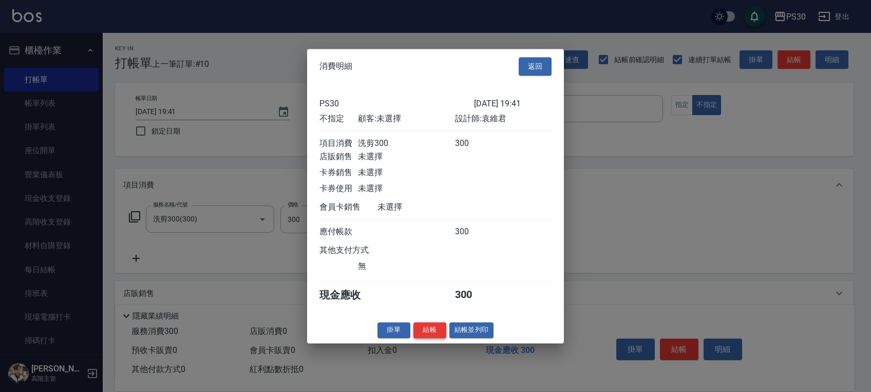
click at [430, 337] on button "結帳" at bounding box center [430, 330] width 33 height 16
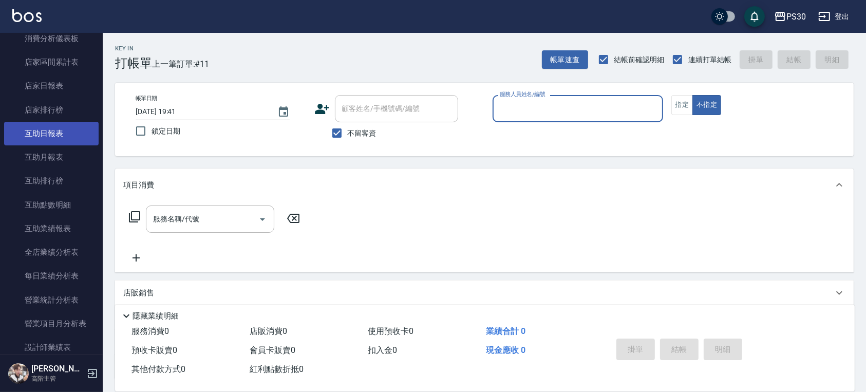
scroll to position [479, 0]
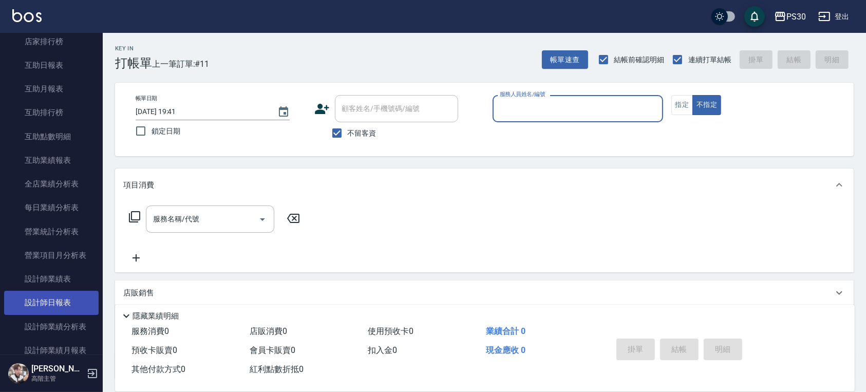
click at [37, 303] on link "設計師日報表" at bounding box center [51, 303] width 95 height 24
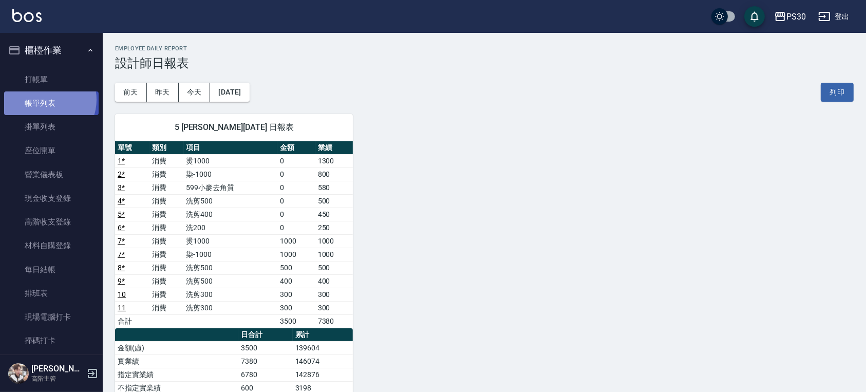
click at [45, 100] on link "帳單列表" at bounding box center [51, 103] width 95 height 24
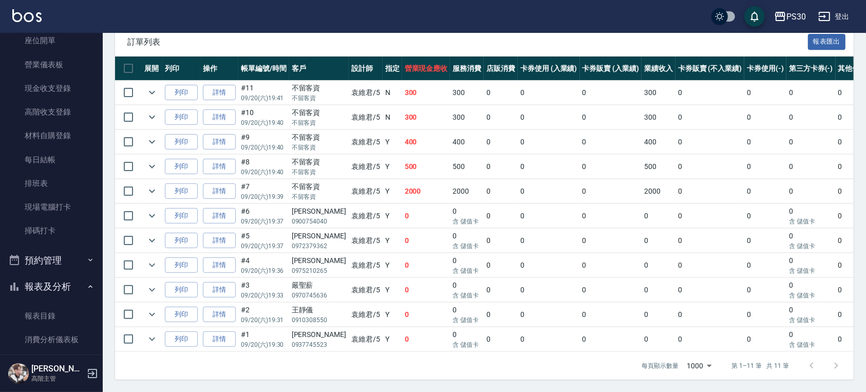
scroll to position [206, 0]
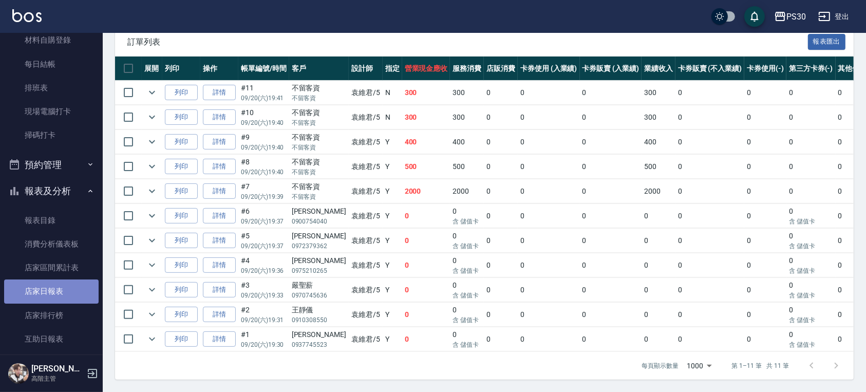
click at [65, 291] on link "店家日報表" at bounding box center [51, 291] width 95 height 24
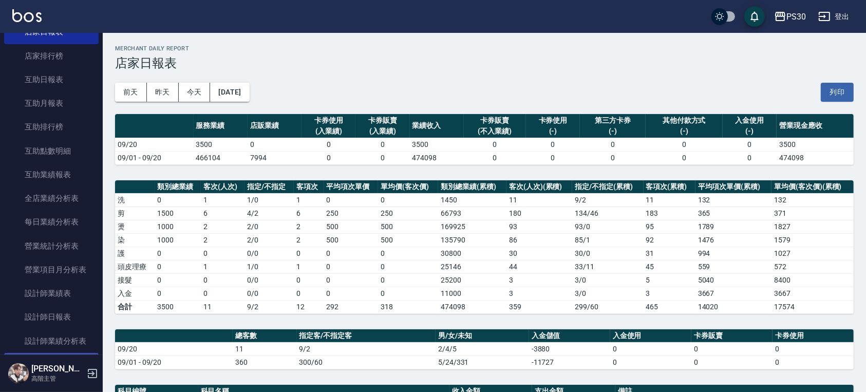
scroll to position [548, 0]
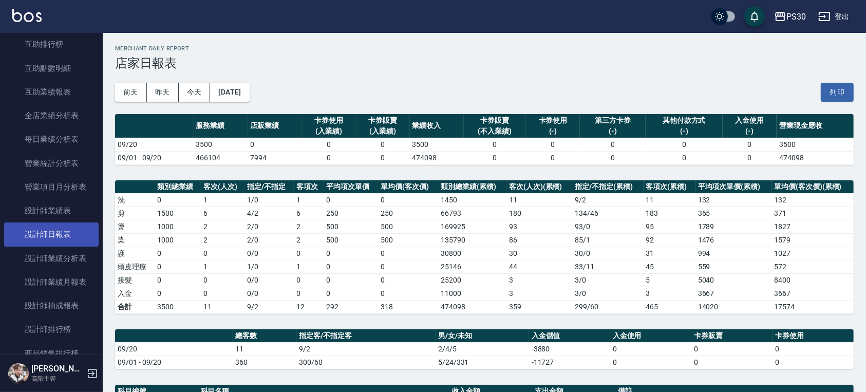
click at [62, 232] on link "設計師日報表" at bounding box center [51, 234] width 95 height 24
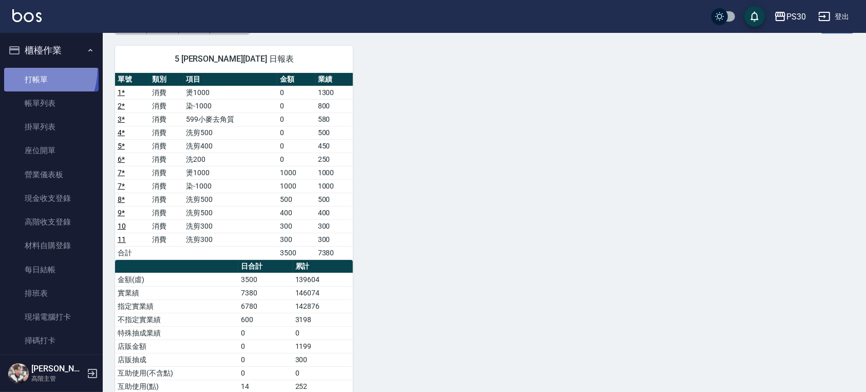
click at [20, 68] on link "打帳單" at bounding box center [51, 80] width 95 height 24
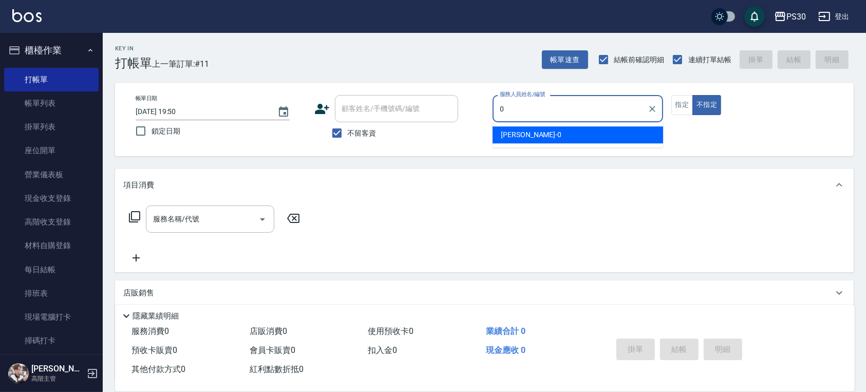
type input "廖金城-0"
type button "false"
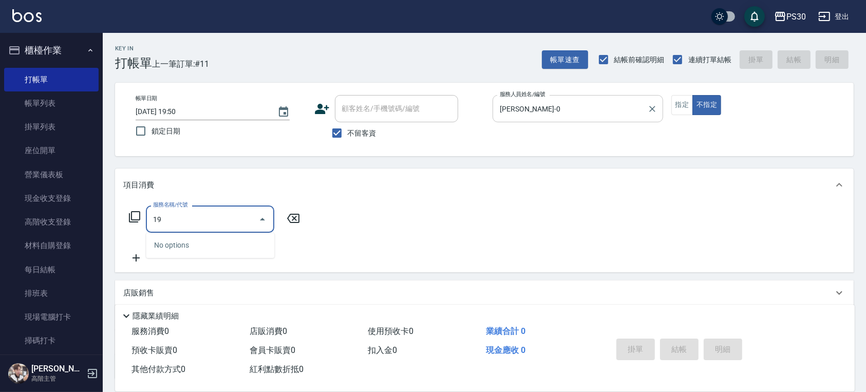
type input "1"
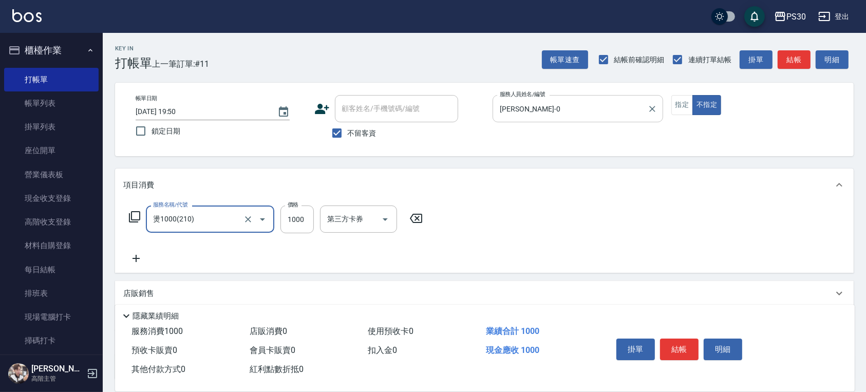
type input "燙1000(210)"
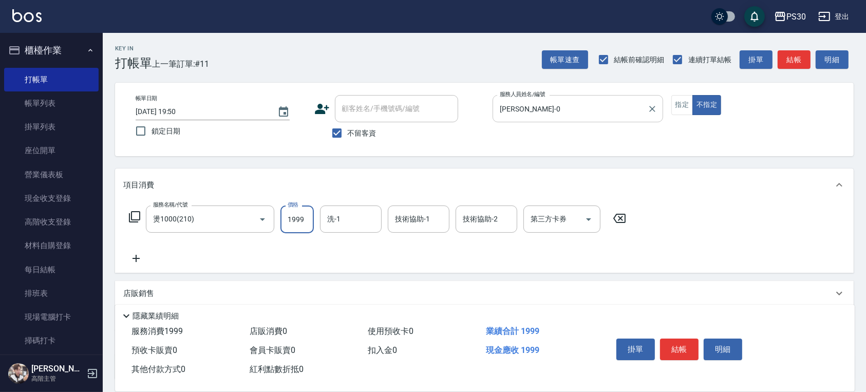
type input "1999"
type input "七七-77"
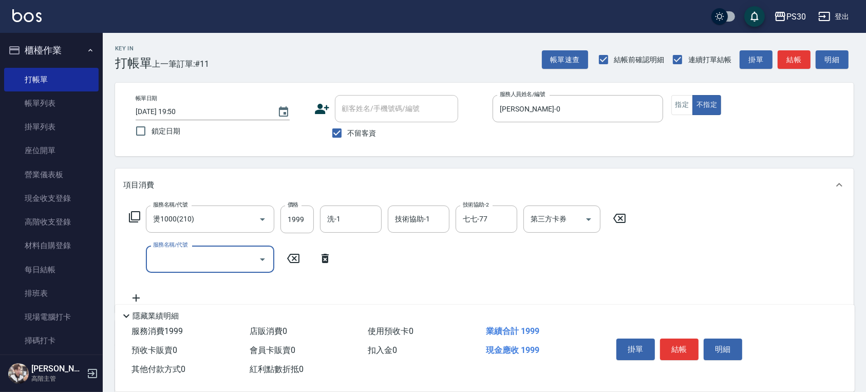
scroll to position [124, 0]
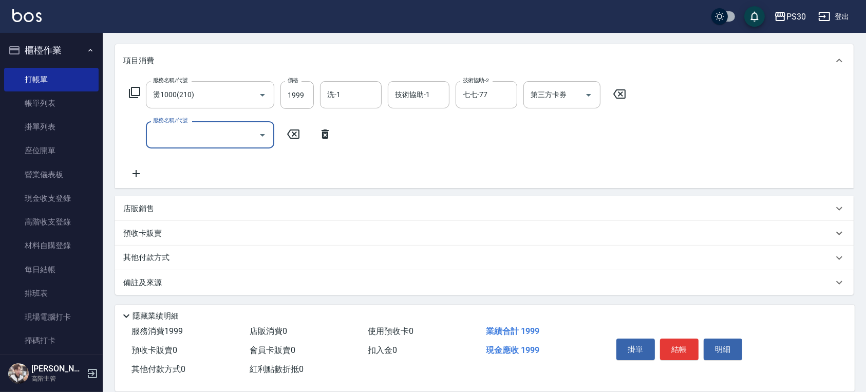
click at [146, 213] on p "店販銷售" at bounding box center [138, 208] width 31 height 11
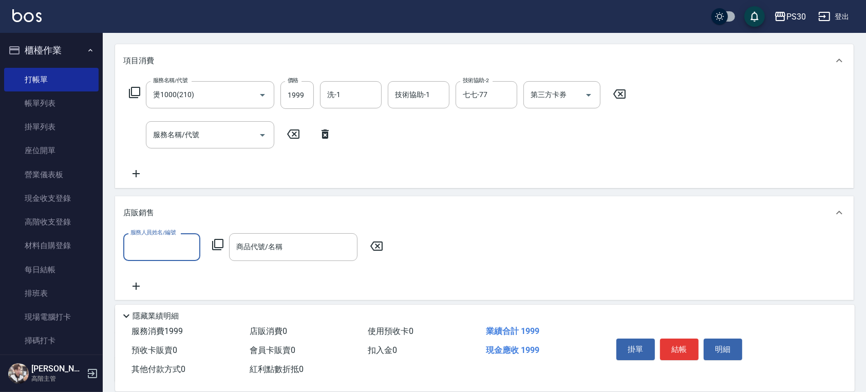
scroll to position [0, 0]
type input "廖金城-0"
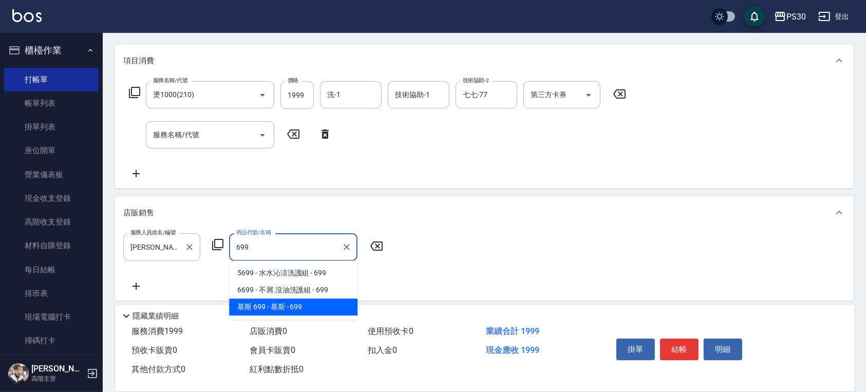
type input "慕斯"
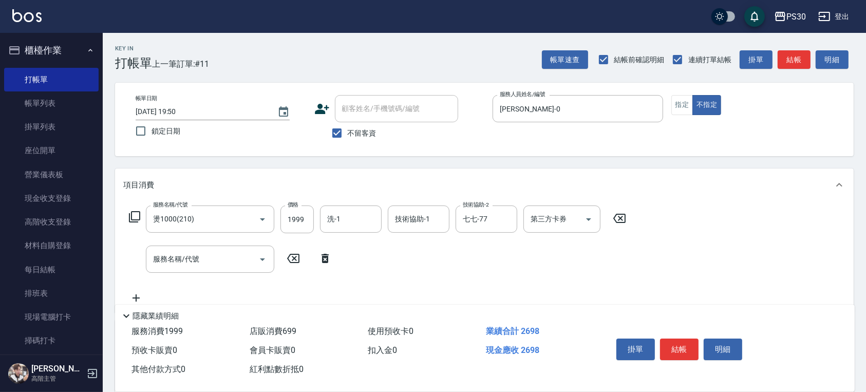
click at [668, 105] on div "帳單日期 2025/09/20 19:50 鎖定日期 顧客姓名/手機號碼/編號 顧客姓名/手機號碼/編號 不留客資 服務人員姓名/編號 廖金城-0 服務人員姓…" at bounding box center [484, 119] width 714 height 49
click at [679, 104] on button "指定" at bounding box center [683, 105] width 22 height 20
click at [671, 343] on button "結帳" at bounding box center [679, 350] width 39 height 22
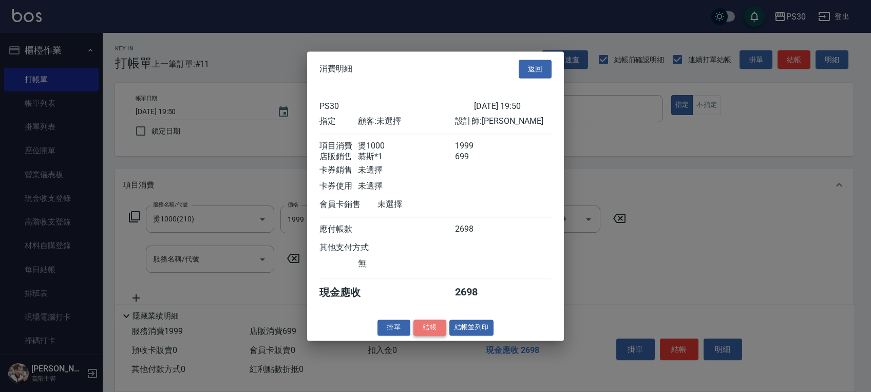
click at [424, 329] on button "結帳" at bounding box center [430, 328] width 33 height 16
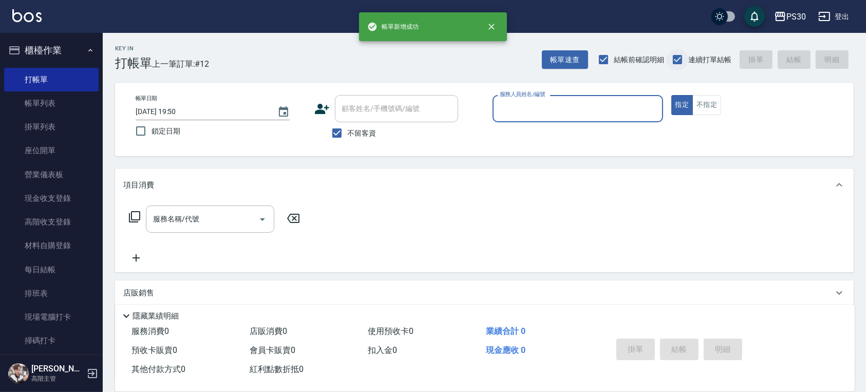
click at [682, 55] on input "連續打單結帳" at bounding box center [678, 60] width 22 height 22
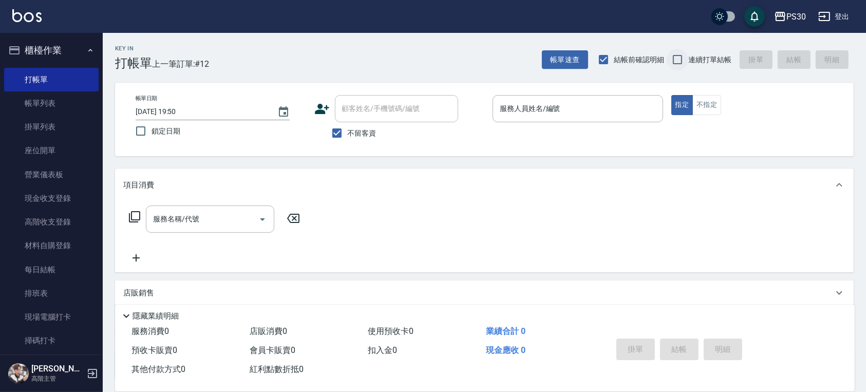
click at [681, 55] on input "連續打單結帳" at bounding box center [678, 60] width 22 height 22
checkbox input "true"
click at [636, 60] on span "結帳前確認明細" at bounding box center [639, 59] width 50 height 11
click at [614, 60] on input "結帳前確認明細" at bounding box center [604, 60] width 22 height 22
checkbox input "false"
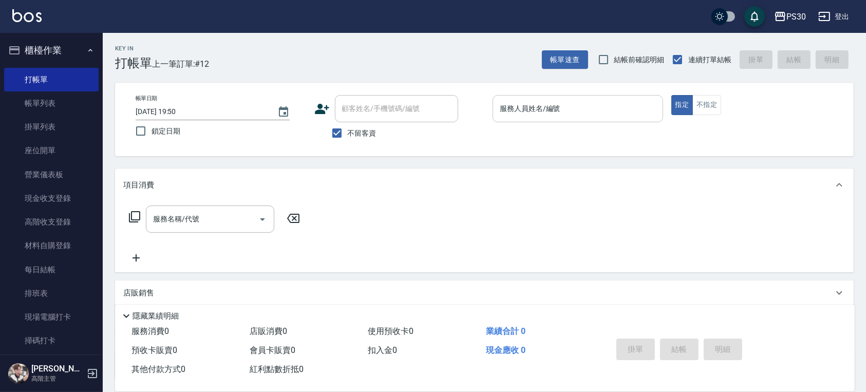
click at [593, 110] on input "服務人員姓名/編號" at bounding box center [577, 109] width 161 height 18
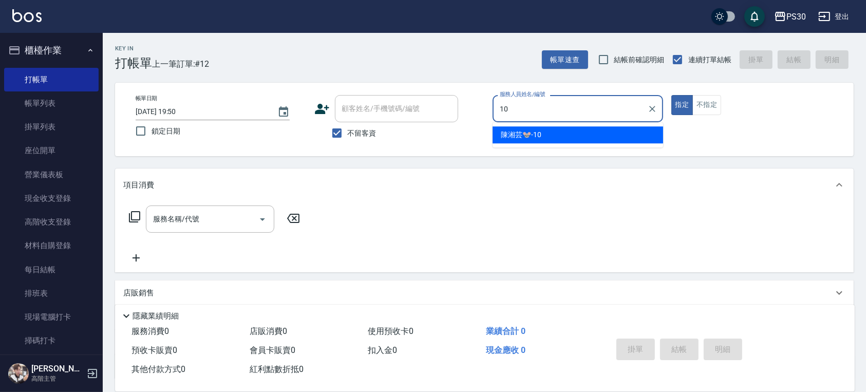
type input "陳湘芸🐭-10"
type button "true"
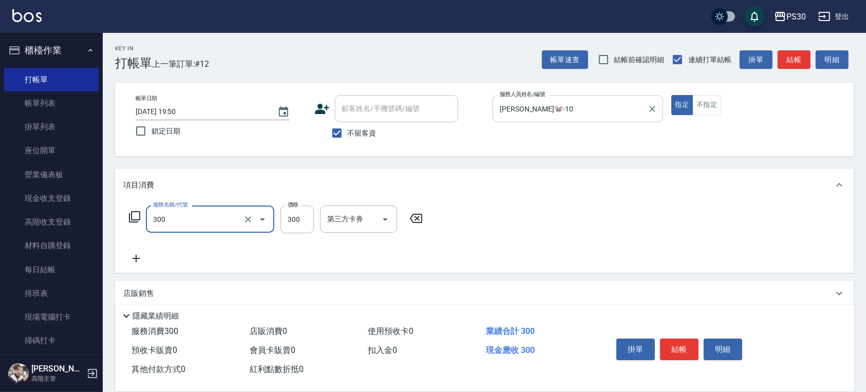
type input "洗剪300(300)"
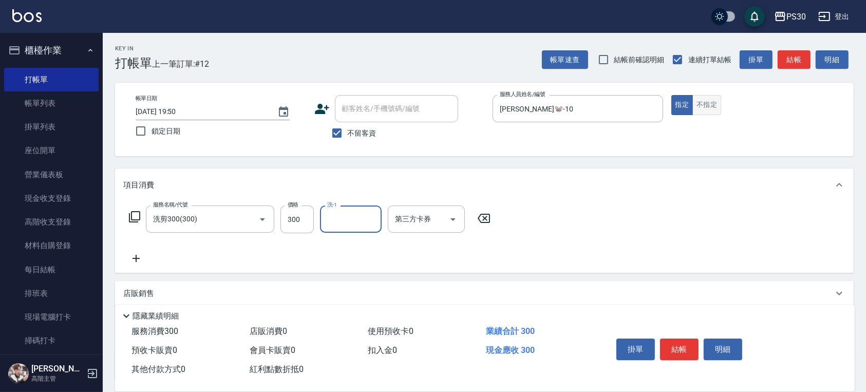
click at [700, 106] on button "不指定" at bounding box center [707, 105] width 29 height 20
click at [683, 347] on button "結帳" at bounding box center [679, 350] width 39 height 22
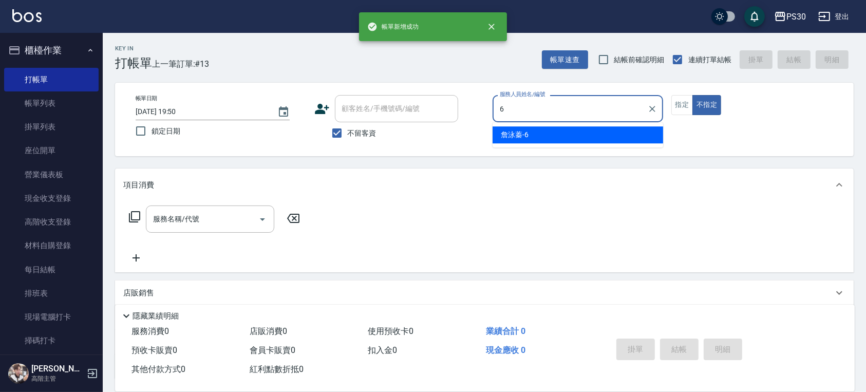
type input "詹泳蓁-6"
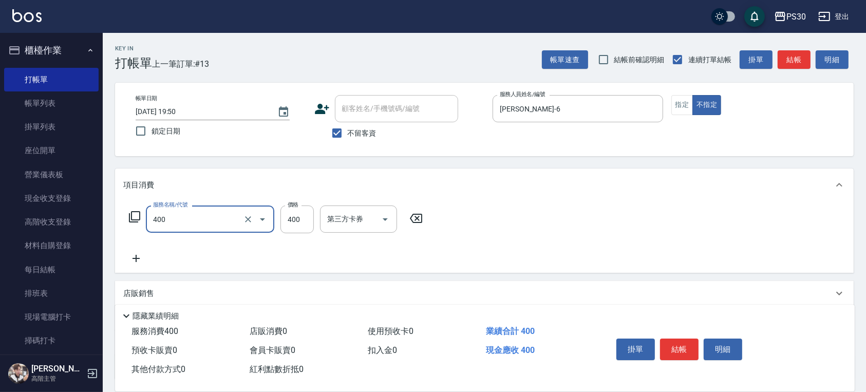
type input "洗剪400(400)"
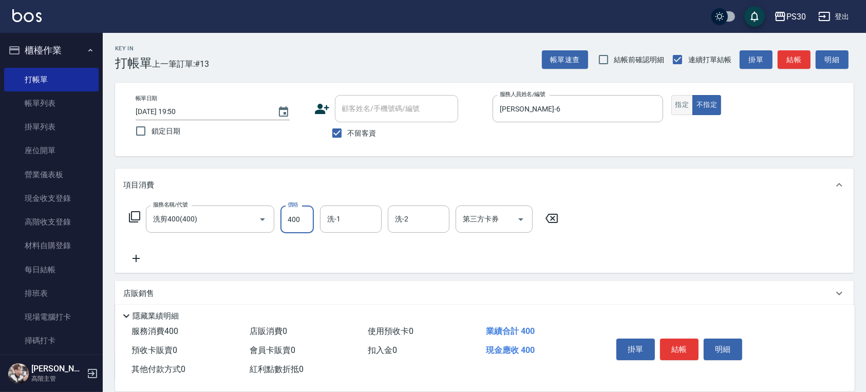
click at [678, 107] on button "指定" at bounding box center [683, 105] width 22 height 20
click at [678, 341] on button "結帳" at bounding box center [679, 350] width 39 height 22
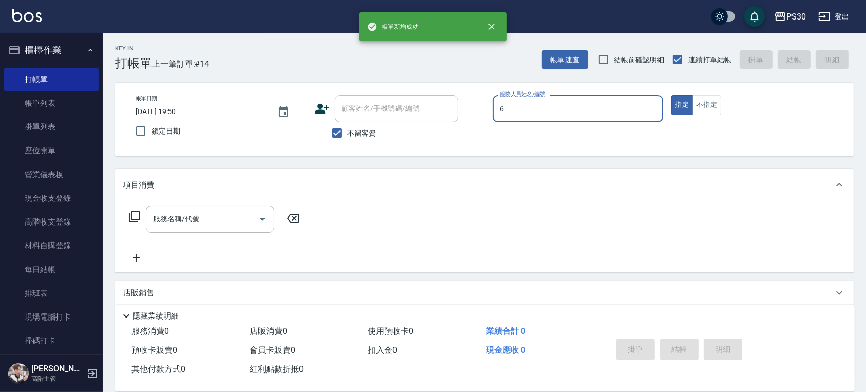
type input "詹泳蓁-6"
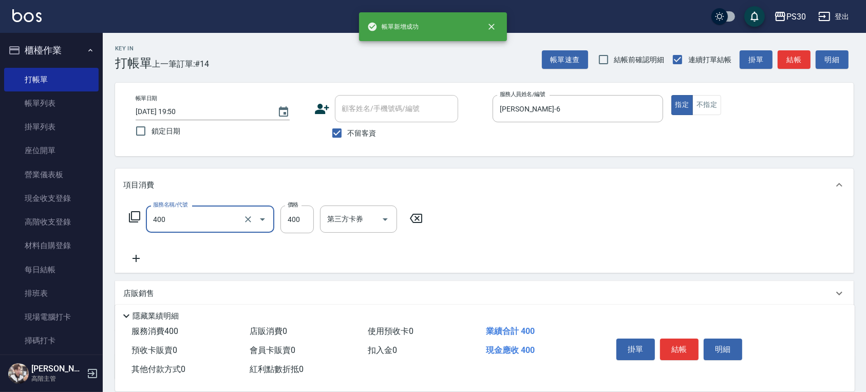
type input "洗剪400(400)"
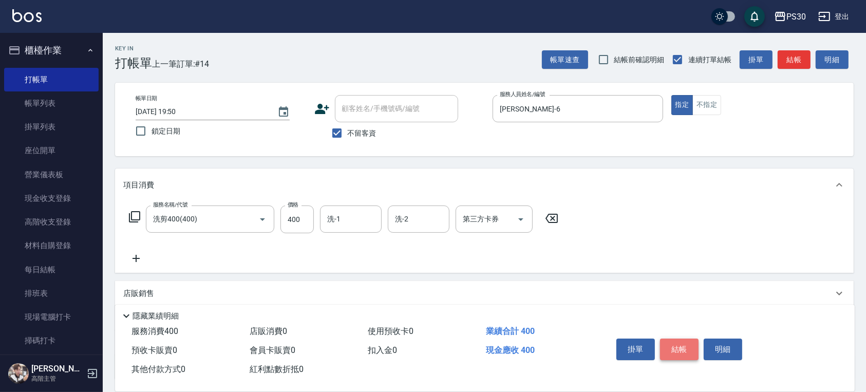
click at [675, 343] on button "結帳" at bounding box center [679, 350] width 39 height 22
type input "2025/09/20 19:51"
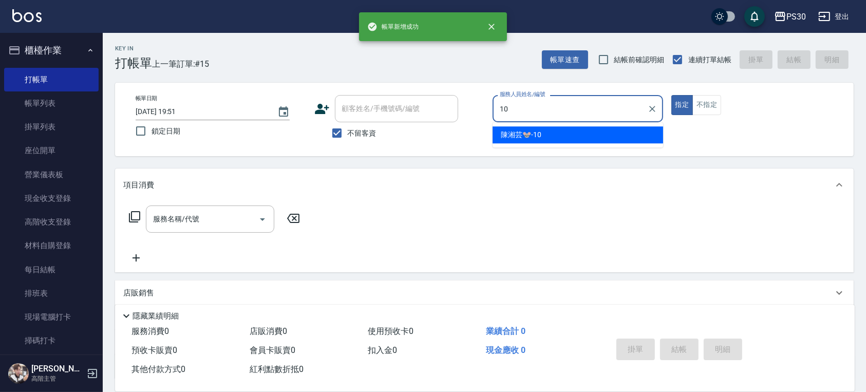
type input "陳湘芸🐭-10"
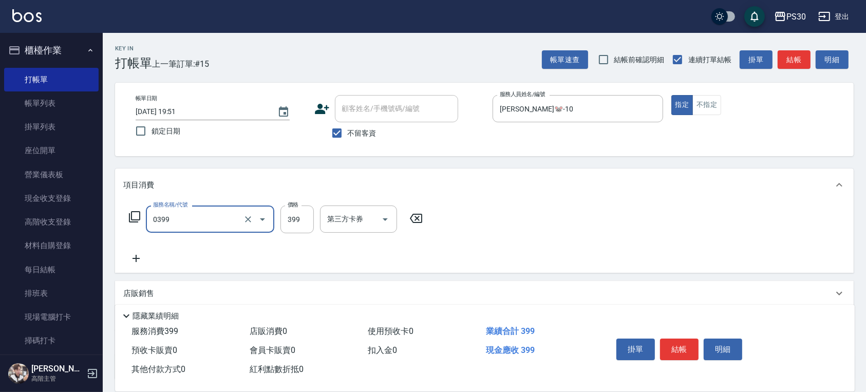
type input "海鹽洗(0399)"
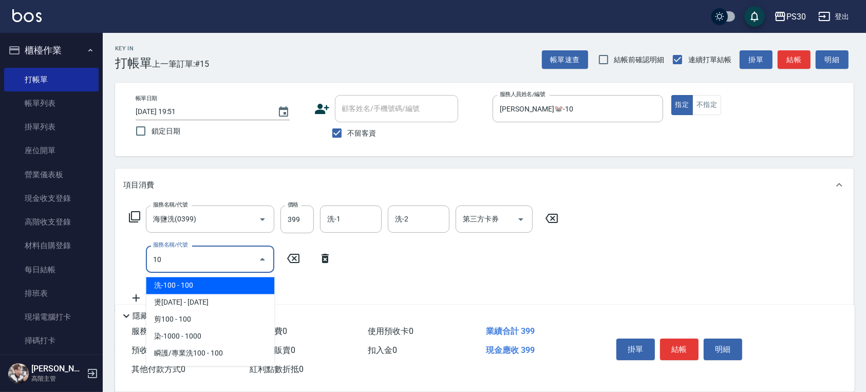
type input "1"
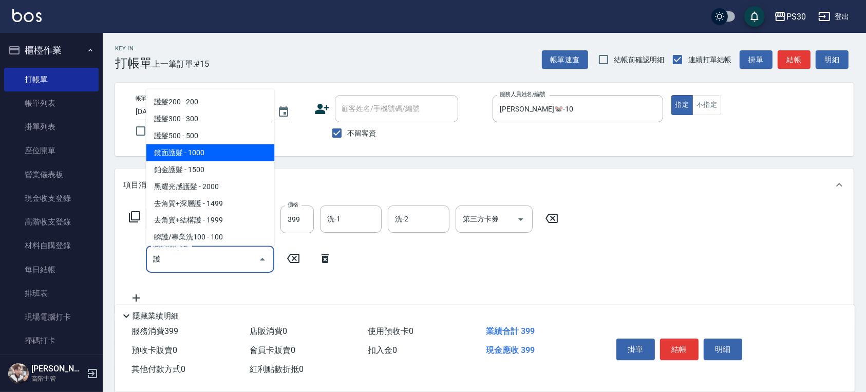
click at [162, 152] on span "鏡面護髮 - 1000" at bounding box center [210, 152] width 128 height 17
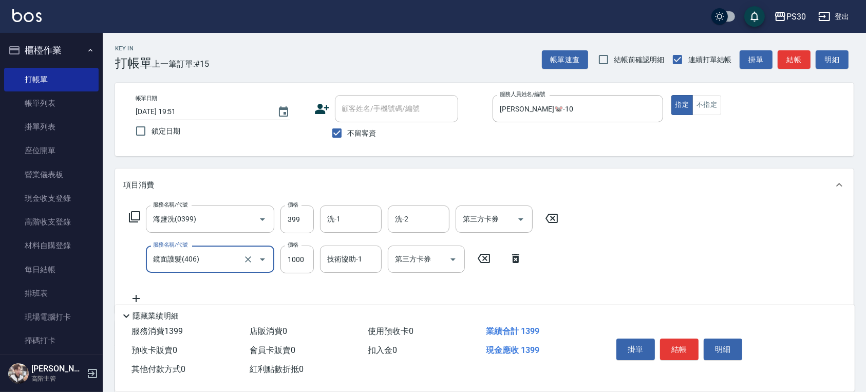
type input "鏡面護髮(406)"
type input "1200"
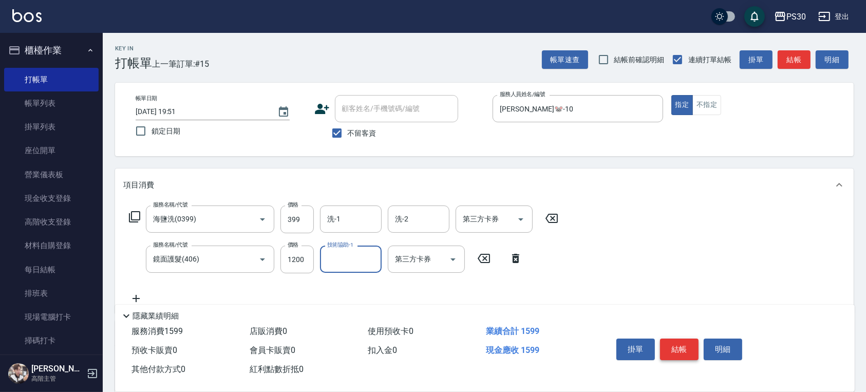
click at [691, 344] on button "結帳" at bounding box center [679, 350] width 39 height 22
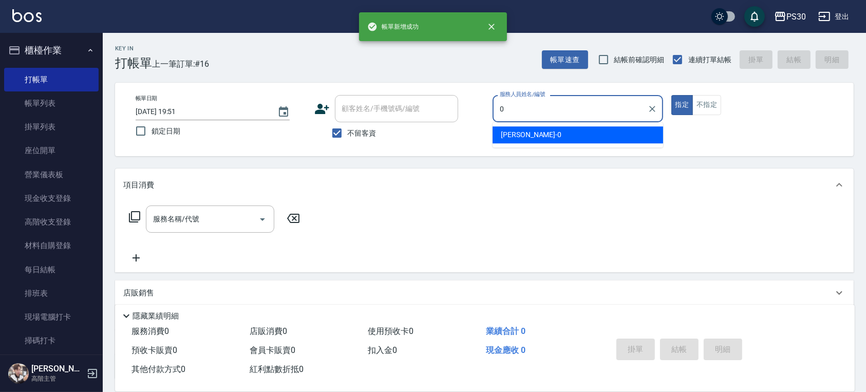
type input "廖金城-0"
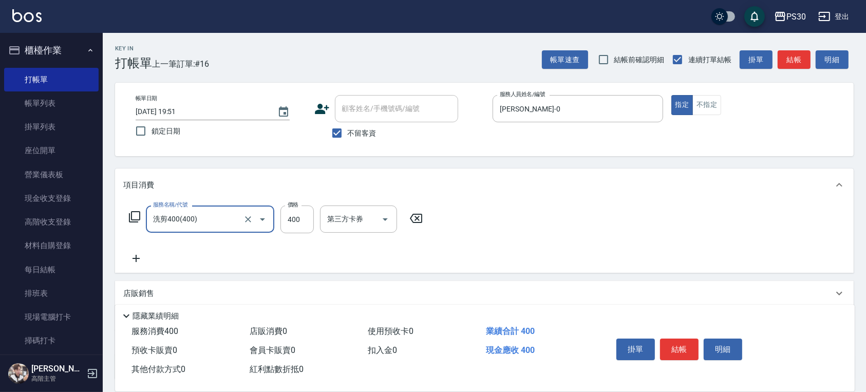
type input "洗剪400(400)"
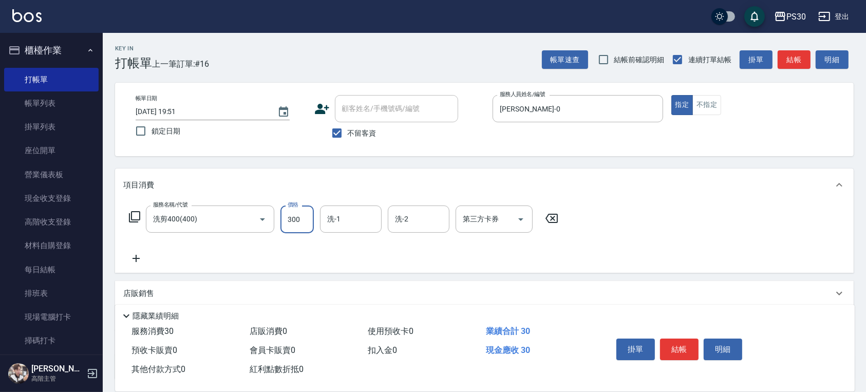
type input "300"
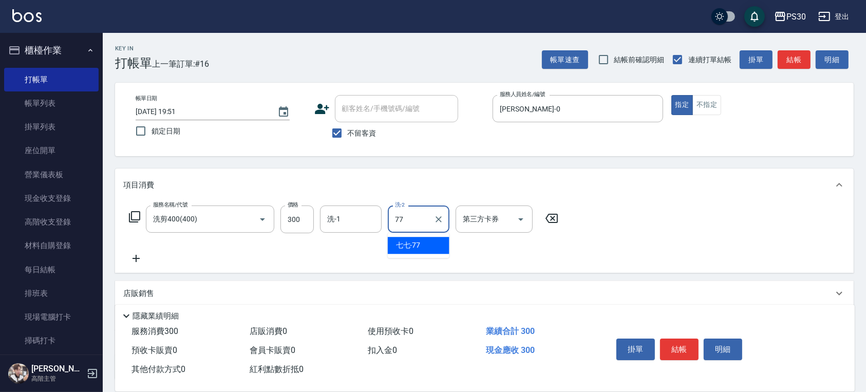
type input "七七-77"
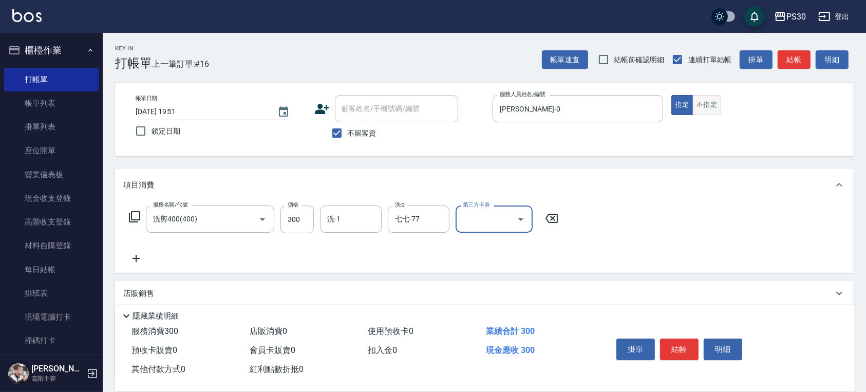
click at [706, 103] on button "不指定" at bounding box center [707, 105] width 29 height 20
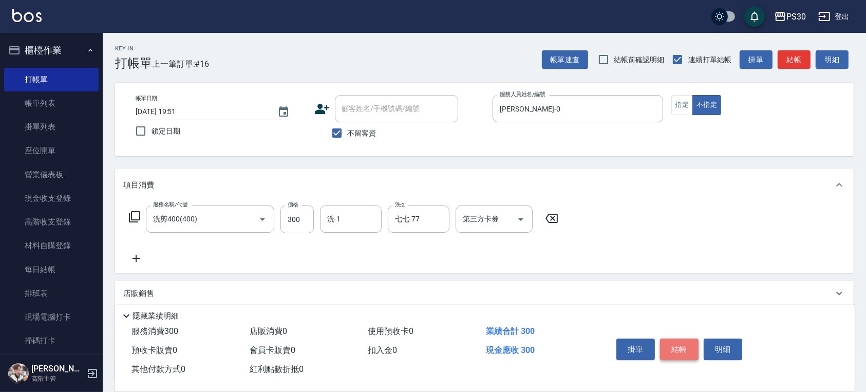
click at [679, 345] on button "結帳" at bounding box center [679, 350] width 39 height 22
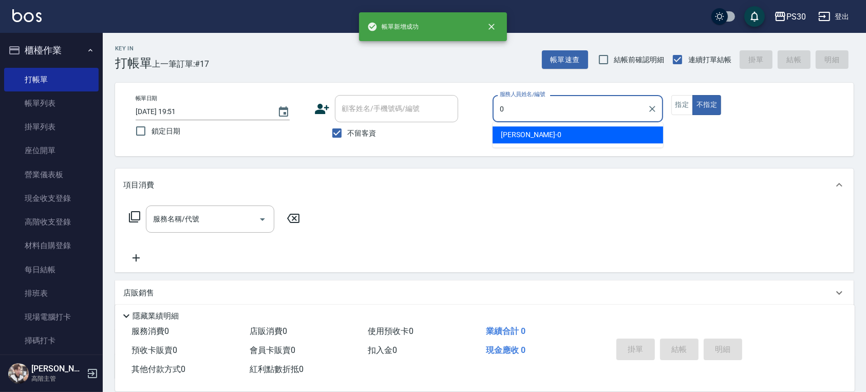
type input "廖金城-0"
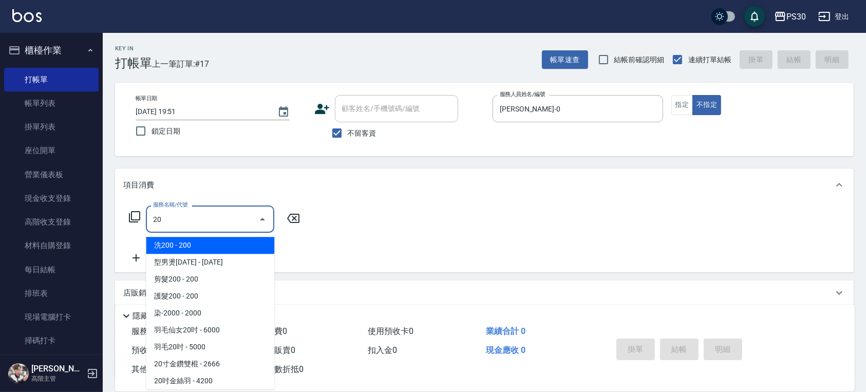
type input "2"
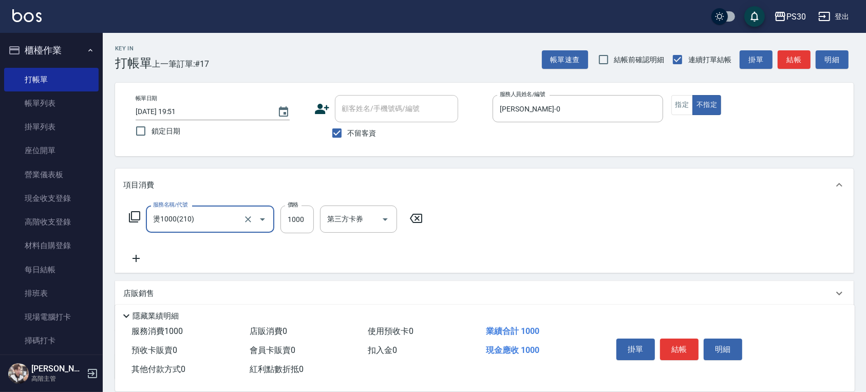
type input "燙1000(210)"
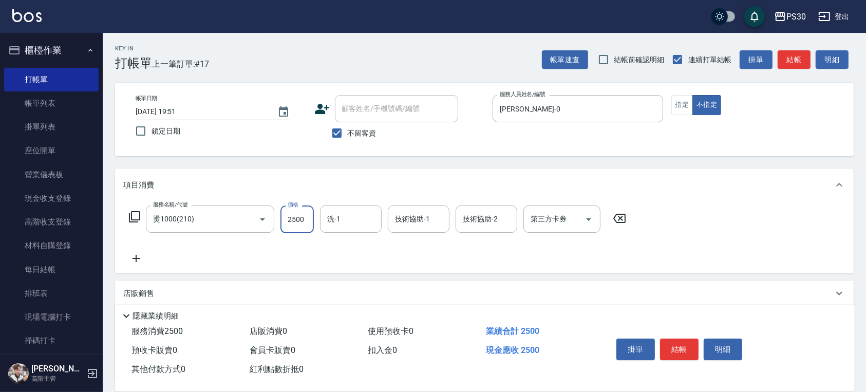
type input "2500"
type input "七七-77"
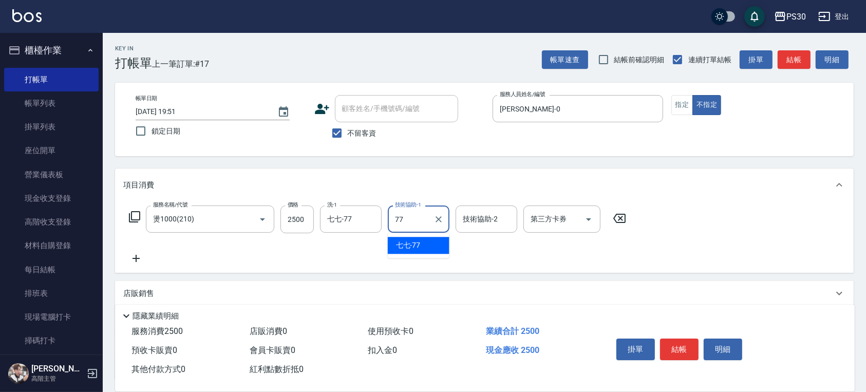
type input "七七-77"
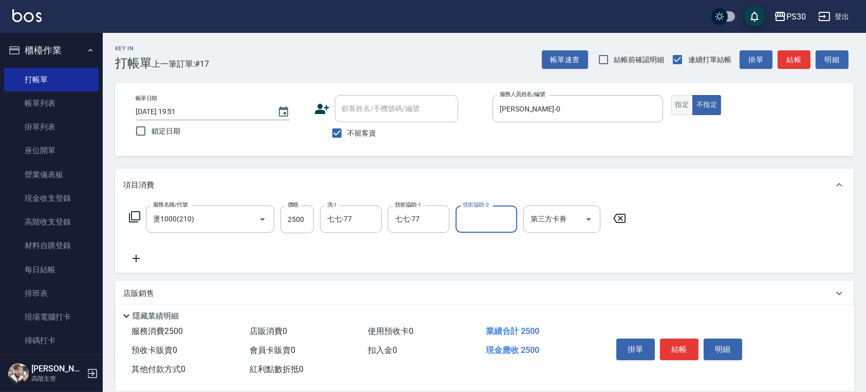
click at [691, 103] on button "指定" at bounding box center [683, 105] width 22 height 20
click at [693, 344] on button "結帳" at bounding box center [679, 350] width 39 height 22
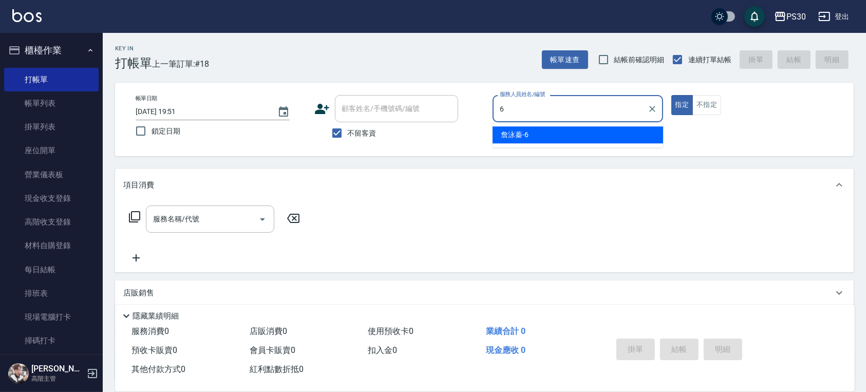
type input "詹泳蓁-6"
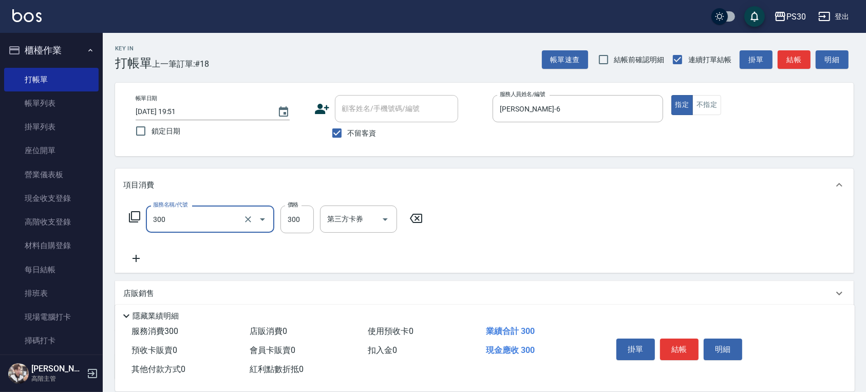
type input "洗剪300(300)"
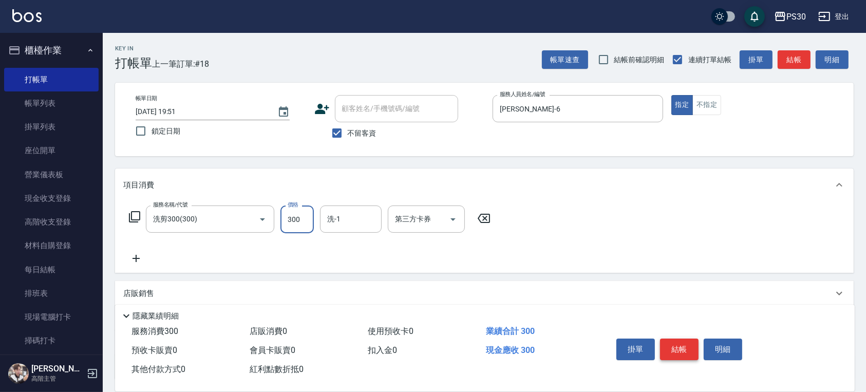
click at [674, 354] on button "結帳" at bounding box center [679, 350] width 39 height 22
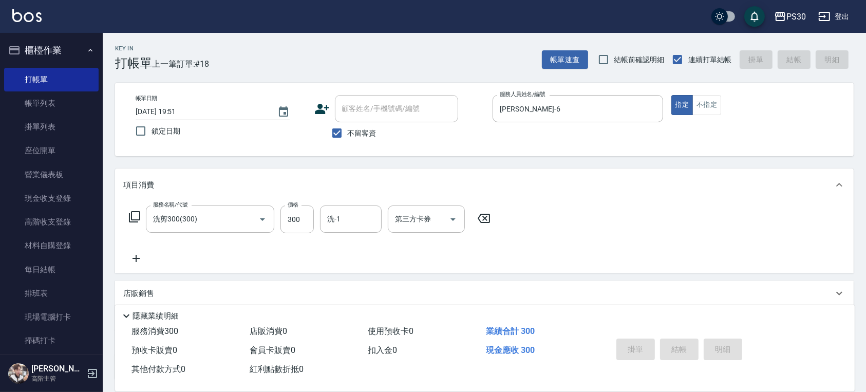
type input "2025/09/20 19:52"
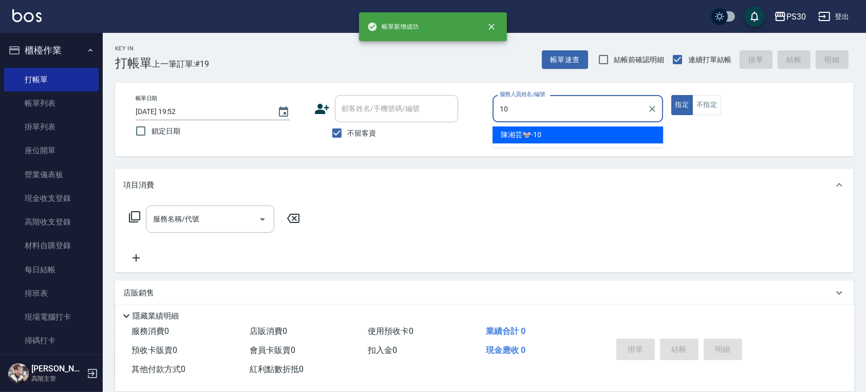
type input "陳湘芸🐭-10"
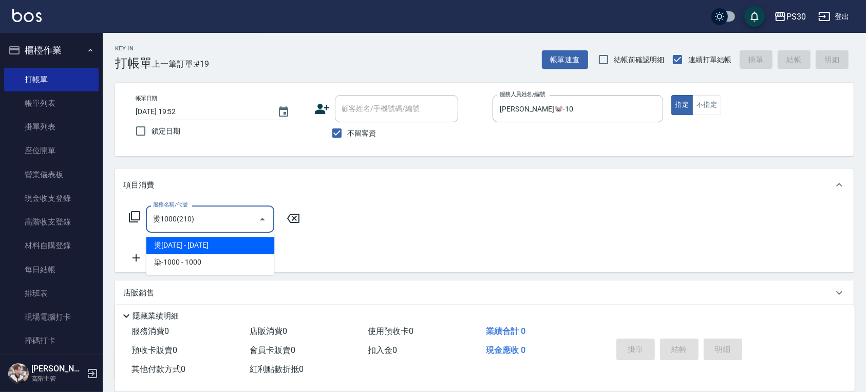
type input "燙1000(210)"
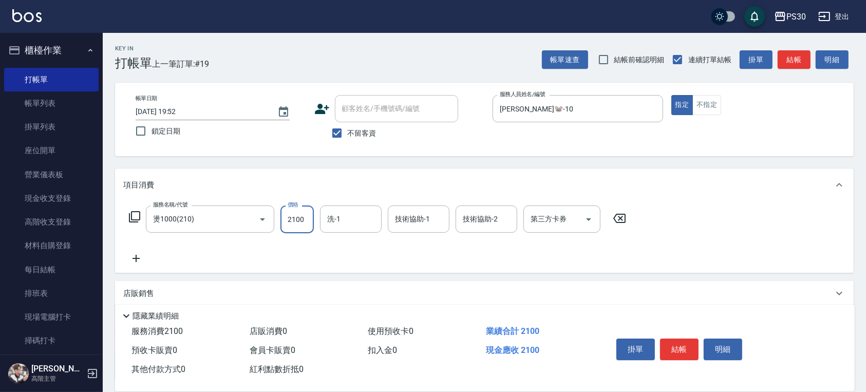
type input "2100"
click at [681, 342] on button "結帳" at bounding box center [679, 350] width 39 height 22
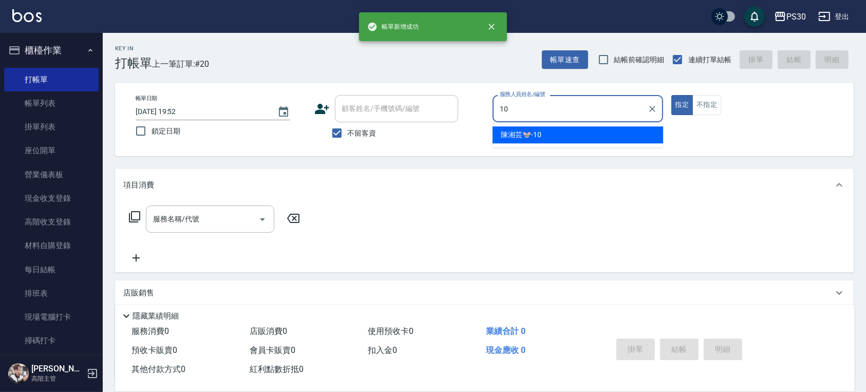
type input "陳湘芸🐭-10"
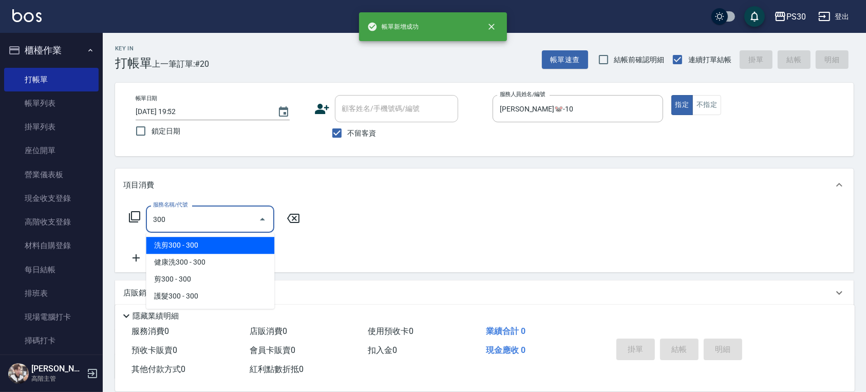
type input "洗剪300(300)"
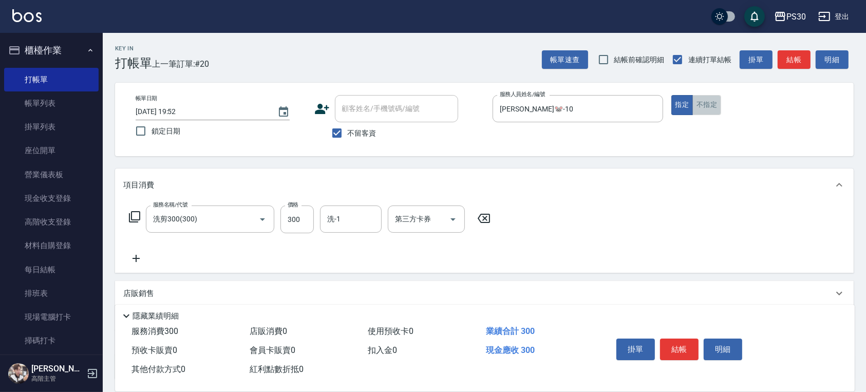
click at [714, 111] on button "不指定" at bounding box center [707, 105] width 29 height 20
click at [679, 346] on button "結帳" at bounding box center [679, 350] width 39 height 22
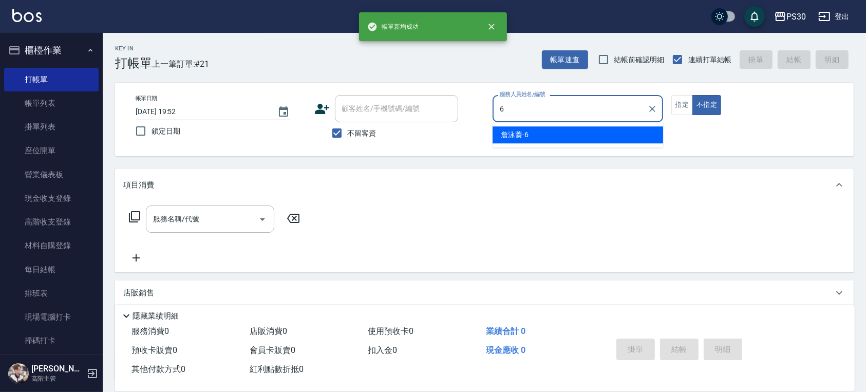
type input "詹泳蓁-6"
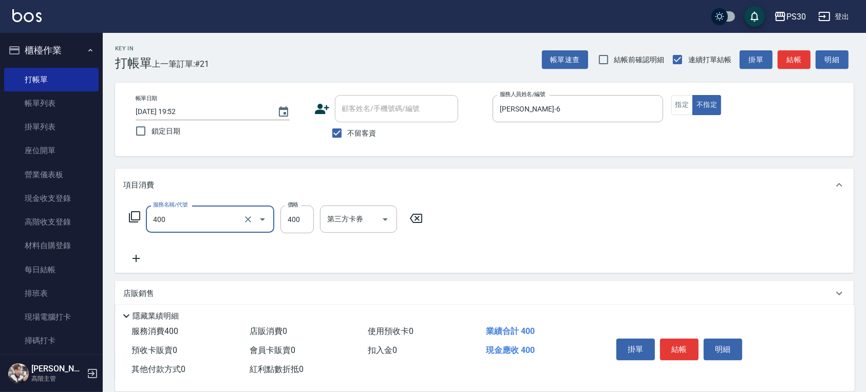
type input "洗剪400(400)"
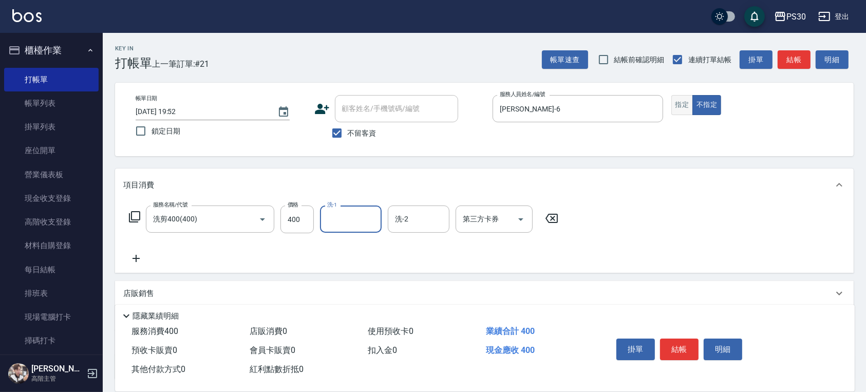
click at [682, 106] on button "指定" at bounding box center [683, 105] width 22 height 20
click at [682, 345] on button "結帳" at bounding box center [679, 350] width 39 height 22
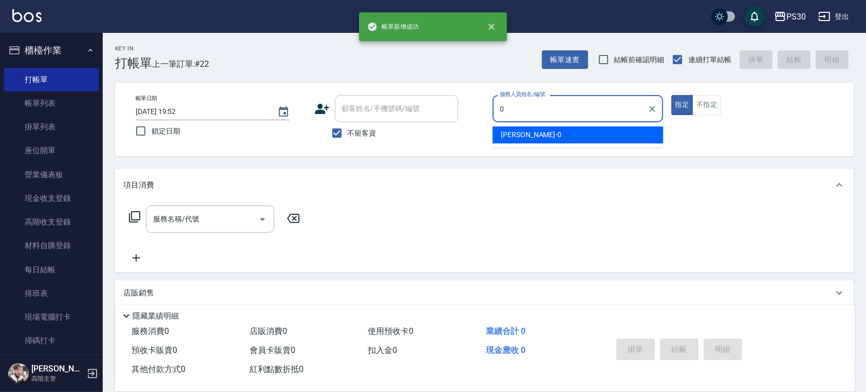
type input "廖金城-0"
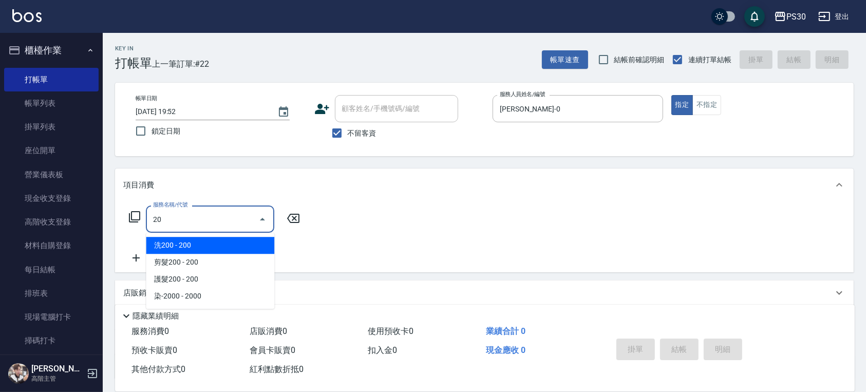
type input "2"
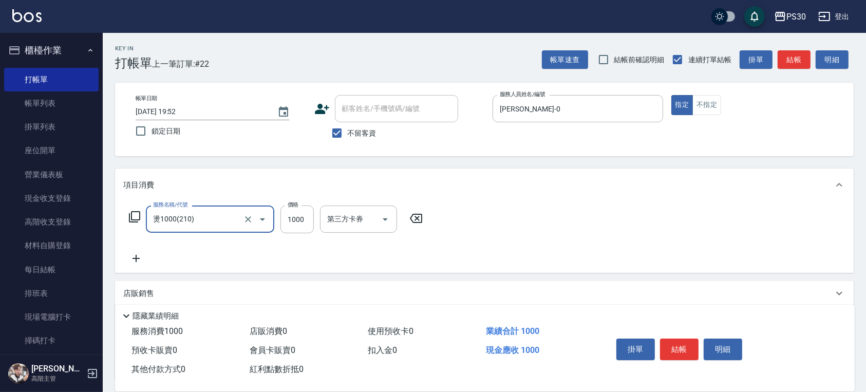
type input "燙1000(210)"
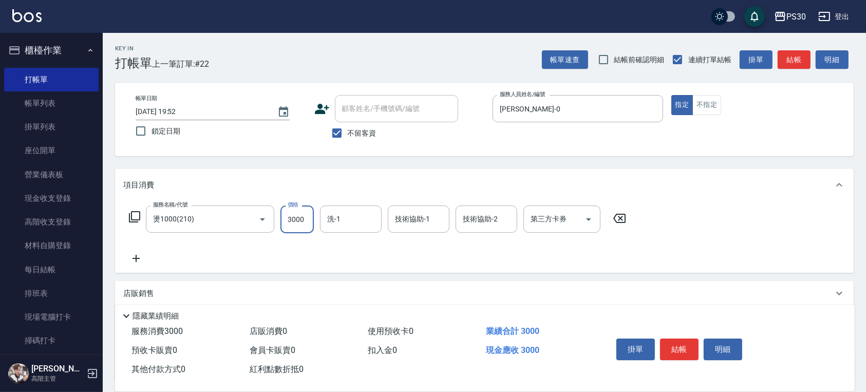
type input "3000"
type input "七七-77"
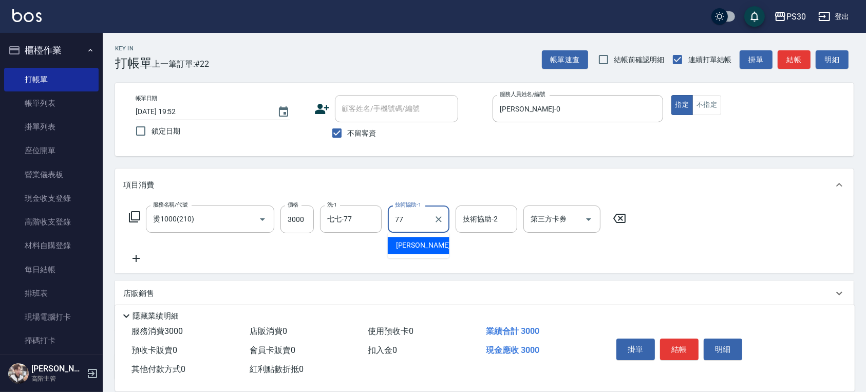
type input "七七-77"
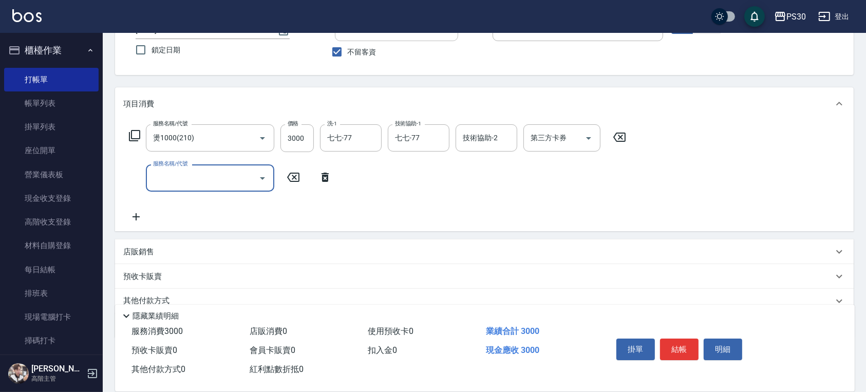
scroll to position [124, 0]
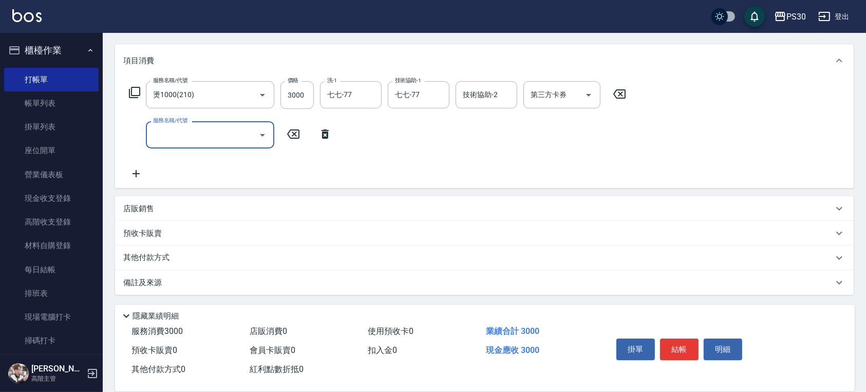
click at [256, 212] on div "店販銷售" at bounding box center [478, 208] width 710 height 11
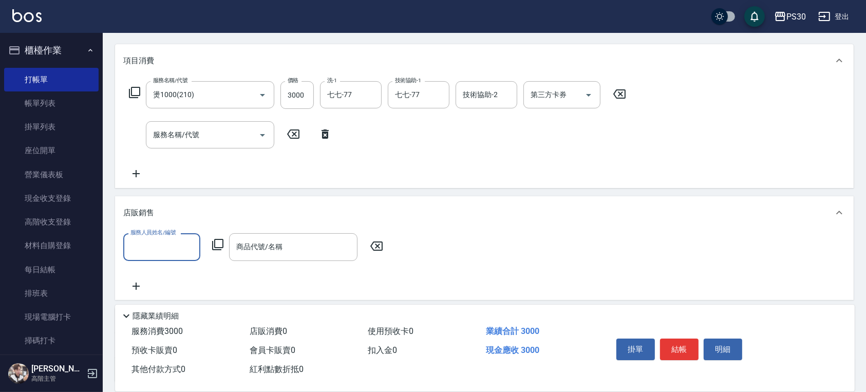
scroll to position [0, 0]
type input "廖金城-0"
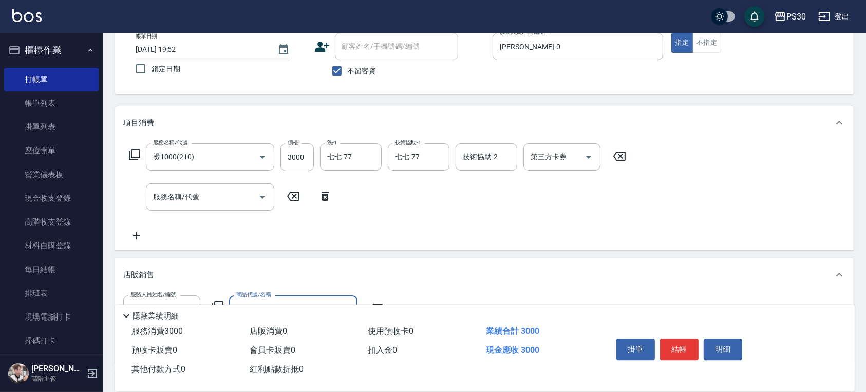
scroll to position [137, 0]
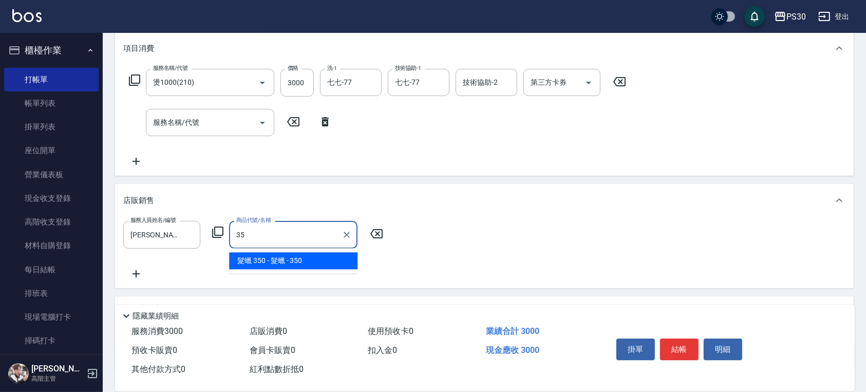
type input "髮蠟"
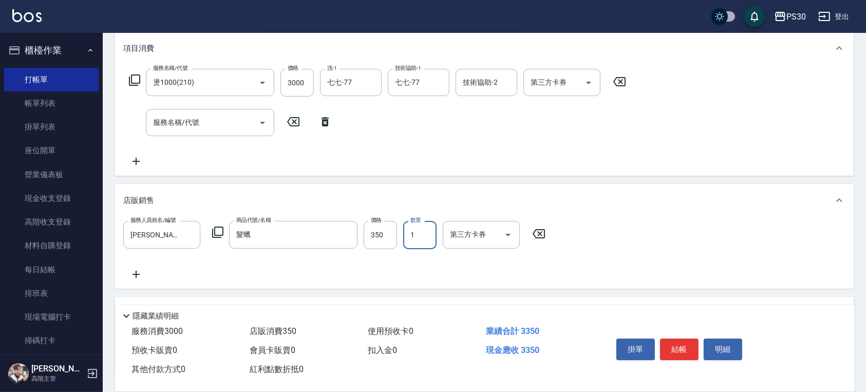
scroll to position [0, 0]
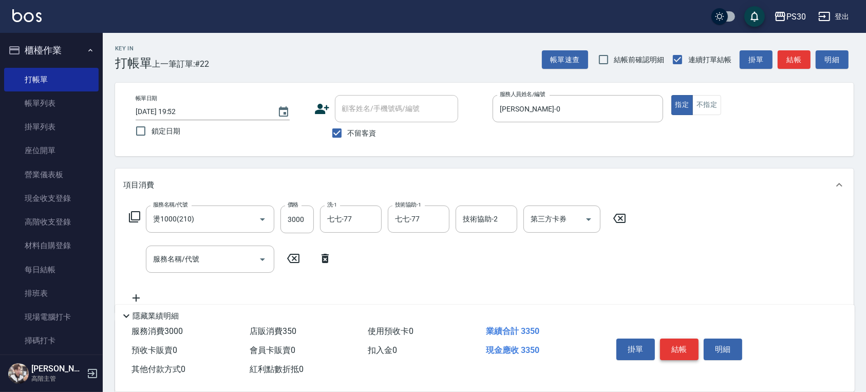
click at [673, 342] on button "結帳" at bounding box center [679, 350] width 39 height 22
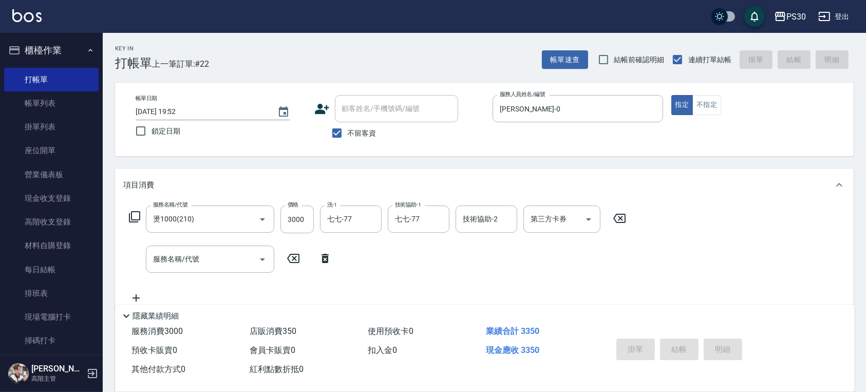
type input "2025/09/20 19:53"
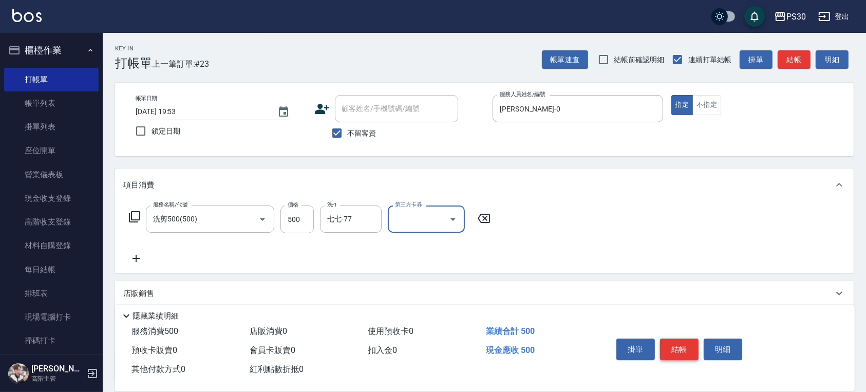
click at [686, 341] on button "結帳" at bounding box center [679, 350] width 39 height 22
click at [704, 103] on button "不指定" at bounding box center [707, 105] width 29 height 20
click at [682, 341] on button "結帳" at bounding box center [679, 350] width 39 height 22
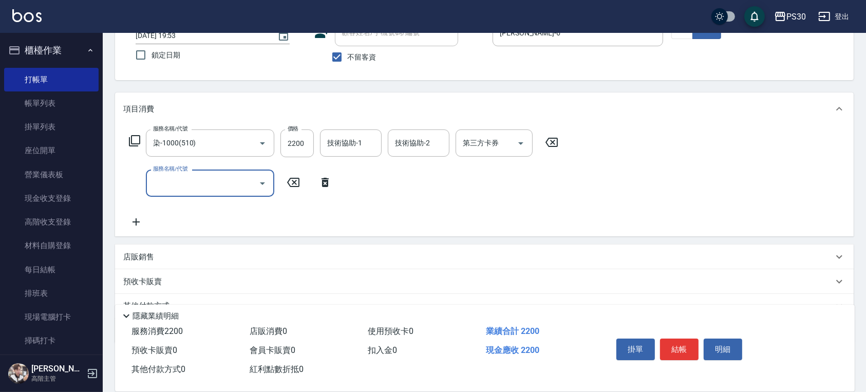
scroll to position [124, 0]
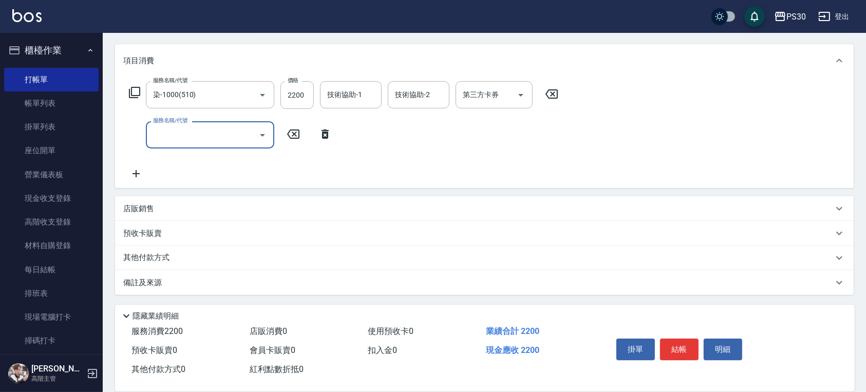
click at [182, 205] on div "店販銷售" at bounding box center [478, 208] width 710 height 11
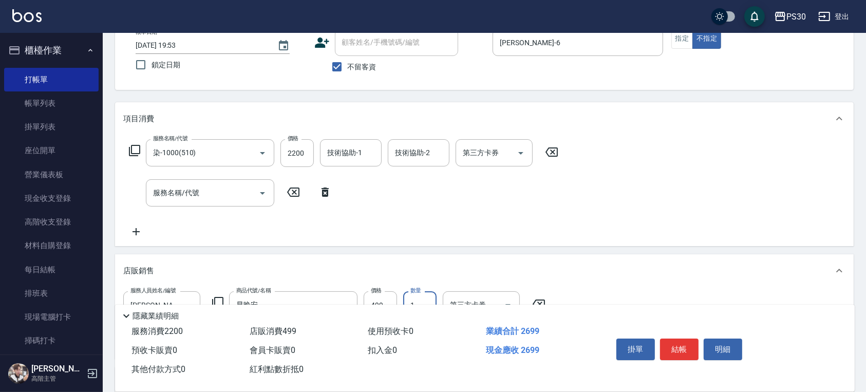
scroll to position [0, 0]
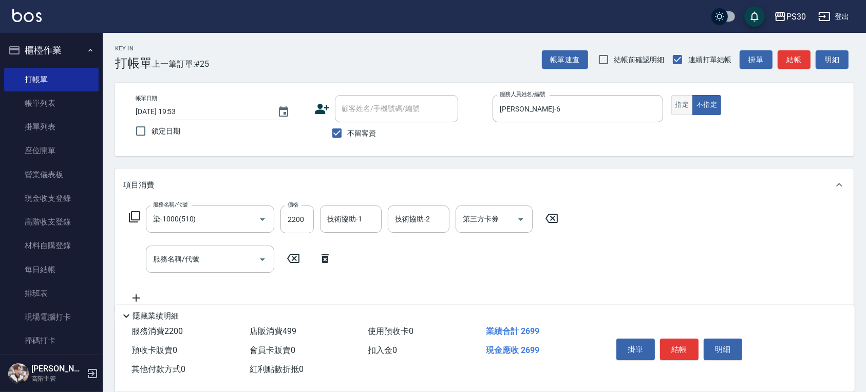
click at [689, 103] on button "指定" at bounding box center [683, 105] width 22 height 20
click at [680, 345] on button "結帳" at bounding box center [679, 350] width 39 height 22
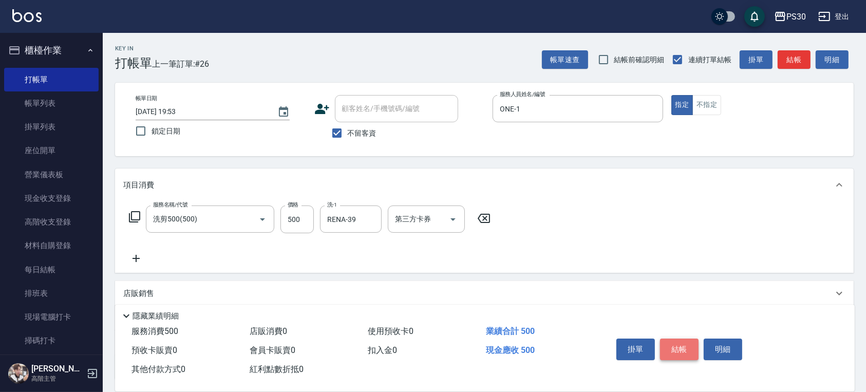
click at [675, 346] on button "結帳" at bounding box center [679, 350] width 39 height 22
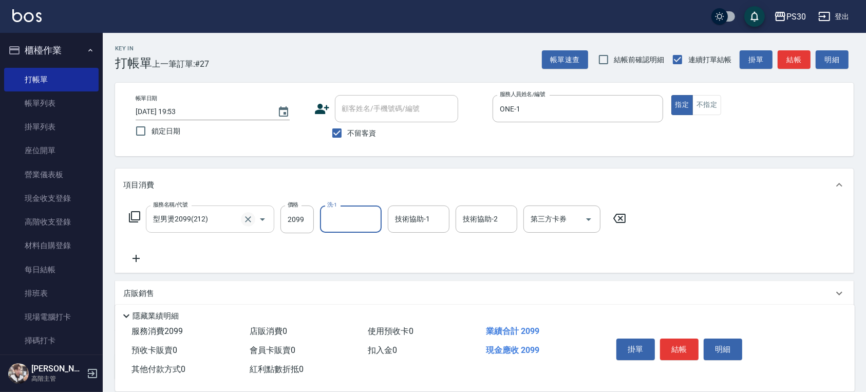
click at [249, 219] on icon "Clear" at bounding box center [248, 219] width 10 height 10
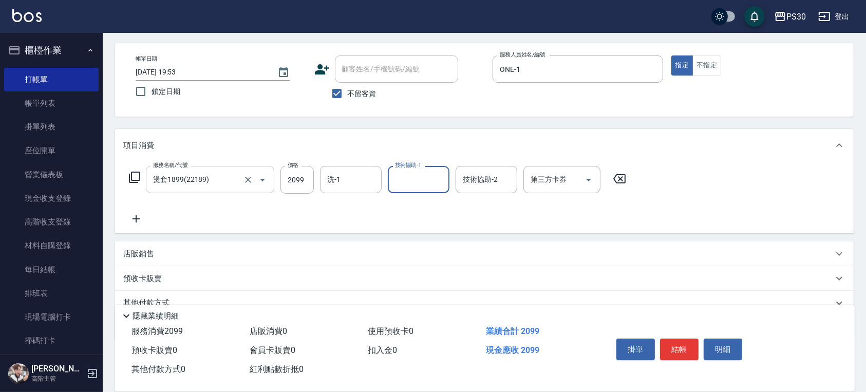
scroll to position [68, 0]
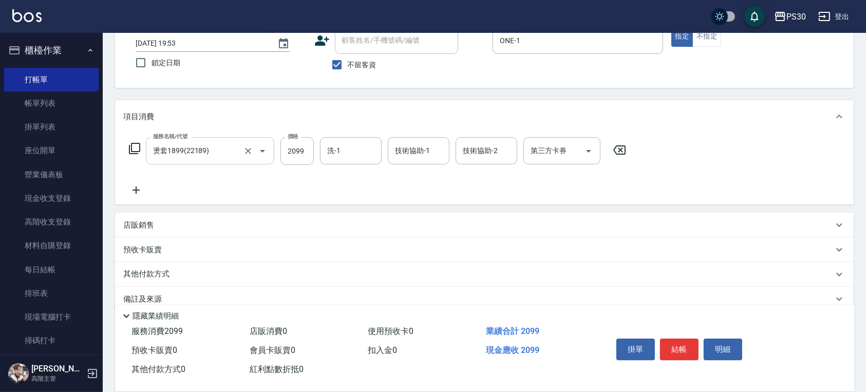
click at [135, 190] on icon at bounding box center [136, 189] width 7 height 7
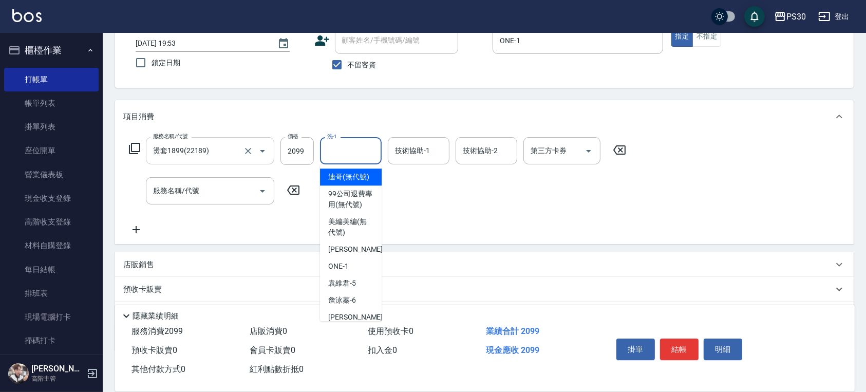
click at [352, 148] on input "洗-1" at bounding box center [351, 151] width 52 height 18
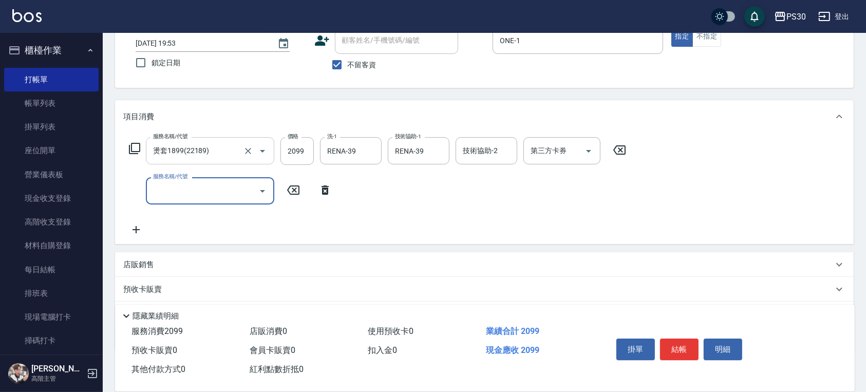
click at [212, 197] on input "服務名稱/代號" at bounding box center [203, 191] width 104 height 18
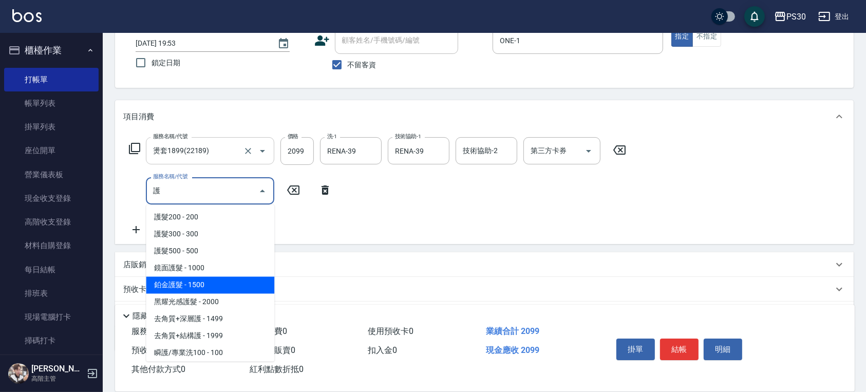
click at [249, 284] on span "鉑金護髮 - 1500" at bounding box center [210, 285] width 128 height 17
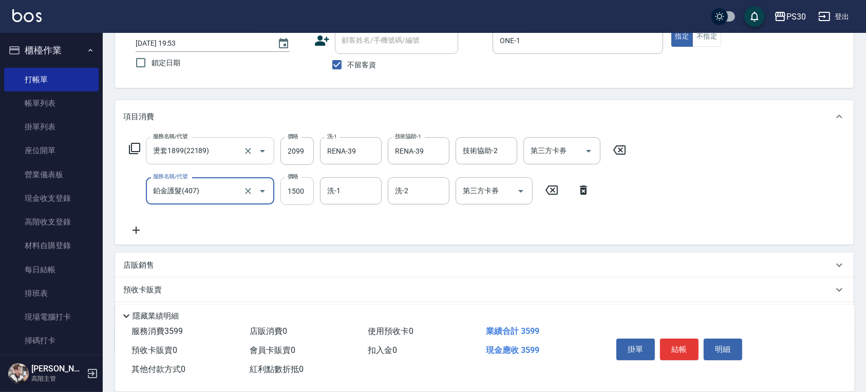
scroll to position [0, 0]
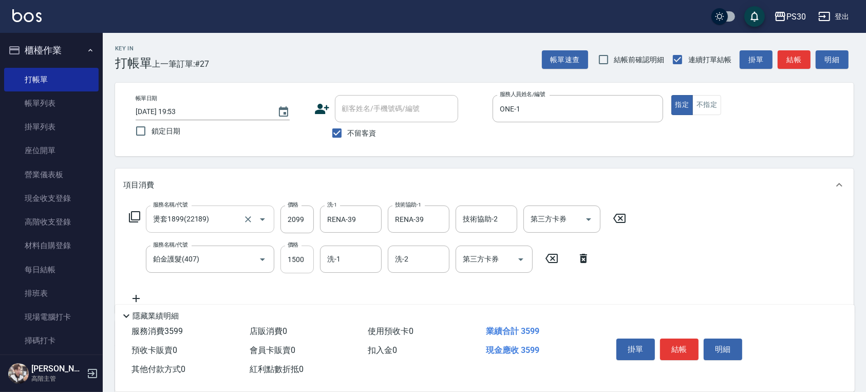
click at [300, 197] on div "項目消費" at bounding box center [484, 185] width 739 height 33
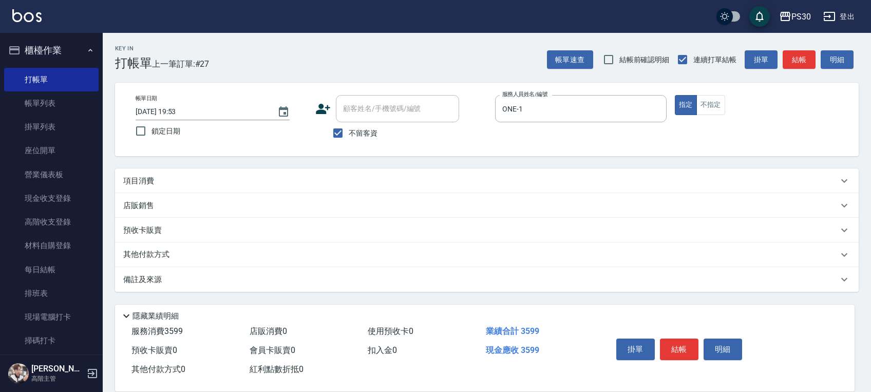
click at [308, 177] on div "項目消費" at bounding box center [480, 181] width 715 height 11
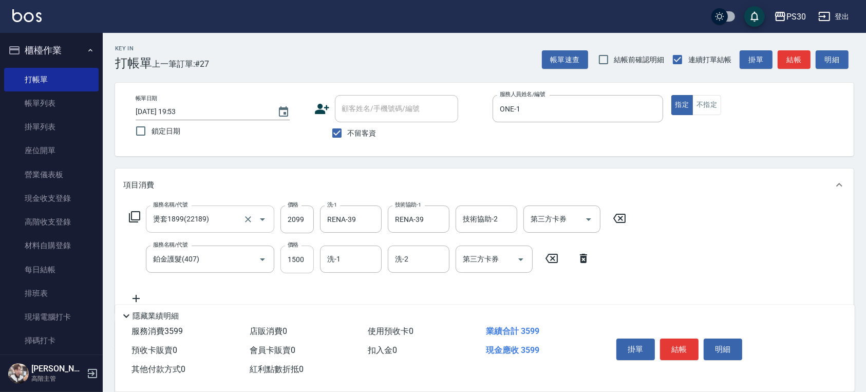
click at [292, 257] on input "1500" at bounding box center [297, 260] width 33 height 28
click at [686, 339] on button "結帳" at bounding box center [679, 350] width 39 height 22
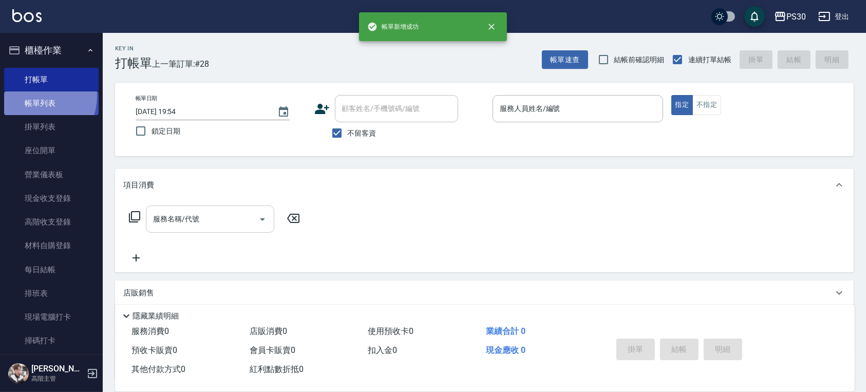
click at [29, 96] on link "帳單列表" at bounding box center [51, 103] width 95 height 24
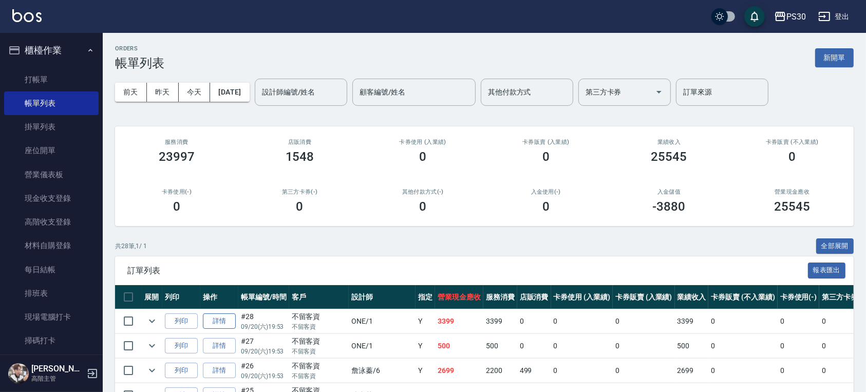
click at [222, 318] on link "詳情" at bounding box center [219, 321] width 33 height 16
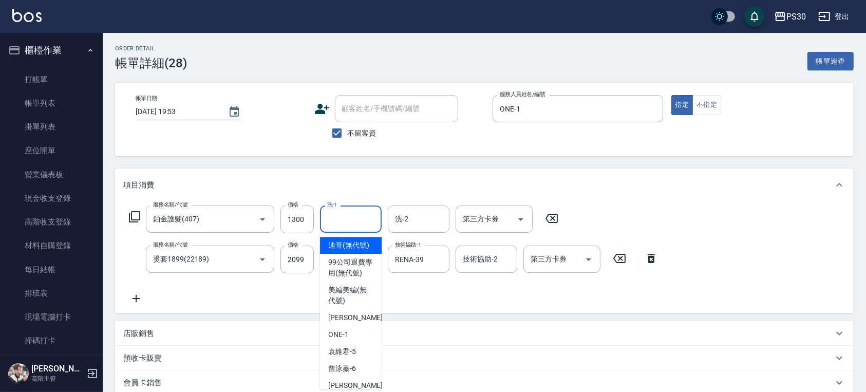
click at [346, 221] on input "洗-1" at bounding box center [351, 219] width 52 height 18
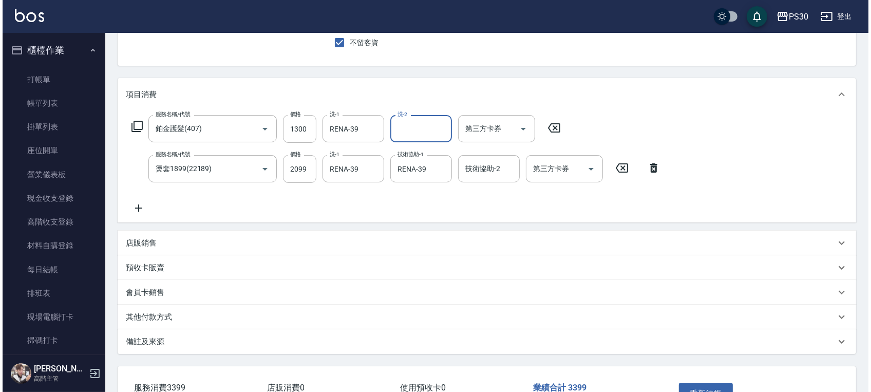
scroll to position [162, 0]
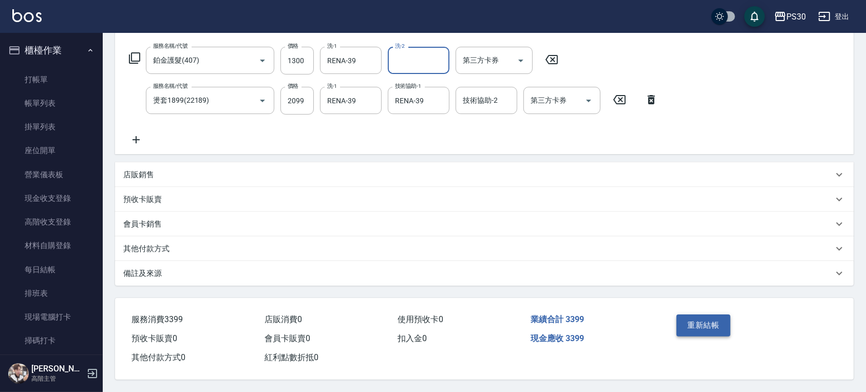
click at [717, 321] on button "重新結帳" at bounding box center [704, 325] width 54 height 22
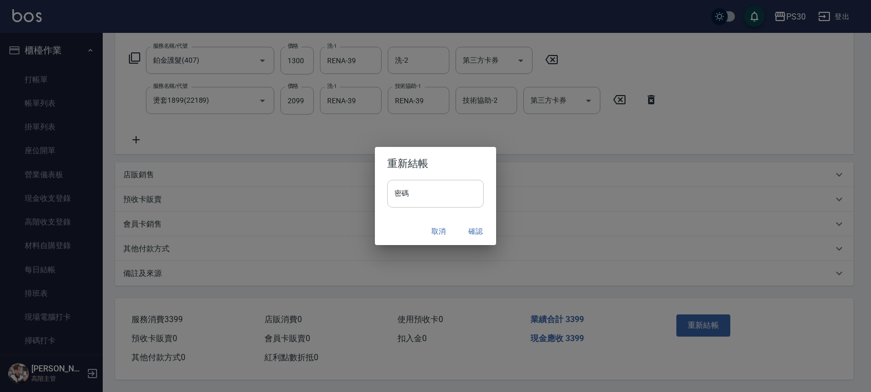
click at [435, 194] on input "密碼" at bounding box center [435, 194] width 97 height 28
paste input "*******"
click at [471, 233] on button "確認" at bounding box center [475, 231] width 33 height 19
click at [477, 229] on div "Order detail 帳單詳細 (28) 帳單速查 帳單日期 2025/09/20 19:53 顧客姓名/手機號碼/編號 顧客姓名/手機號碼/編號 不留客…" at bounding box center [433, 116] width 866 height 551
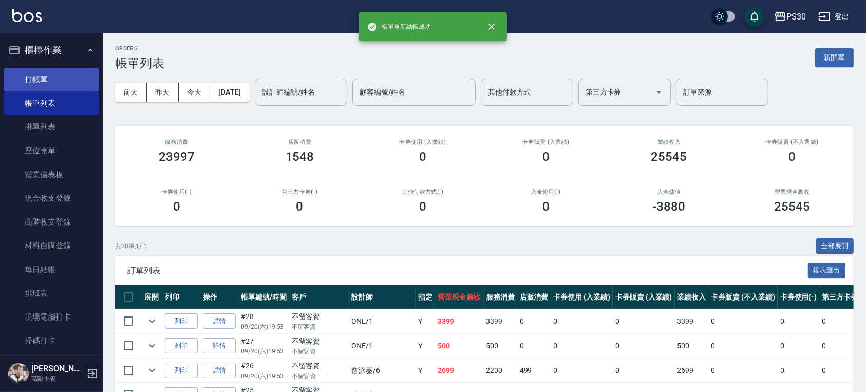
click at [55, 83] on link "打帳單" at bounding box center [51, 80] width 95 height 24
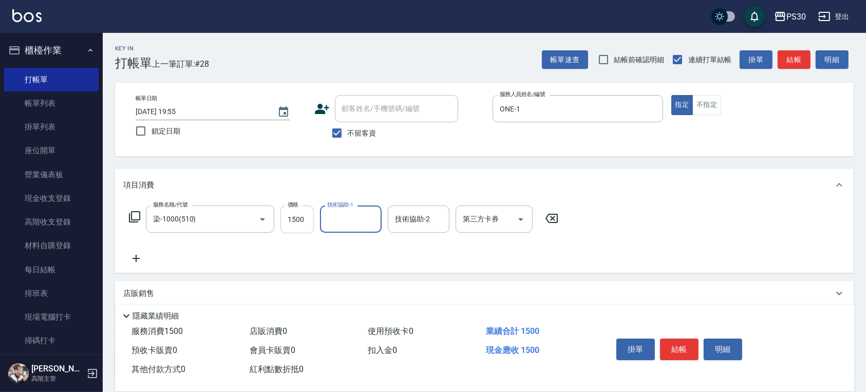
click at [306, 226] on input "1500" at bounding box center [297, 220] width 33 height 28
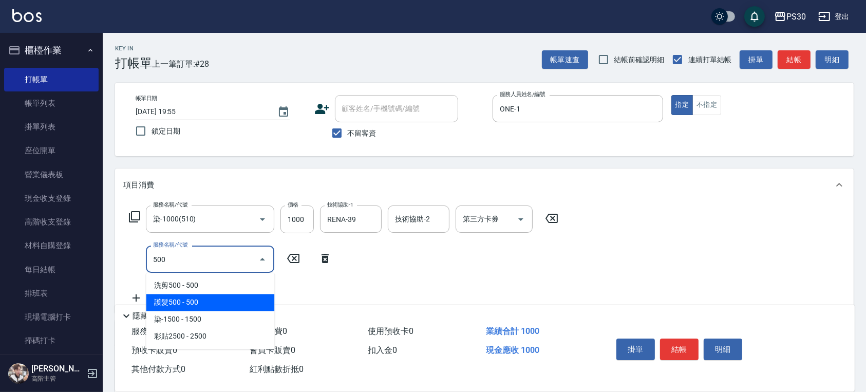
click at [216, 304] on span "護髮500 - 500" at bounding box center [210, 302] width 128 height 17
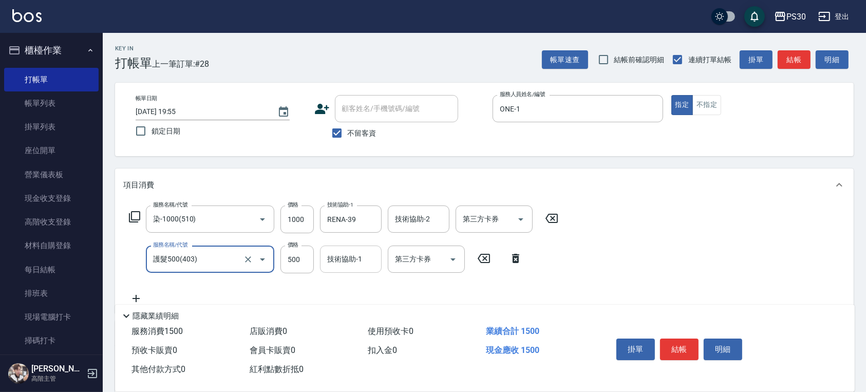
click at [343, 262] on input "技術協助-1" at bounding box center [351, 259] width 52 height 18
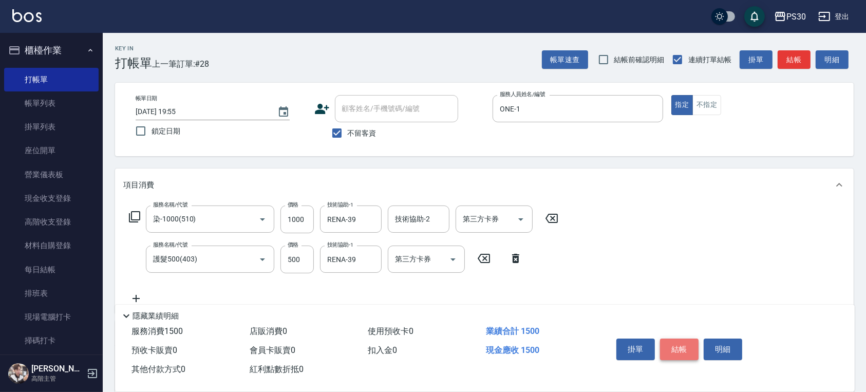
click at [689, 350] on button "結帳" at bounding box center [679, 350] width 39 height 22
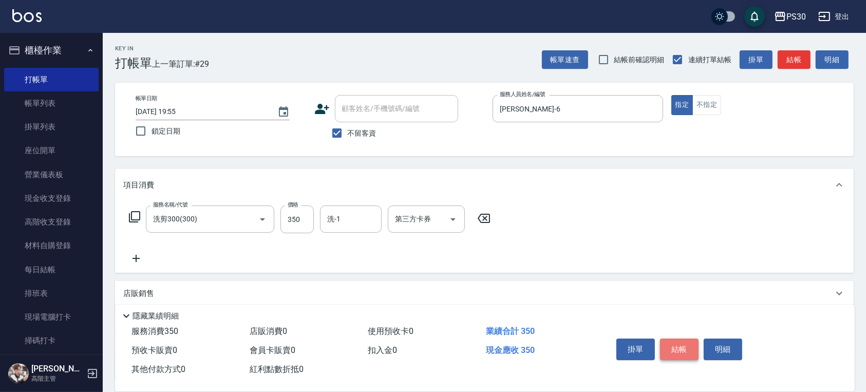
click at [684, 339] on button "結帳" at bounding box center [679, 350] width 39 height 22
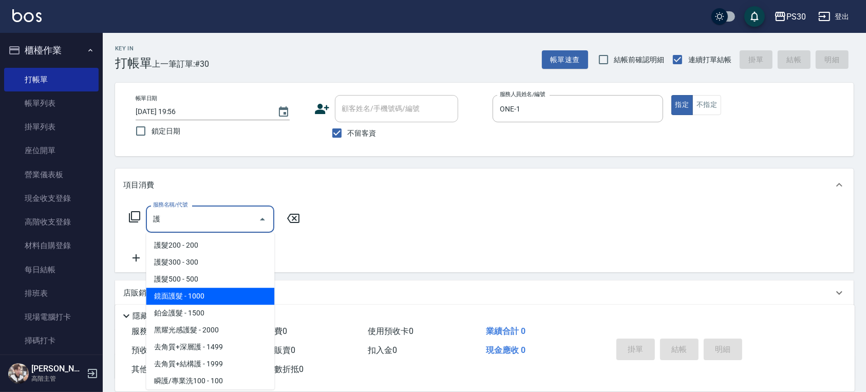
click at [215, 294] on span "鏡面護髮 - 1000" at bounding box center [210, 296] width 128 height 17
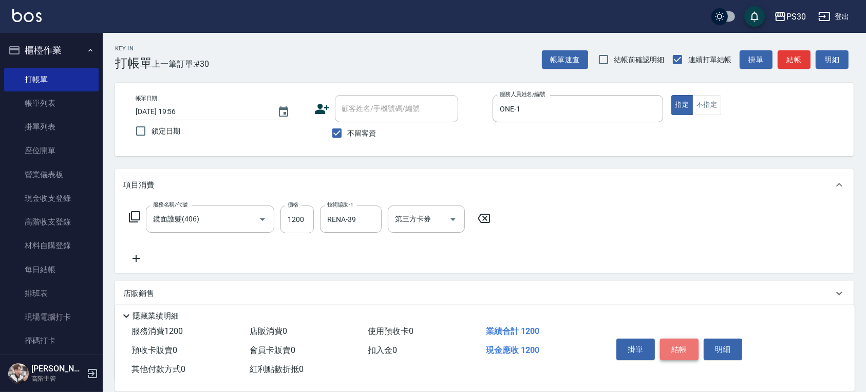
click at [696, 347] on button "結帳" at bounding box center [679, 350] width 39 height 22
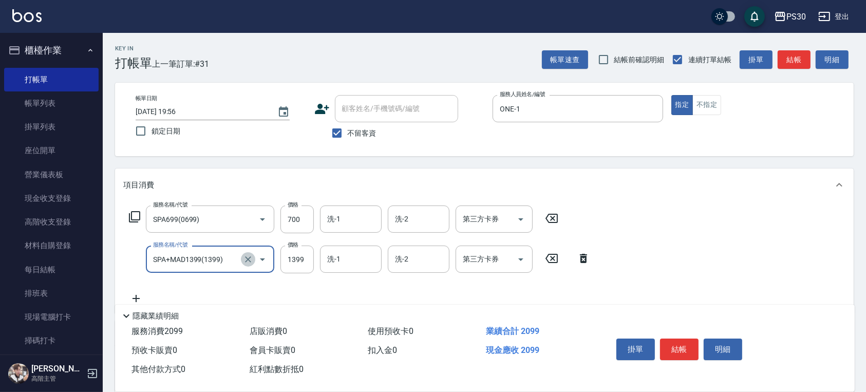
click at [250, 253] on button "Clear" at bounding box center [248, 259] width 14 height 14
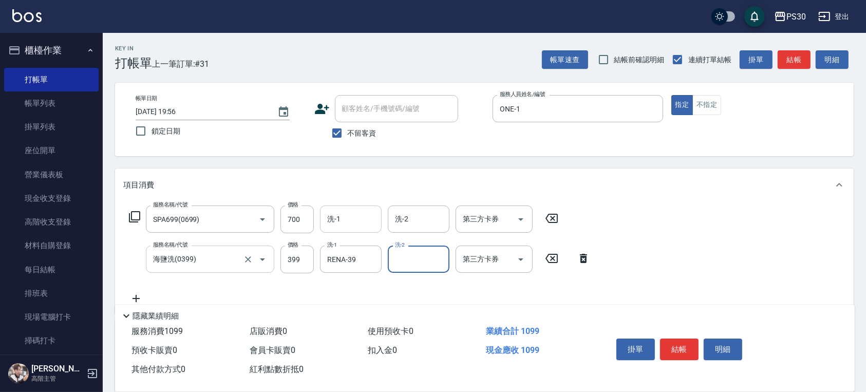
click at [350, 209] on div "洗-1" at bounding box center [351, 219] width 62 height 27
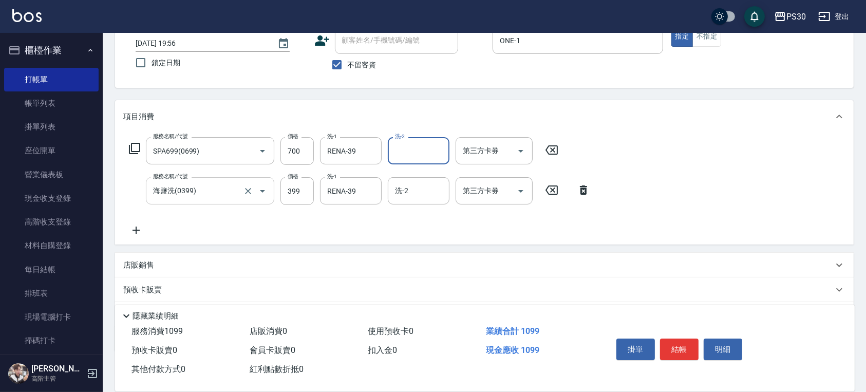
click at [139, 229] on icon at bounding box center [136, 230] width 26 height 12
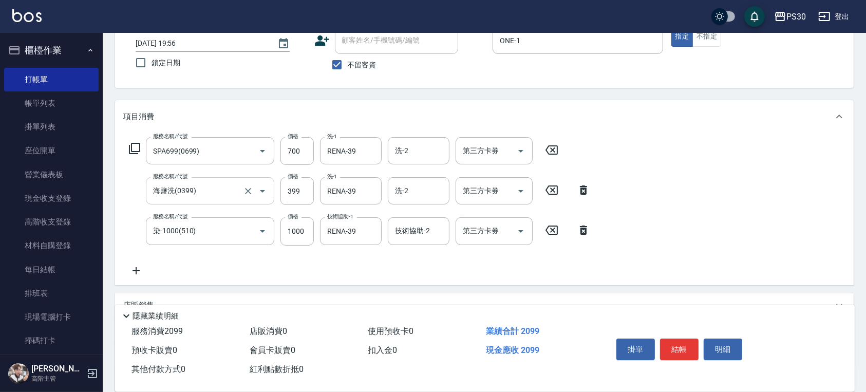
click at [144, 270] on icon at bounding box center [136, 271] width 26 height 12
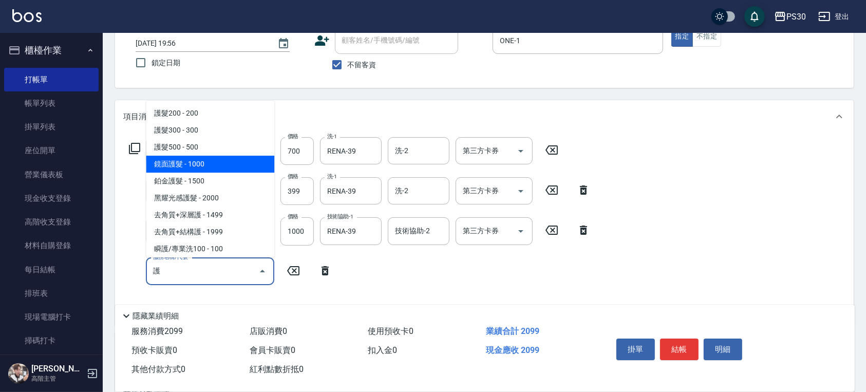
click at [225, 164] on span "鏡面護髮 - 1000" at bounding box center [210, 164] width 128 height 17
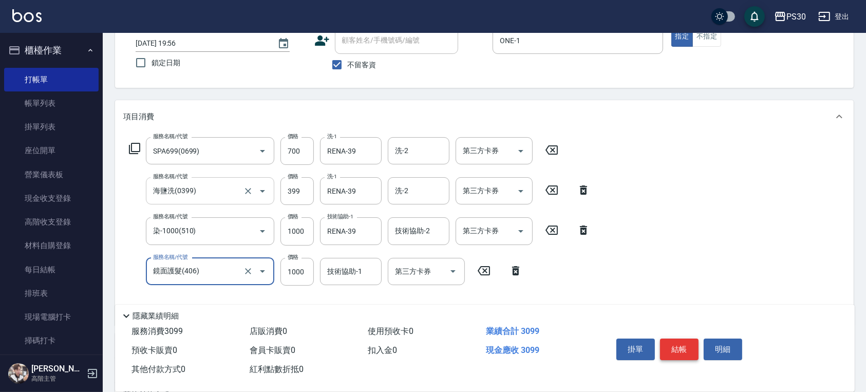
click at [680, 344] on button "結帳" at bounding box center [679, 350] width 39 height 22
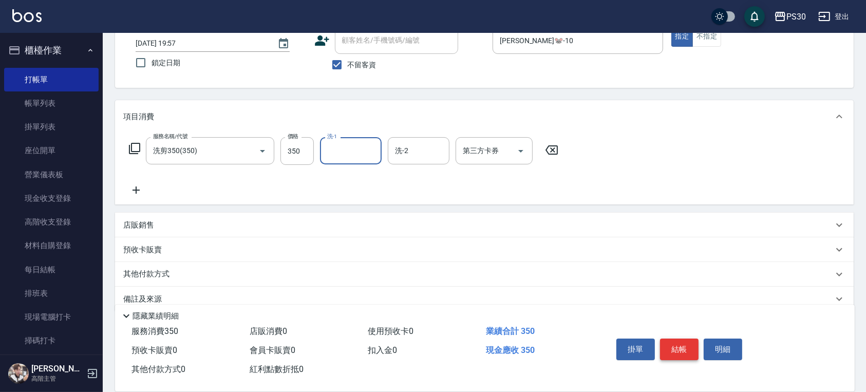
drag, startPoint x: 685, startPoint y: 341, endPoint x: 678, endPoint y: 330, distance: 13.0
click at [685, 342] on button "結帳" at bounding box center [679, 350] width 39 height 22
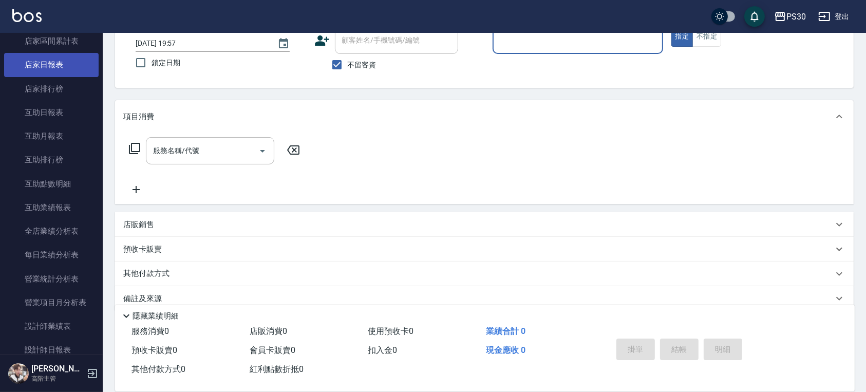
scroll to position [411, 0]
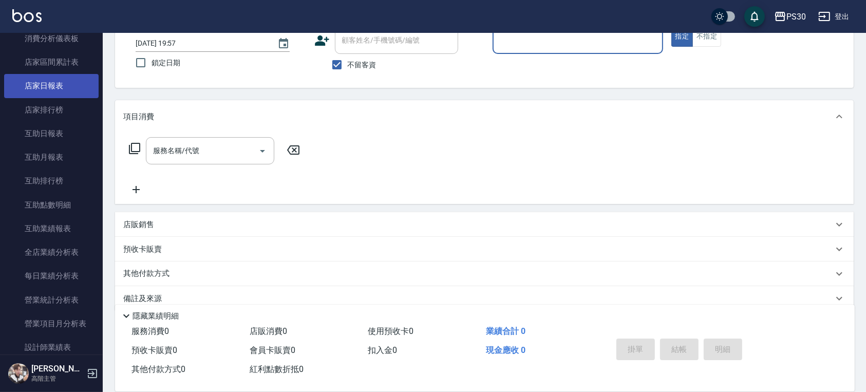
click at [60, 84] on link "店家日報表" at bounding box center [51, 86] width 95 height 24
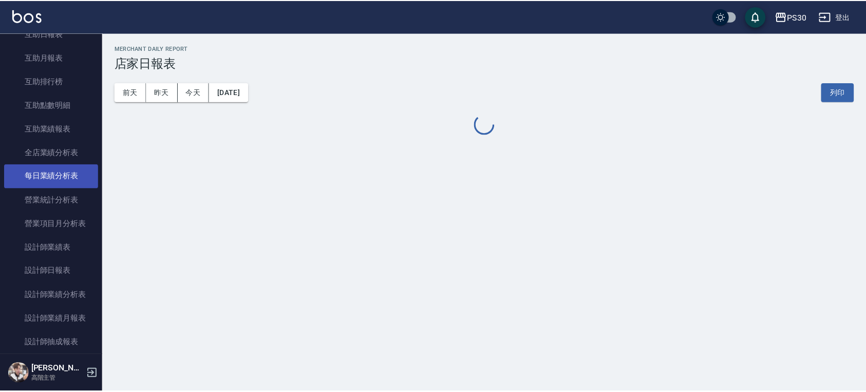
scroll to position [548, 0]
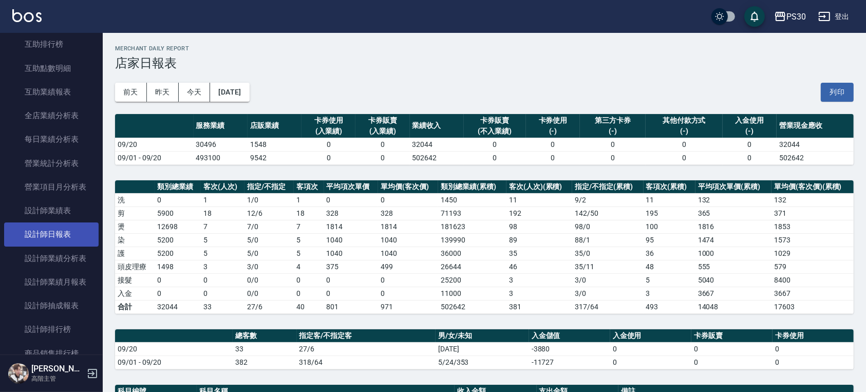
click at [55, 238] on link "設計師日報表" at bounding box center [51, 234] width 95 height 24
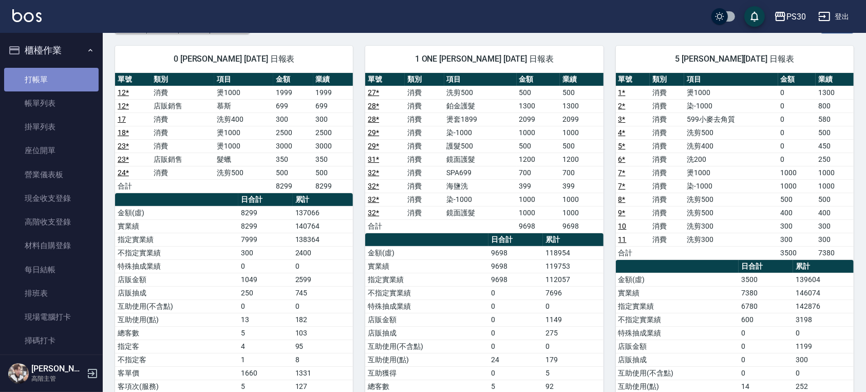
click at [60, 82] on link "打帳單" at bounding box center [51, 80] width 95 height 24
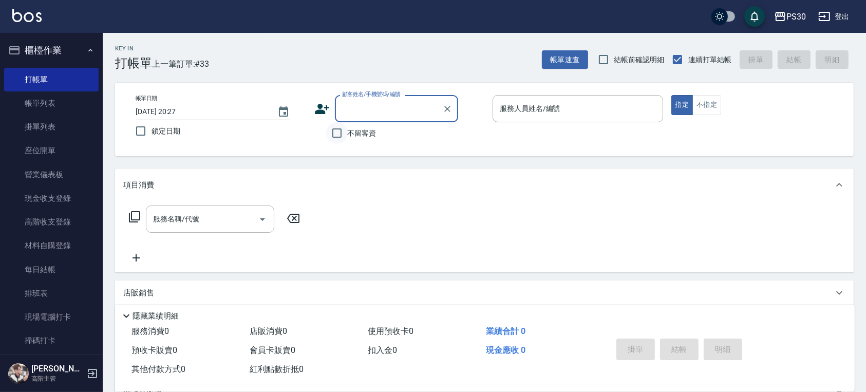
click at [344, 136] on input "不留客資" at bounding box center [337, 133] width 22 height 22
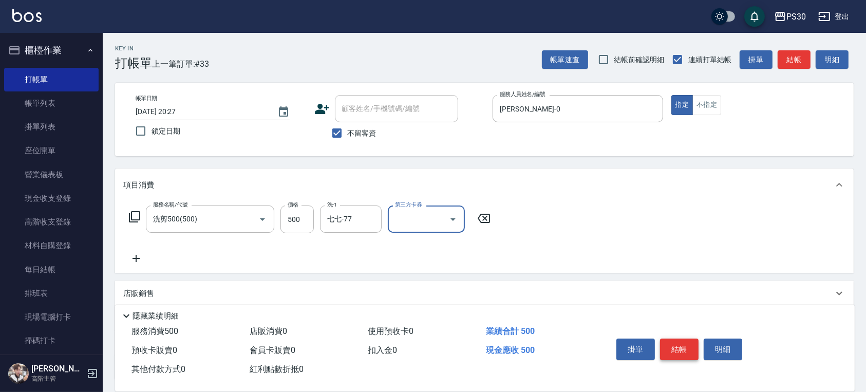
click at [662, 347] on button "結帳" at bounding box center [679, 350] width 39 height 22
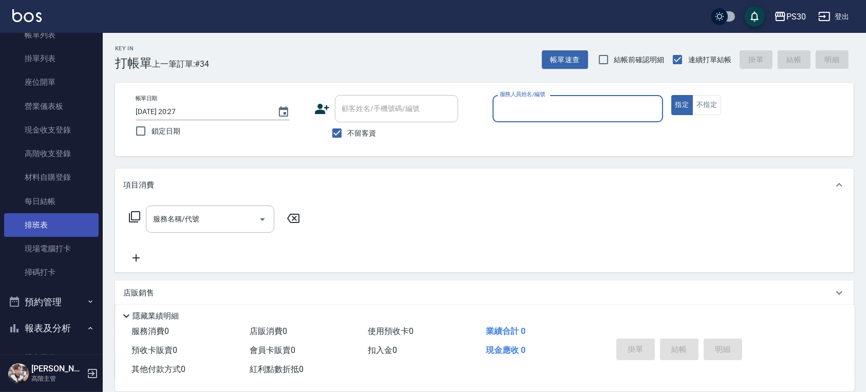
scroll to position [206, 0]
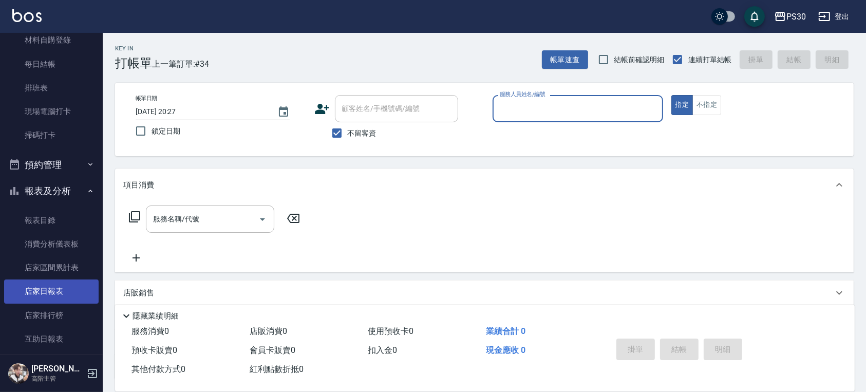
click at [49, 292] on link "店家日報表" at bounding box center [51, 291] width 95 height 24
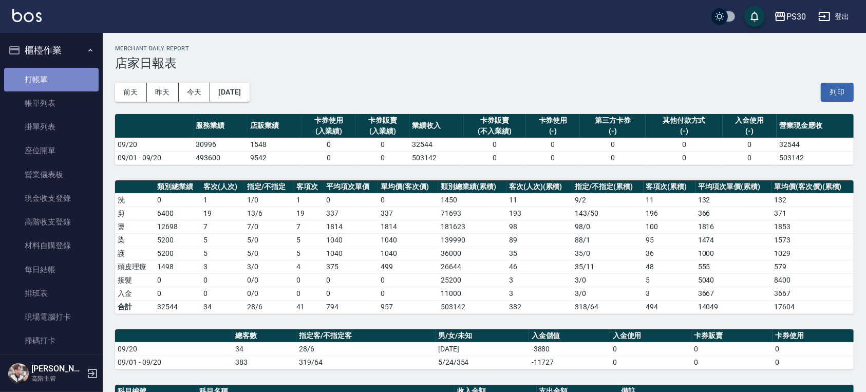
click at [69, 82] on link "打帳單" at bounding box center [51, 80] width 95 height 24
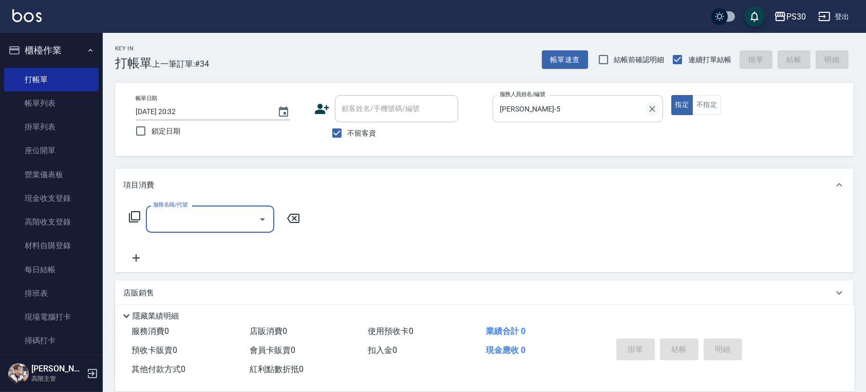
click at [650, 110] on icon "Clear" at bounding box center [652, 109] width 10 height 10
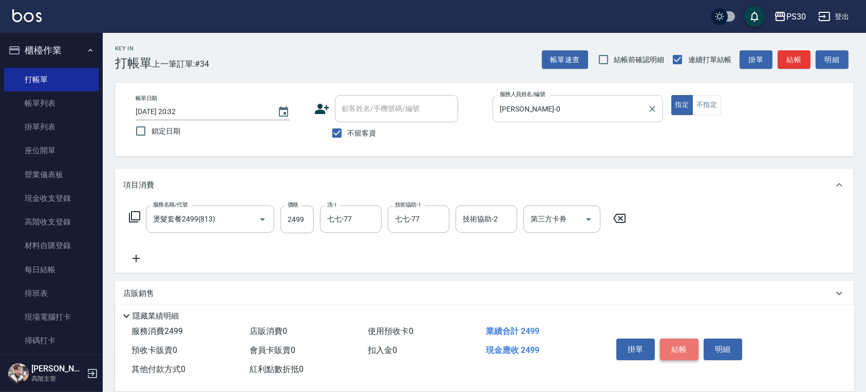
click at [689, 351] on button "結帳" at bounding box center [679, 350] width 39 height 22
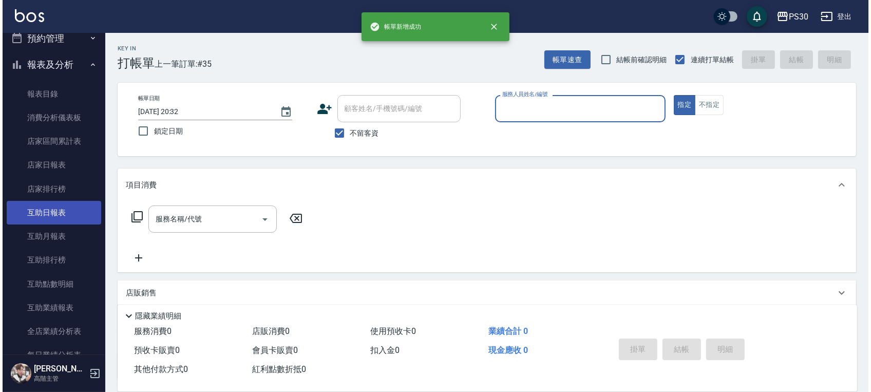
scroll to position [342, 0]
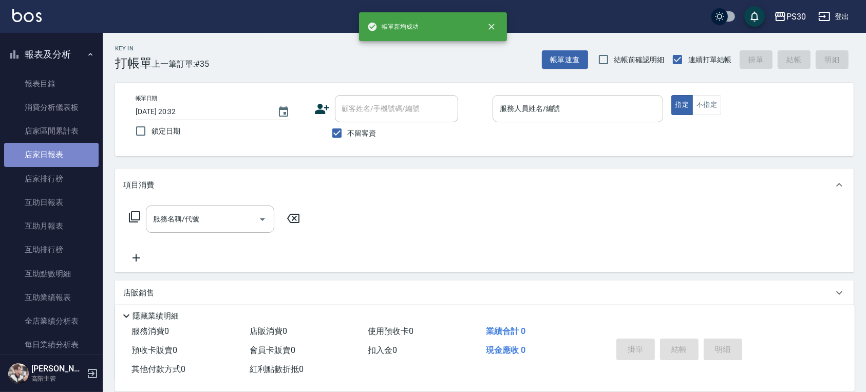
click at [75, 152] on link "店家日報表" at bounding box center [51, 155] width 95 height 24
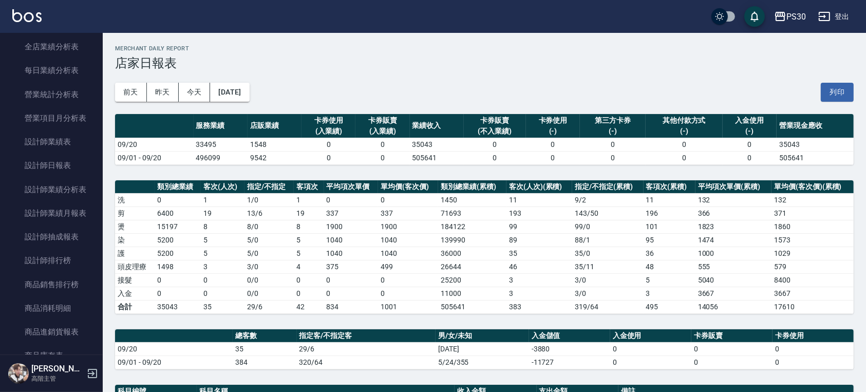
scroll to position [342, 0]
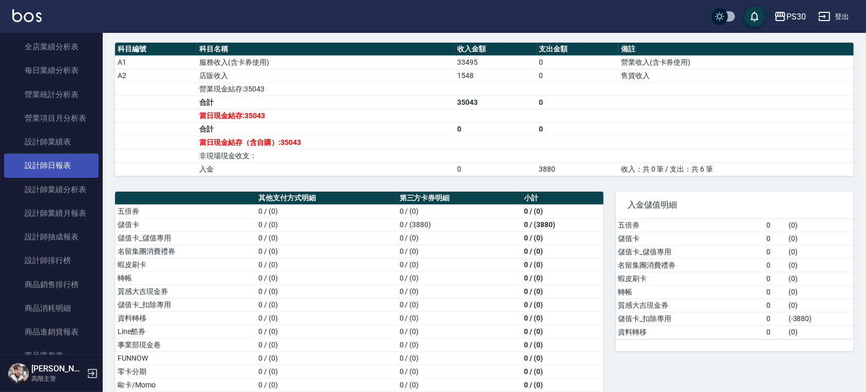
click at [61, 160] on link "設計師日報表" at bounding box center [51, 166] width 95 height 24
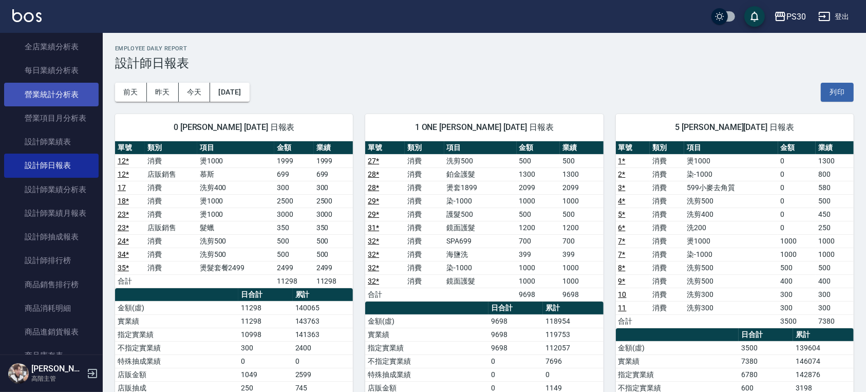
scroll to position [411, 0]
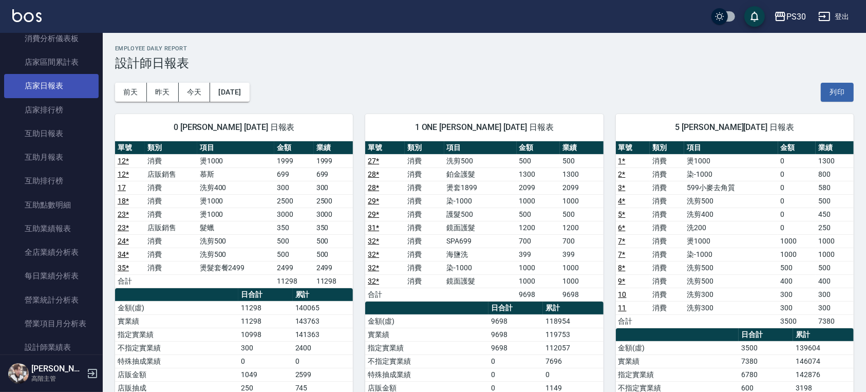
click at [60, 82] on link "店家日報表" at bounding box center [51, 86] width 95 height 24
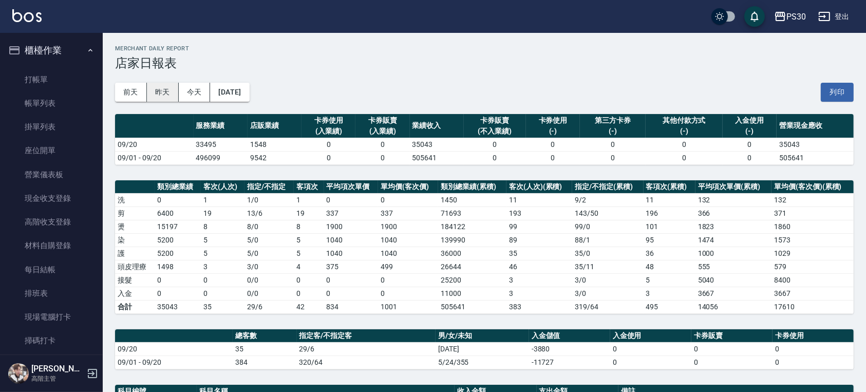
click at [172, 95] on button "昨天" at bounding box center [163, 92] width 32 height 19
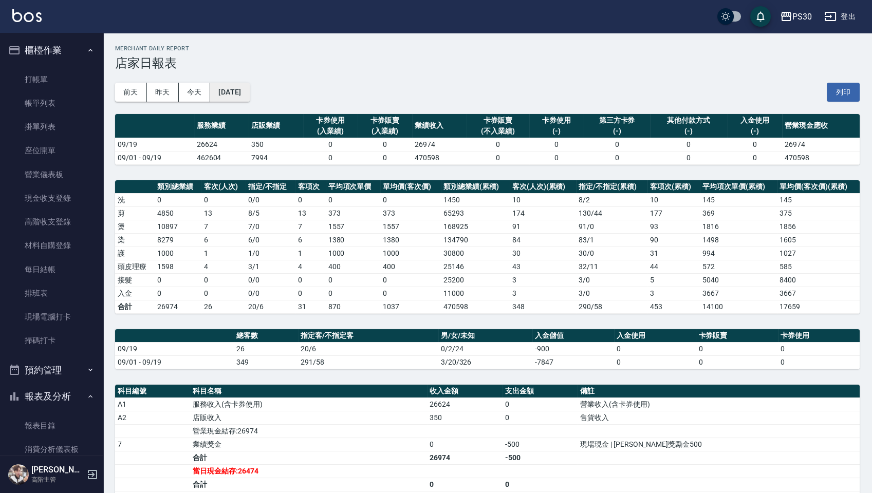
click at [249, 98] on button "2025/09/19" at bounding box center [229, 92] width 39 height 19
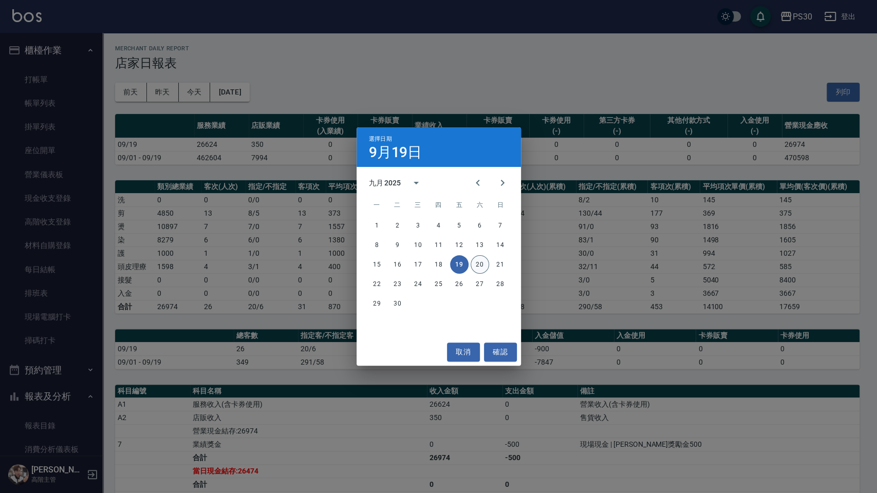
click at [476, 258] on button "20" at bounding box center [480, 264] width 18 height 18
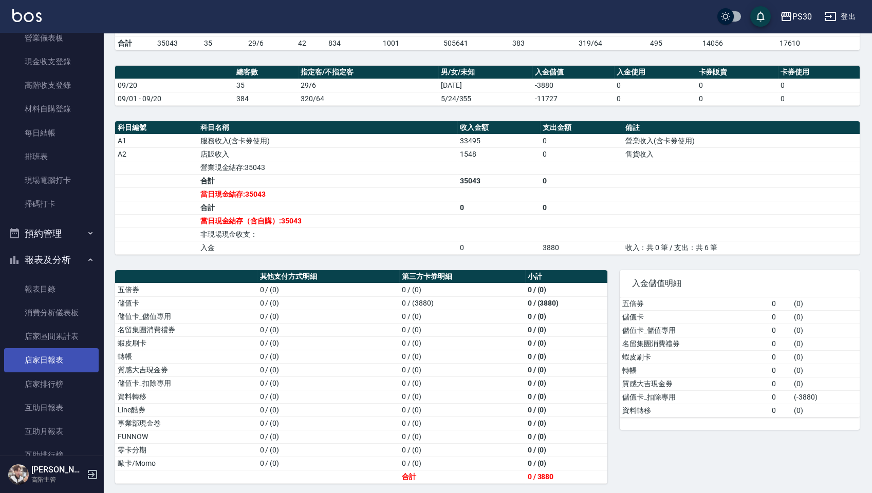
scroll to position [274, 0]
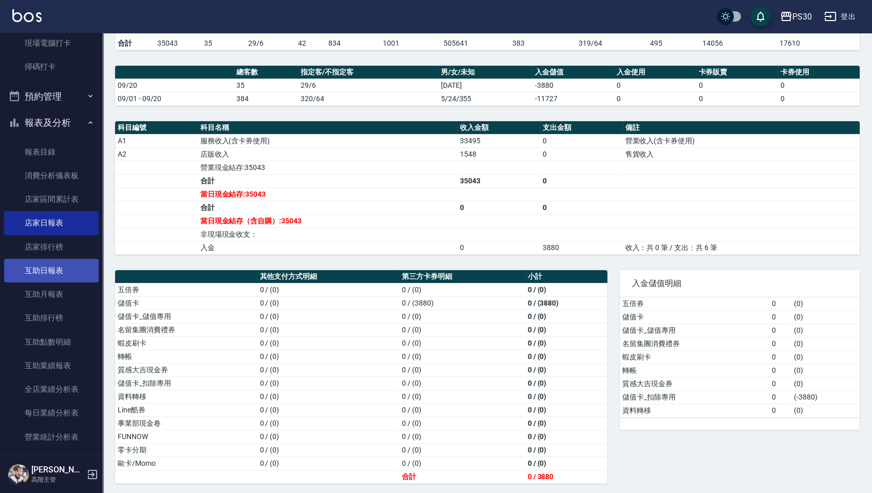
click at [71, 272] on link "互助日報表" at bounding box center [51, 271] width 95 height 24
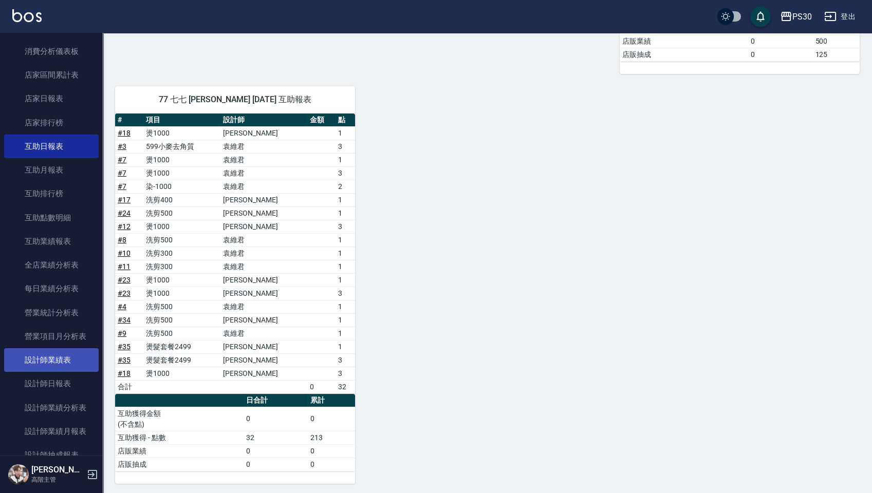
scroll to position [411, 0]
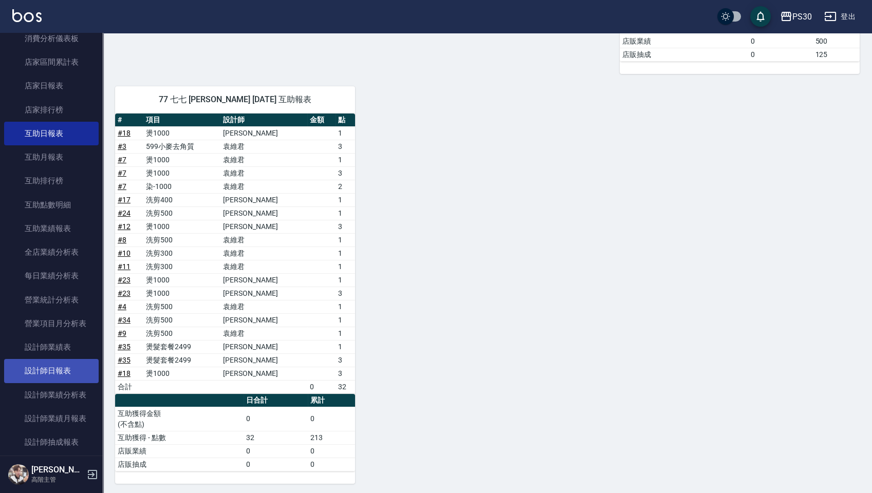
click at [50, 374] on link "設計師日報表" at bounding box center [51, 371] width 95 height 24
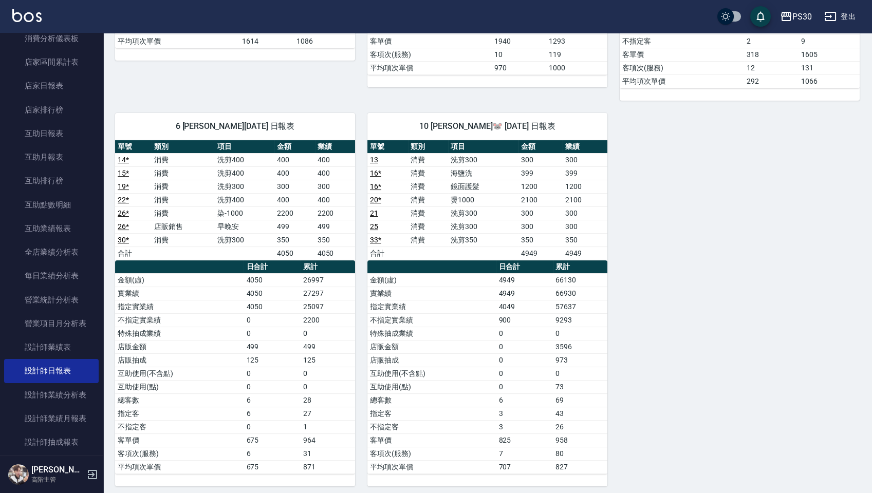
scroll to position [456, 0]
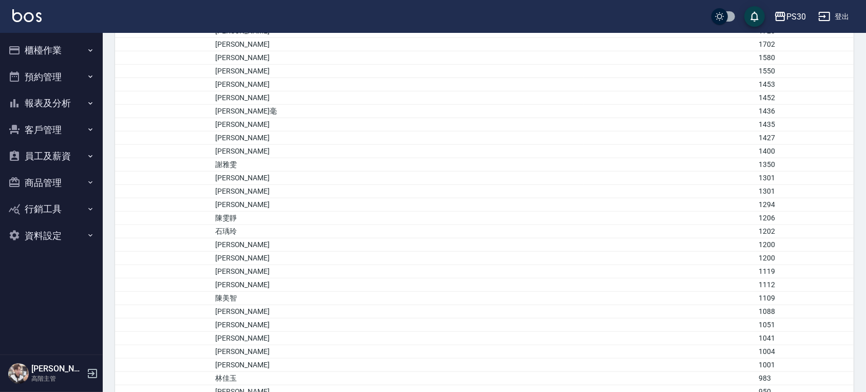
scroll to position [1028, 0]
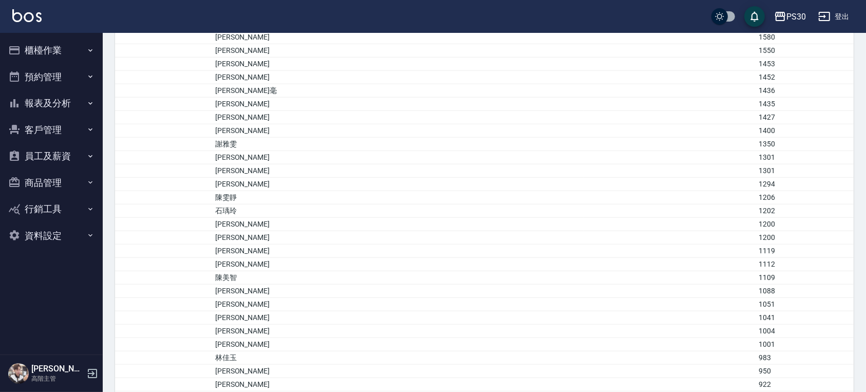
click at [259, 311] on td "任婉瑜" at bounding box center [398, 317] width 371 height 13
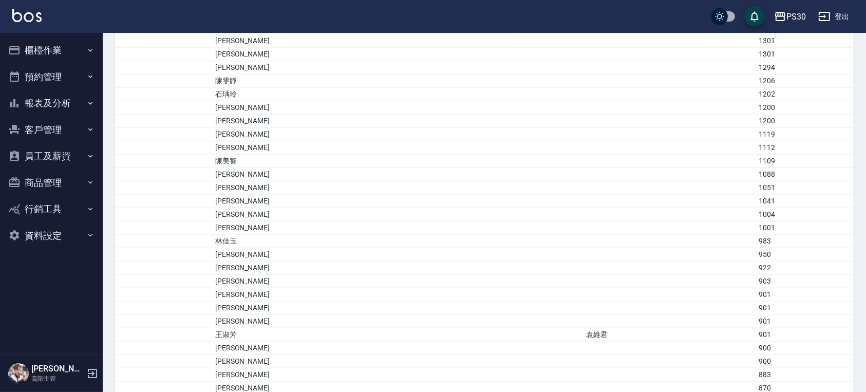
scroll to position [1164, 0]
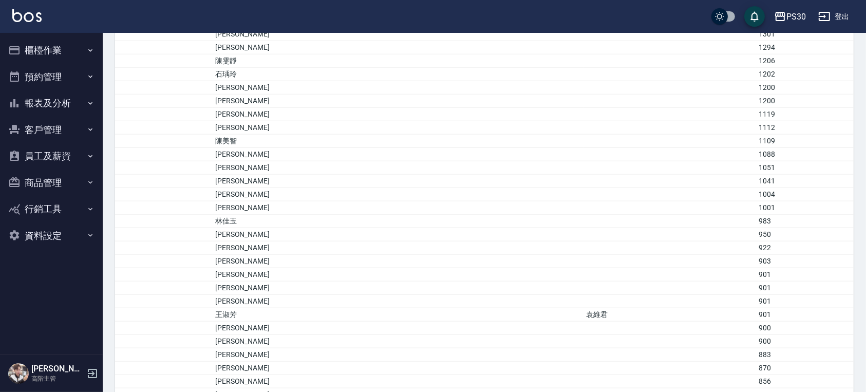
click at [277, 322] on td "李昕諺" at bounding box center [398, 328] width 371 height 13
drag, startPoint x: 250, startPoint y: 322, endPoint x: 233, endPoint y: 306, distance: 22.9
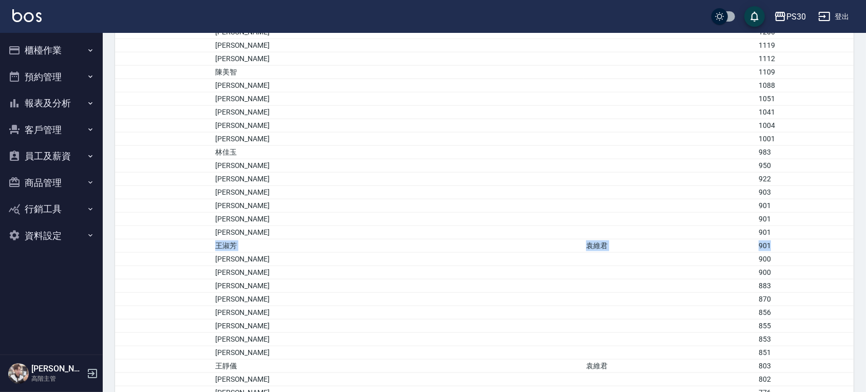
scroll to position [1301, 0]
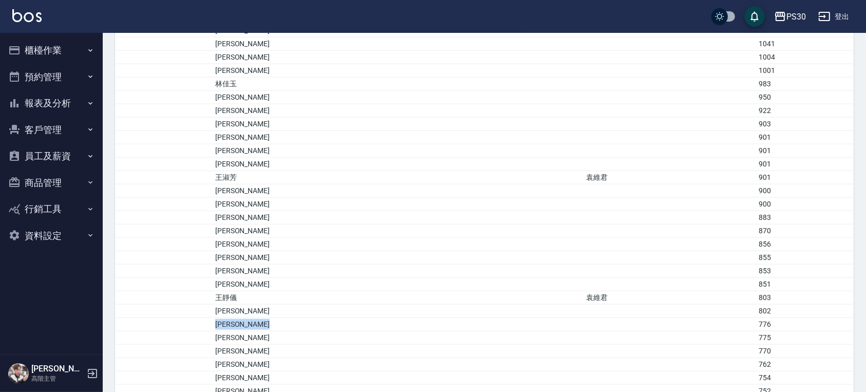
drag, startPoint x: 263, startPoint y: 319, endPoint x: 658, endPoint y: 316, distance: 395.1
click at [658, 318] on tr "陳立齡 776" at bounding box center [484, 324] width 739 height 13
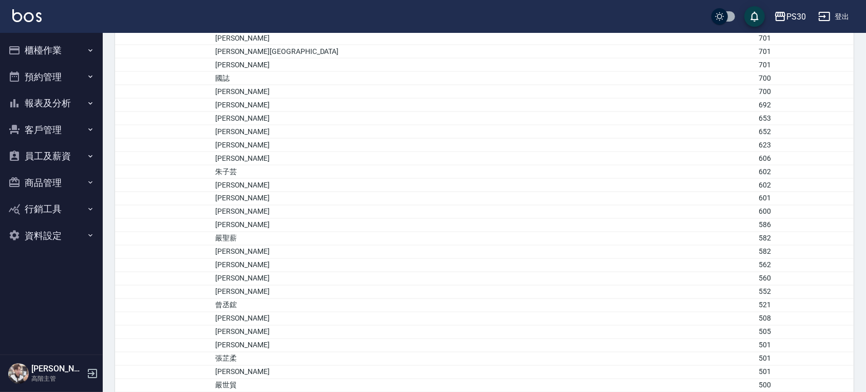
scroll to position [1781, 0]
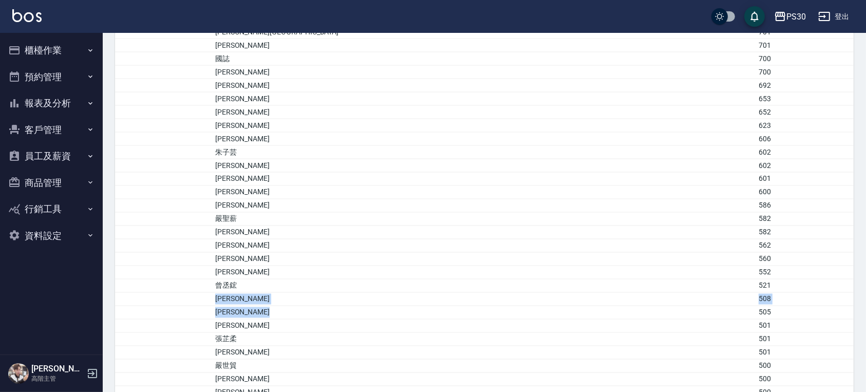
drag, startPoint x: 259, startPoint y: 288, endPoint x: 637, endPoint y: 298, distance: 377.2
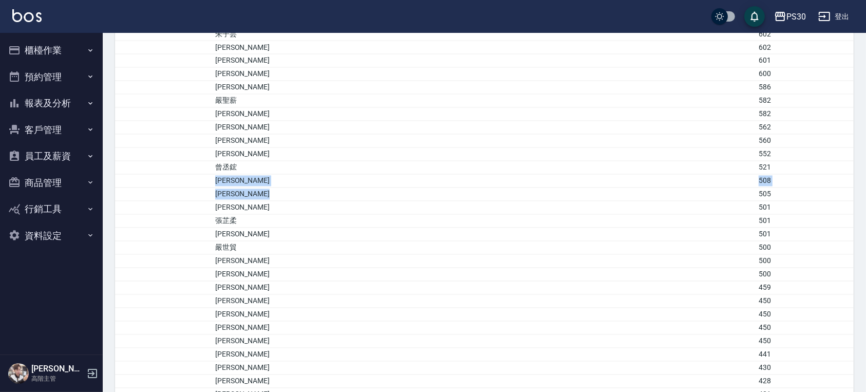
scroll to position [1918, 0]
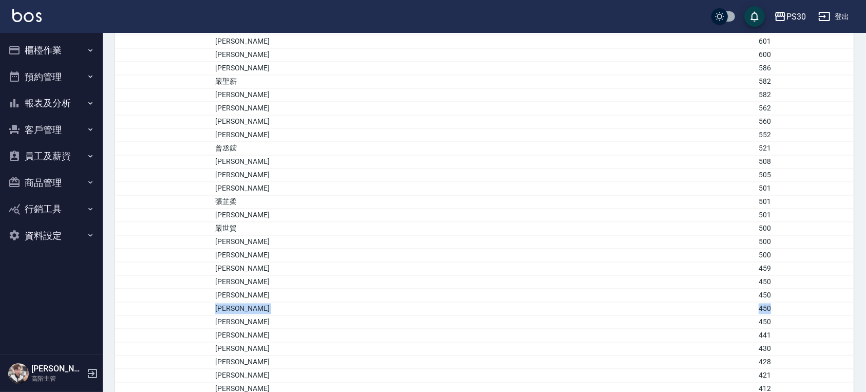
drag, startPoint x: 257, startPoint y: 299, endPoint x: 756, endPoint y: 305, distance: 498.9
click at [769, 303] on tr "簡與彤 450" at bounding box center [484, 309] width 739 height 13
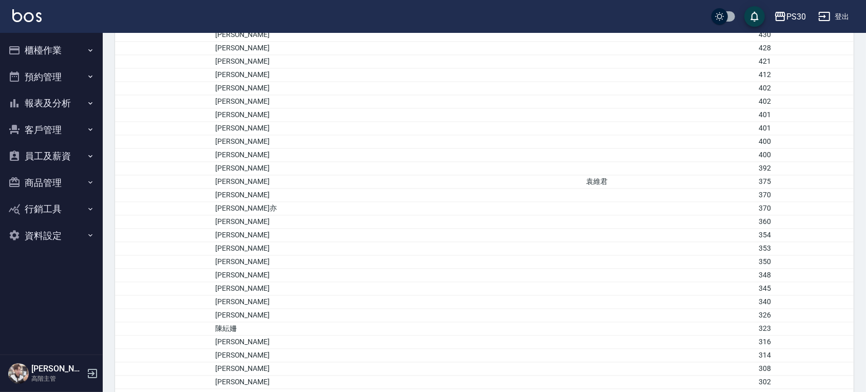
scroll to position [2261, 0]
drag, startPoint x: 259, startPoint y: 317, endPoint x: 695, endPoint y: 323, distance: 435.7
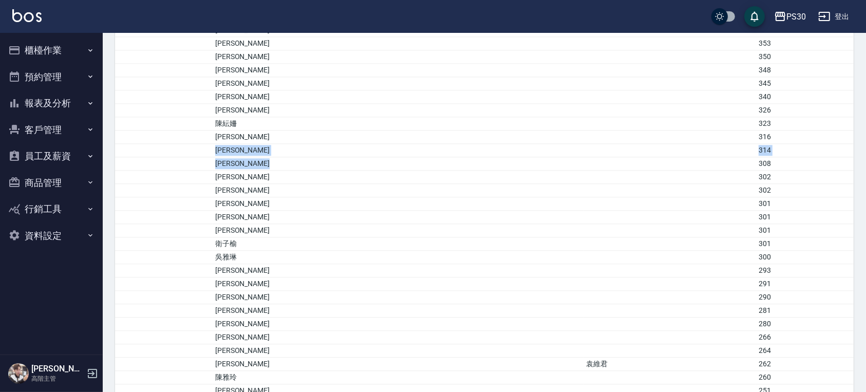
scroll to position [2466, 0]
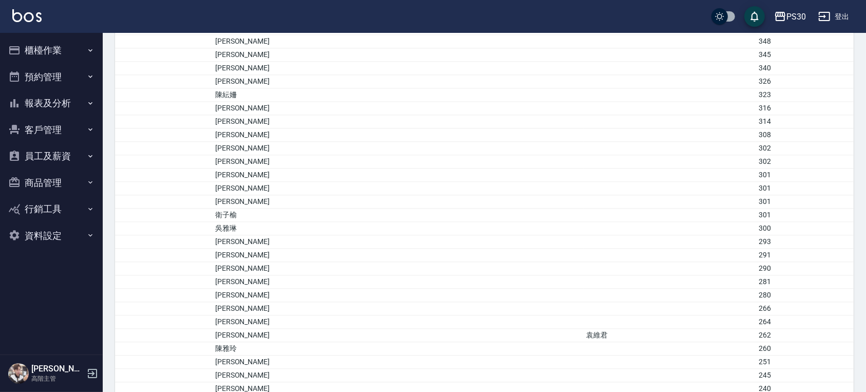
click at [213, 275] on td "a dense table" at bounding box center [164, 281] width 98 height 13
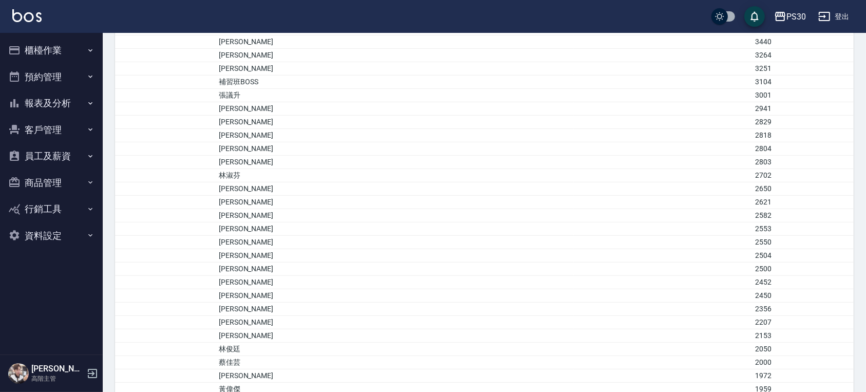
scroll to position [548, 0]
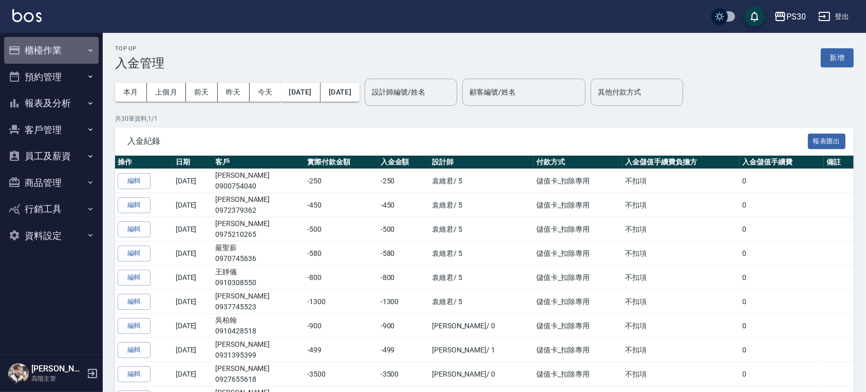
click at [52, 44] on button "櫃檯作業" at bounding box center [51, 50] width 95 height 27
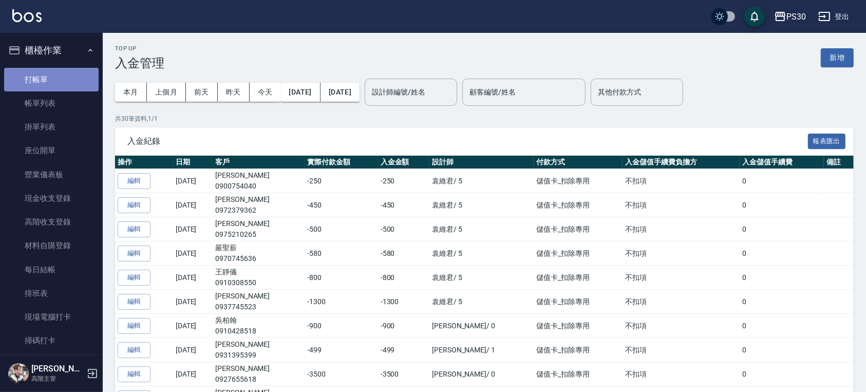
click at [58, 78] on link "打帳單" at bounding box center [51, 80] width 95 height 24
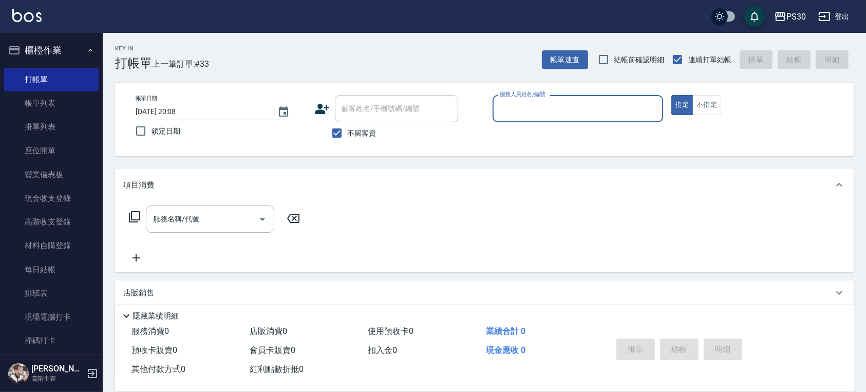
click at [362, 129] on span "不留客資" at bounding box center [362, 133] width 29 height 11
click at [348, 129] on input "不留客資" at bounding box center [337, 133] width 22 height 22
checkbox input "false"
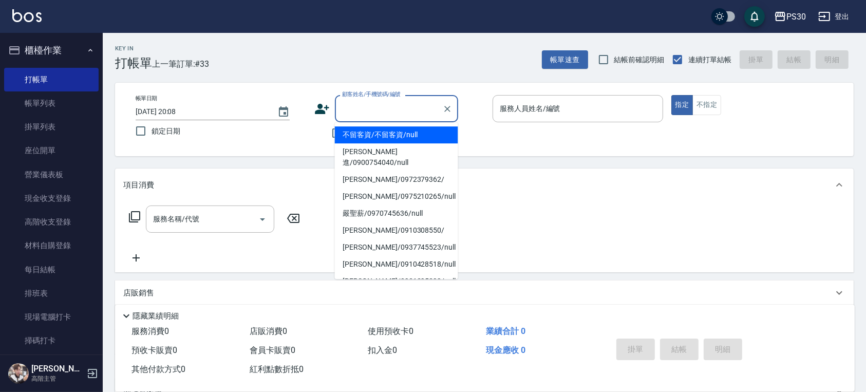
click at [392, 109] on input "顧客姓名/手機號碼/編號" at bounding box center [389, 109] width 99 height 18
type input "ㄆ"
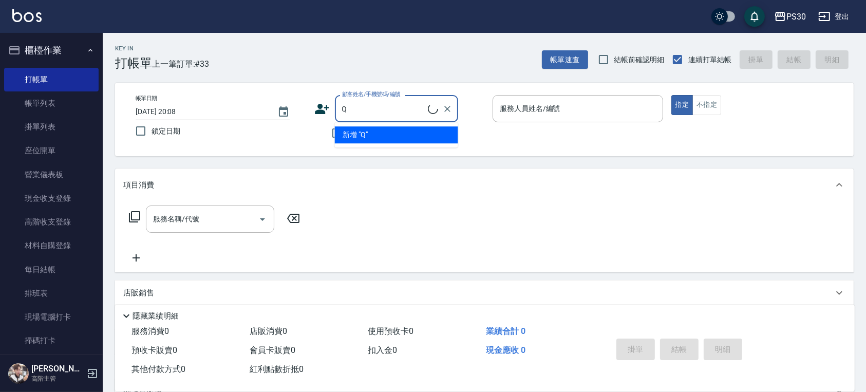
type input "Q"
click at [393, 109] on input "Q" at bounding box center [389, 109] width 99 height 18
type input "X"
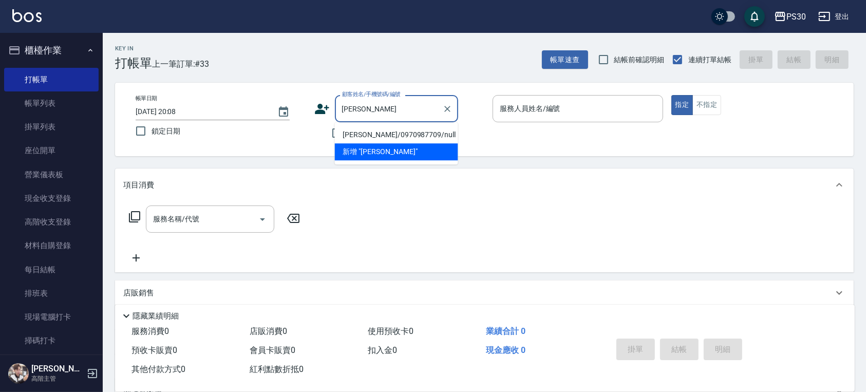
click at [404, 134] on li "李曜丞/0970987709/null" at bounding box center [396, 134] width 123 height 17
type input "李曜丞/0970987709/null"
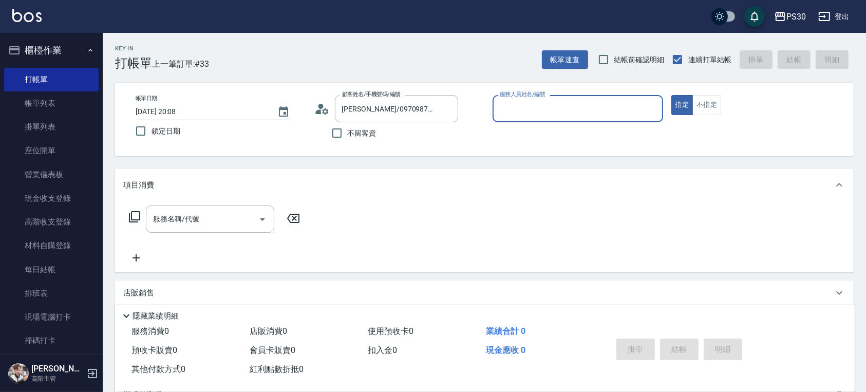
scroll to position [109, 0]
